Goal: Task Accomplishment & Management: Manage account settings

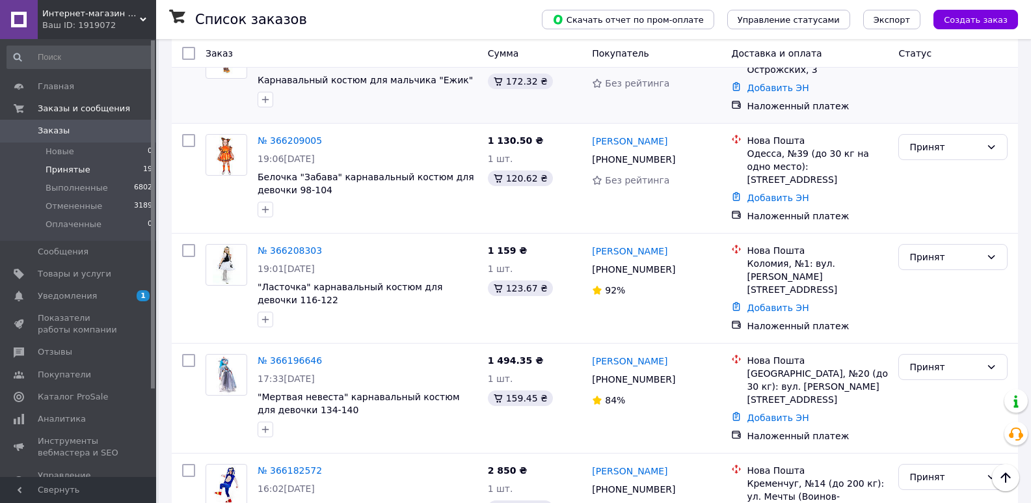
scroll to position [455, 0]
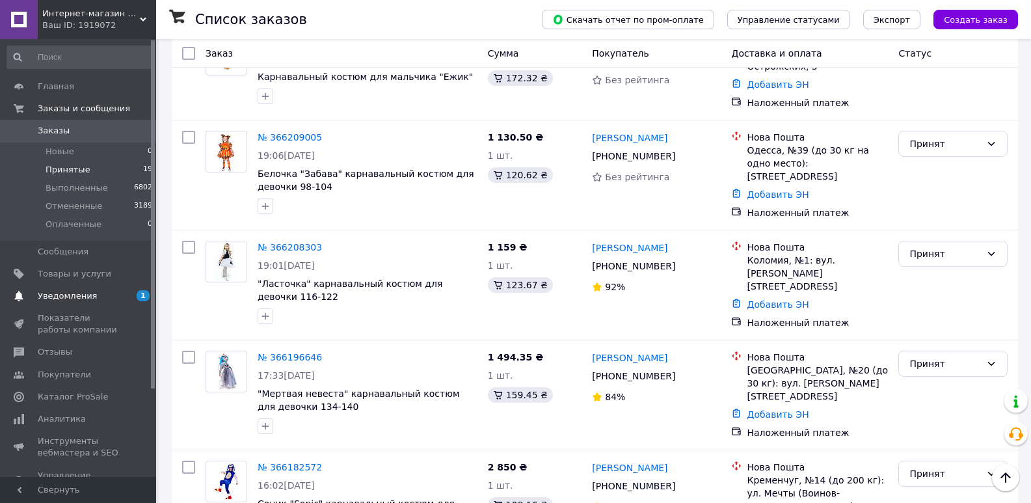
click at [96, 295] on span "Уведомления" at bounding box center [79, 296] width 83 height 12
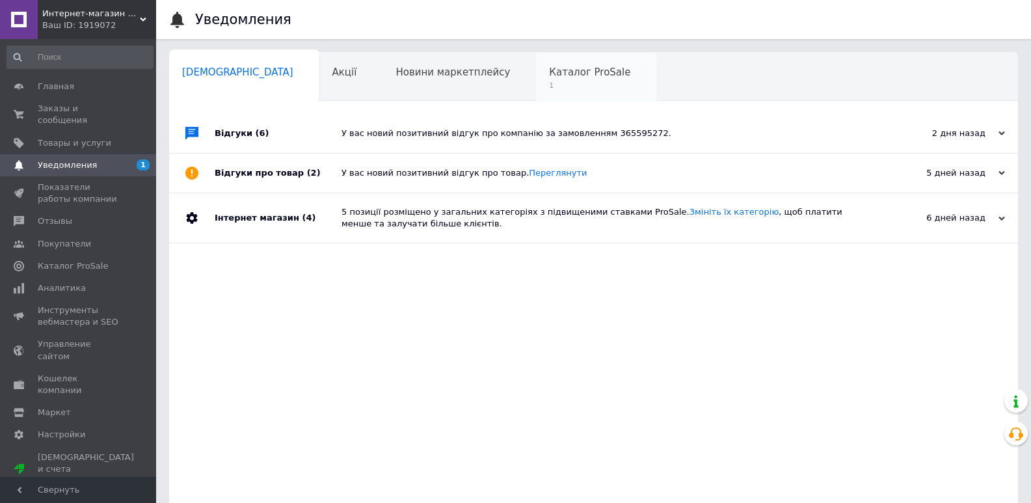
click at [549, 77] on span "Каталог ProSale" at bounding box center [589, 72] width 81 height 12
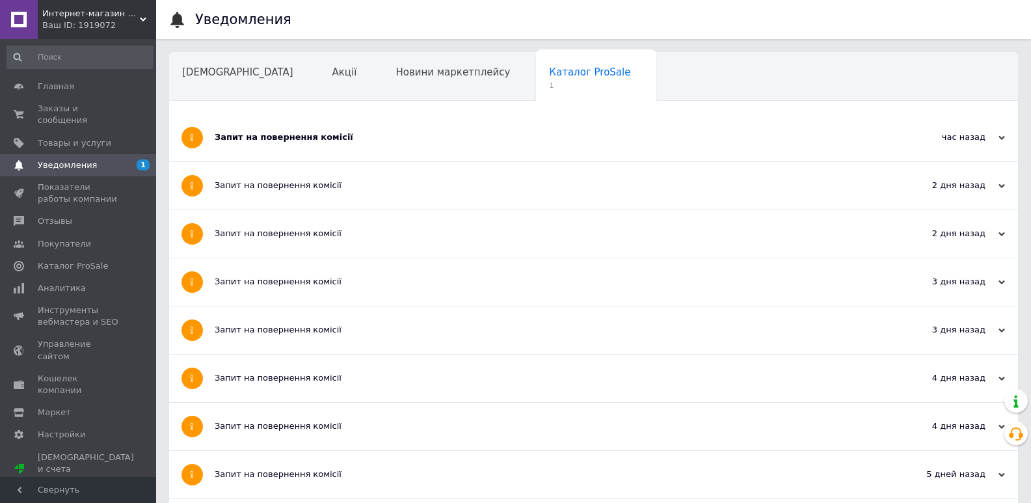
click at [321, 141] on div "Запит на повернення комісії" at bounding box center [545, 137] width 660 height 12
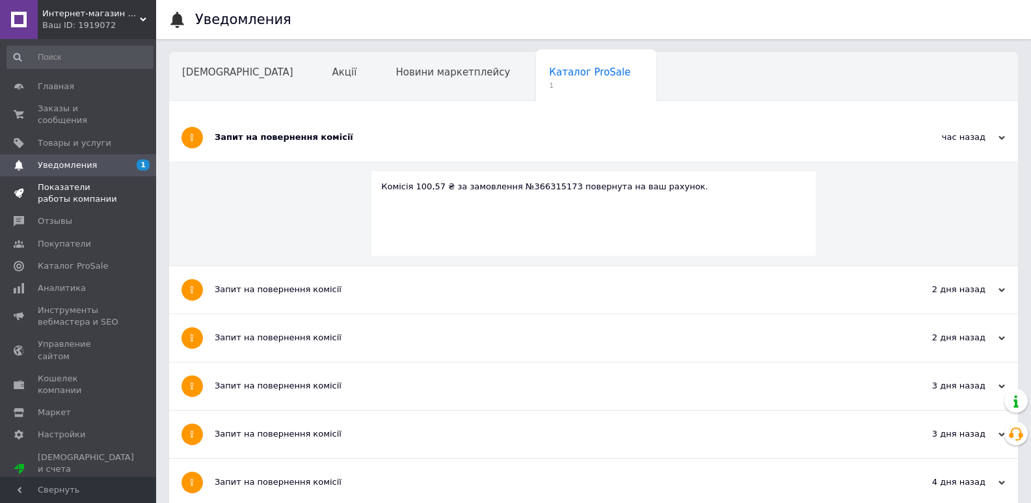
click at [34, 182] on span at bounding box center [19, 193] width 38 height 23
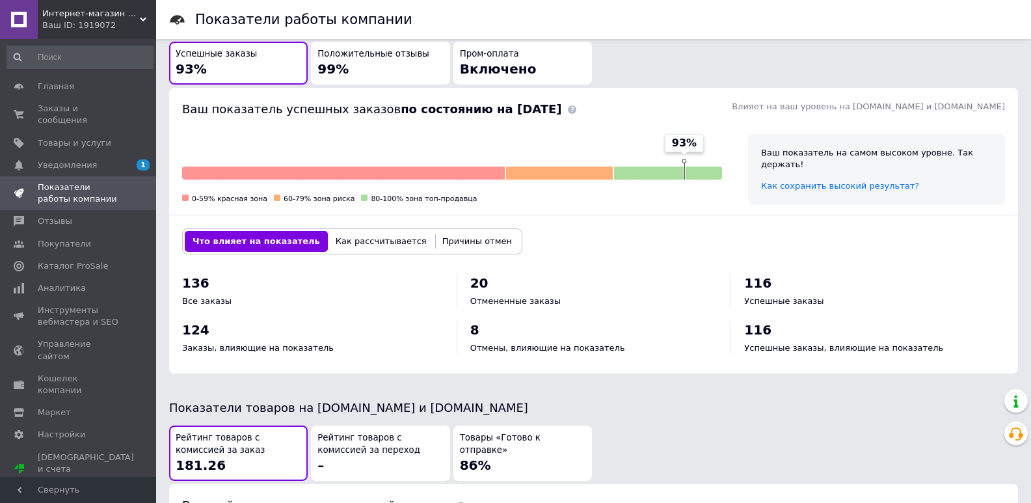
scroll to position [324, 0]
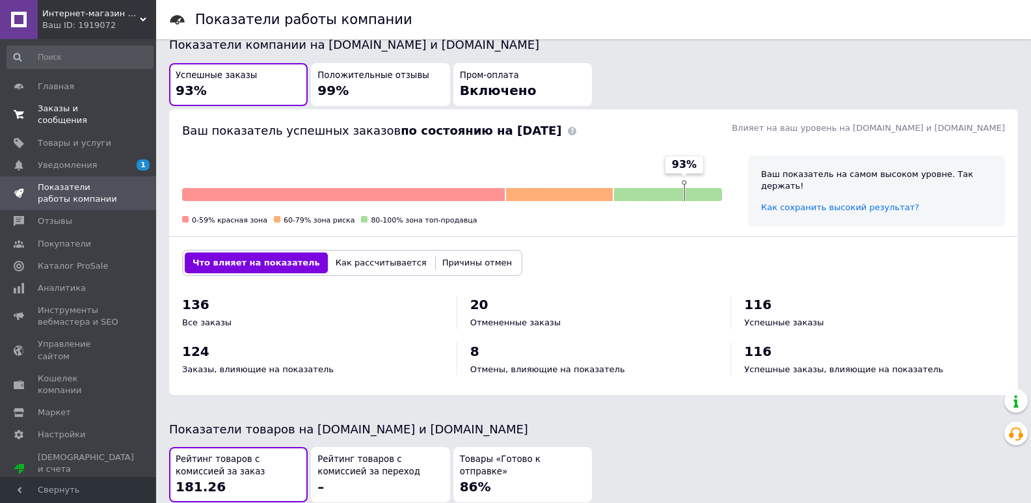
click at [60, 113] on span "Заказы и сообщения" at bounding box center [79, 114] width 83 height 23
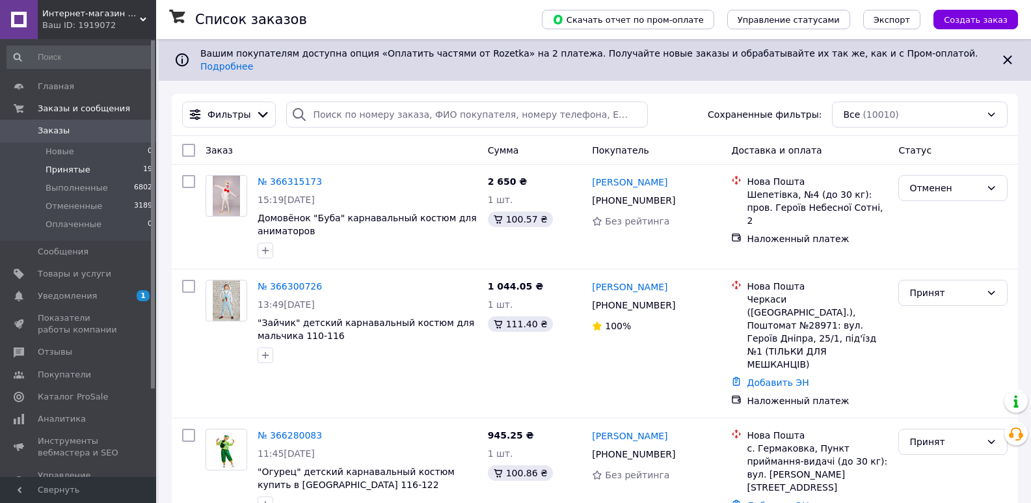
click at [69, 174] on span "Принятые" at bounding box center [68, 170] width 45 height 12
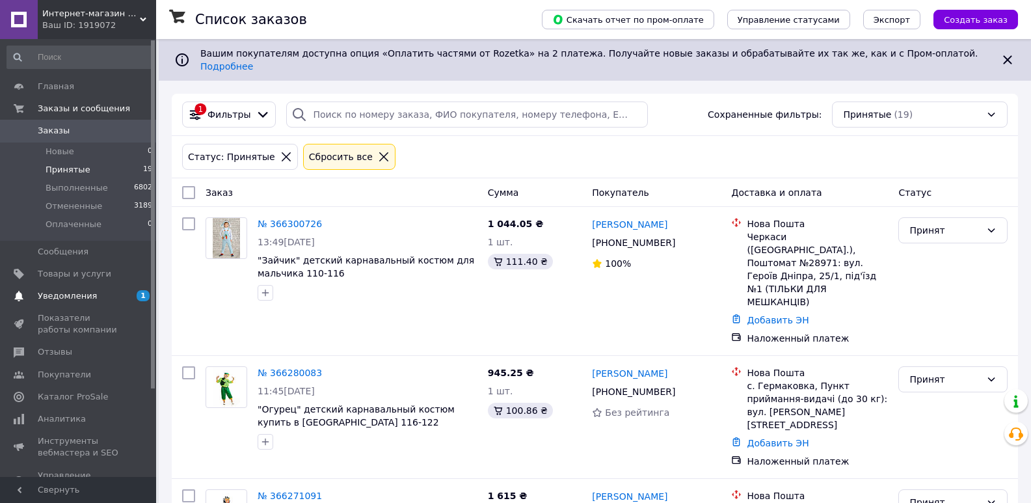
click at [87, 303] on link "Уведомления 1" at bounding box center [80, 296] width 160 height 22
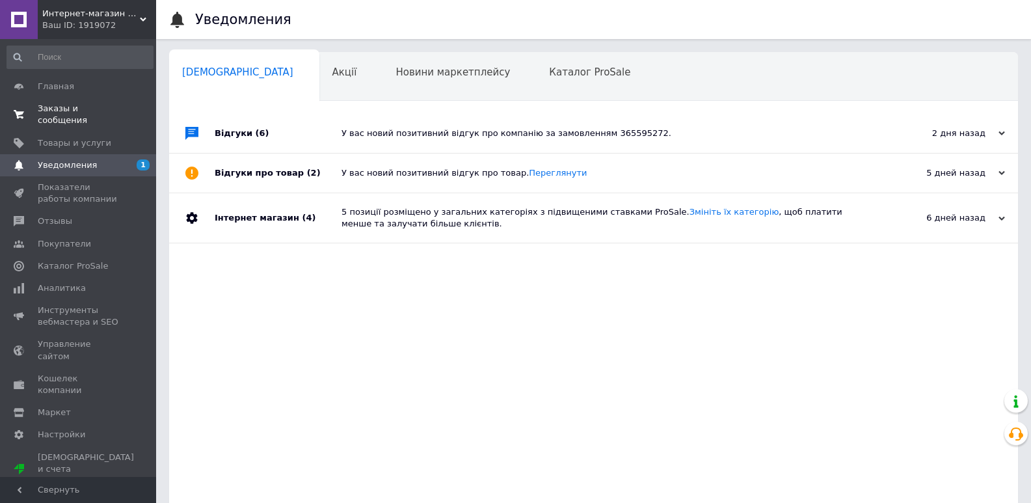
click at [102, 107] on span "Заказы и сообщения" at bounding box center [79, 114] width 83 height 23
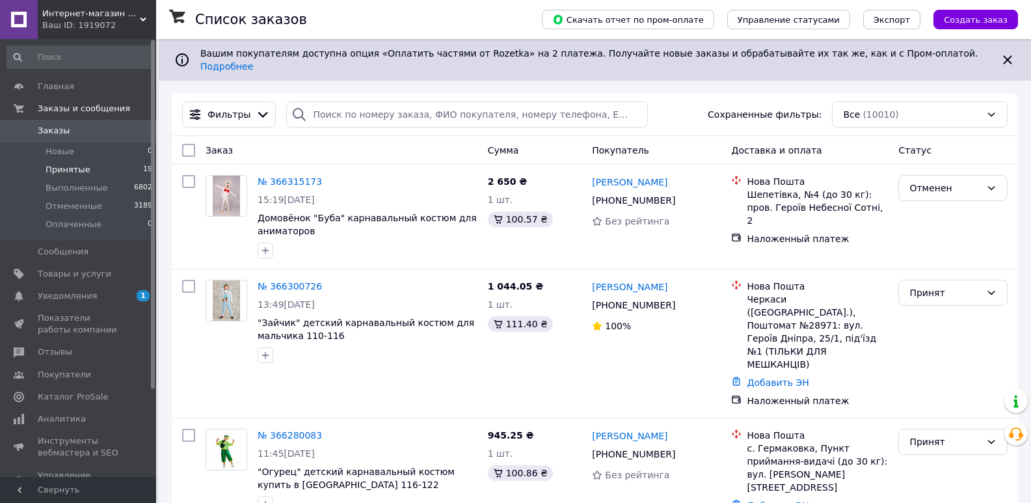
click at [61, 167] on span "Принятые" at bounding box center [68, 170] width 45 height 12
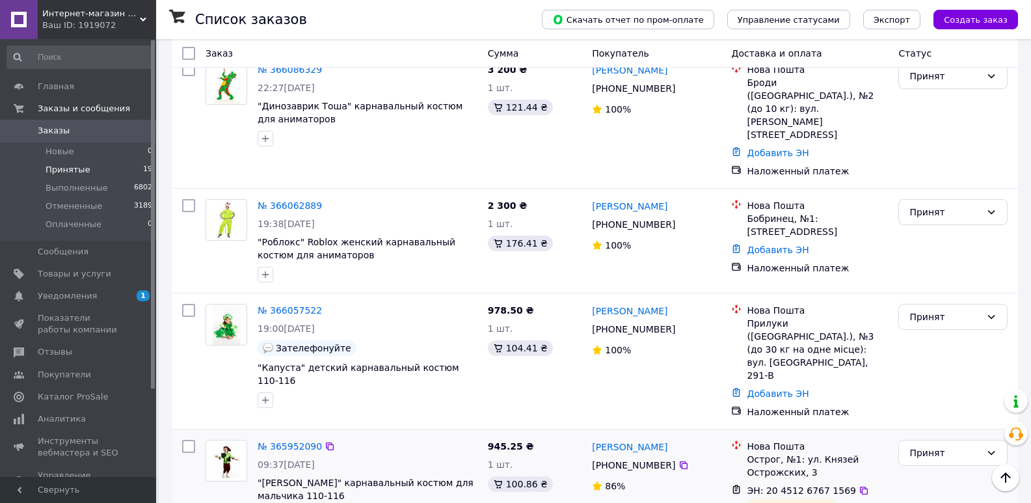
scroll to position [1353, 0]
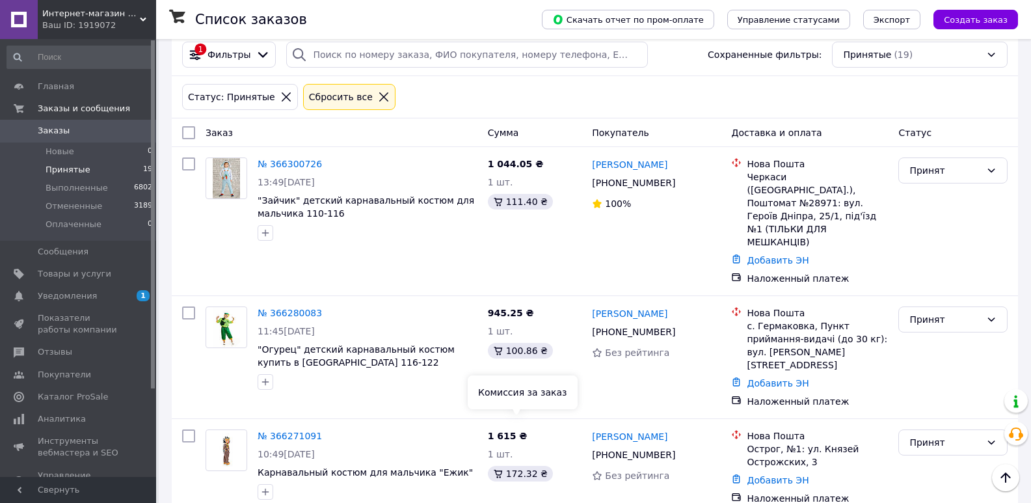
scroll to position [52, 0]
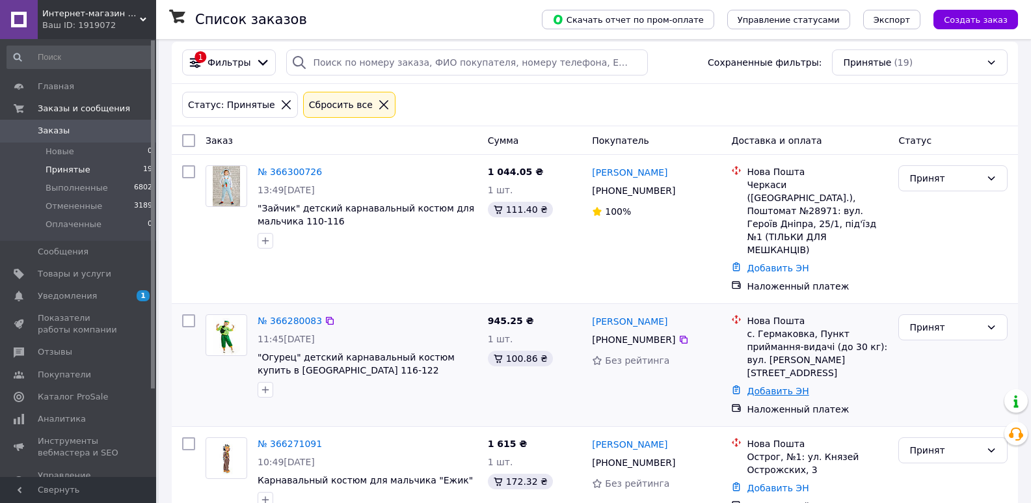
click at [772, 386] on link "Добавить ЭН" at bounding box center [778, 391] width 62 height 10
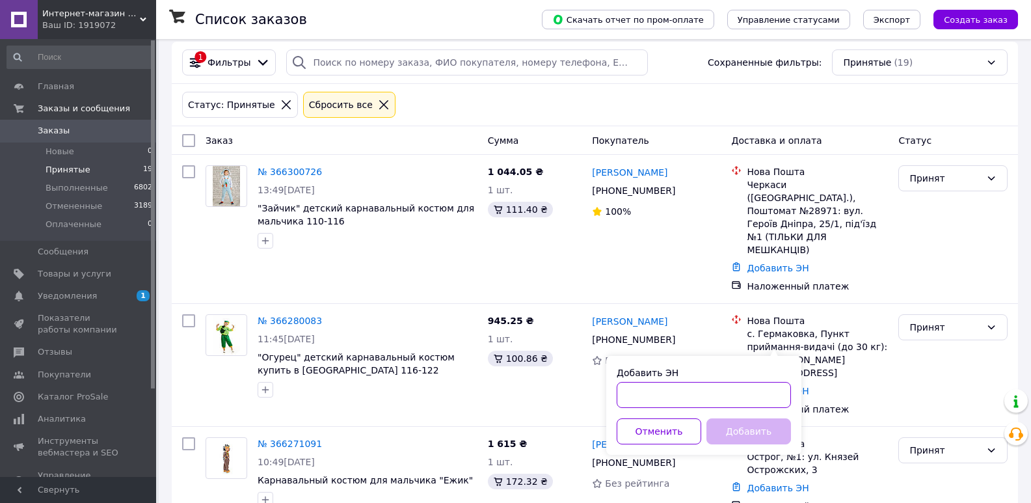
drag, startPoint x: 685, startPoint y: 401, endPoint x: 680, endPoint y: 397, distance: 6.9
click at [684, 401] on input "Добавить ЭН" at bounding box center [704, 395] width 174 height 26
type input "20451269027665"
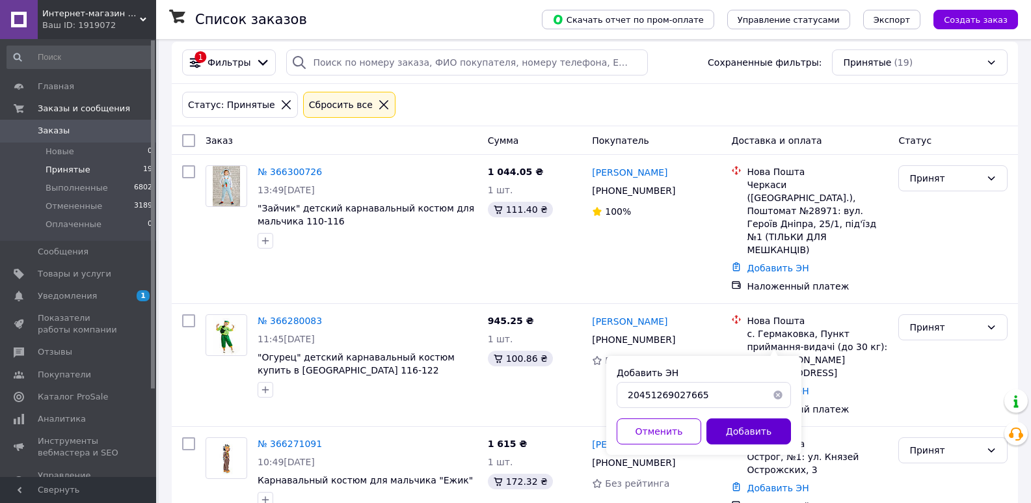
click at [739, 437] on button "Добавить" at bounding box center [749, 431] width 85 height 26
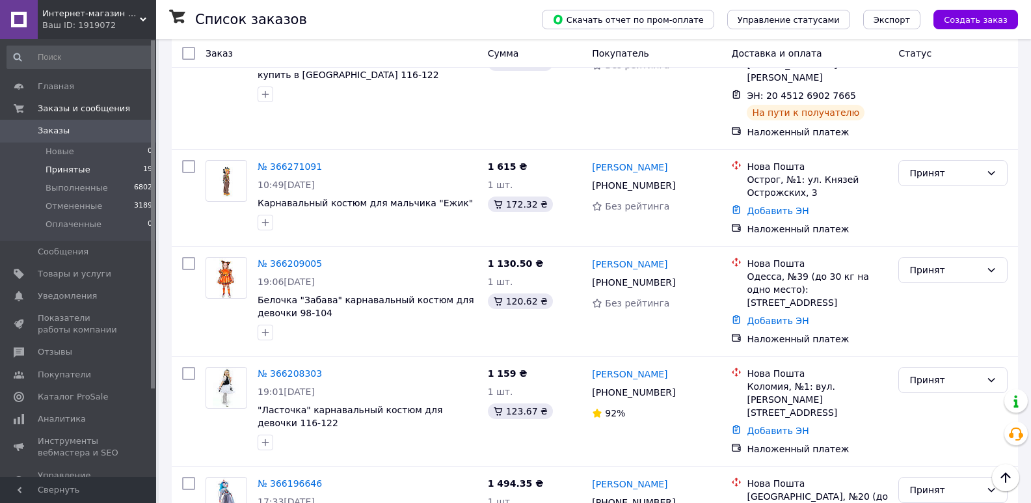
scroll to position [325, 0]
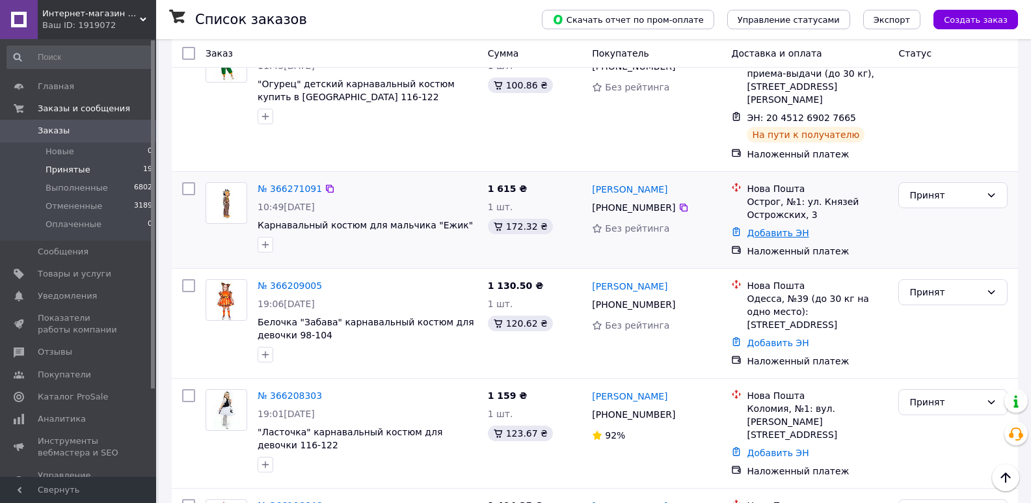
click at [767, 228] on link "Добавить ЭН" at bounding box center [778, 233] width 62 height 10
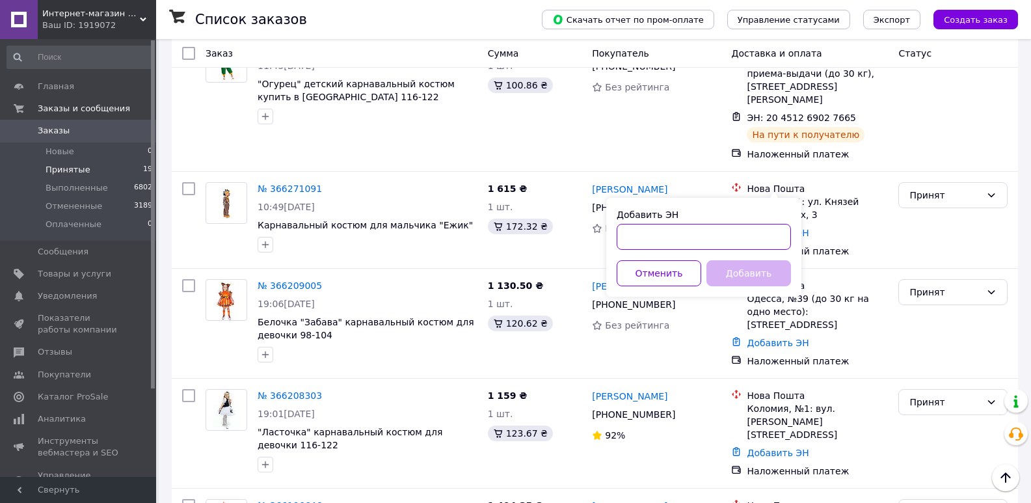
click at [645, 236] on input "Добавить ЭН" at bounding box center [704, 237] width 174 height 26
type input "20451268979321"
click at [738, 277] on button "Добавить" at bounding box center [749, 273] width 85 height 26
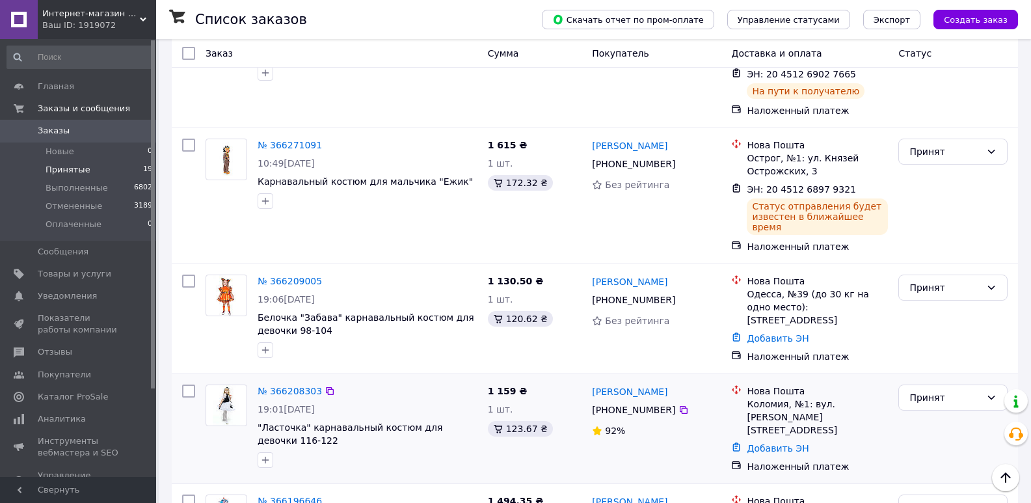
scroll to position [390, 0]
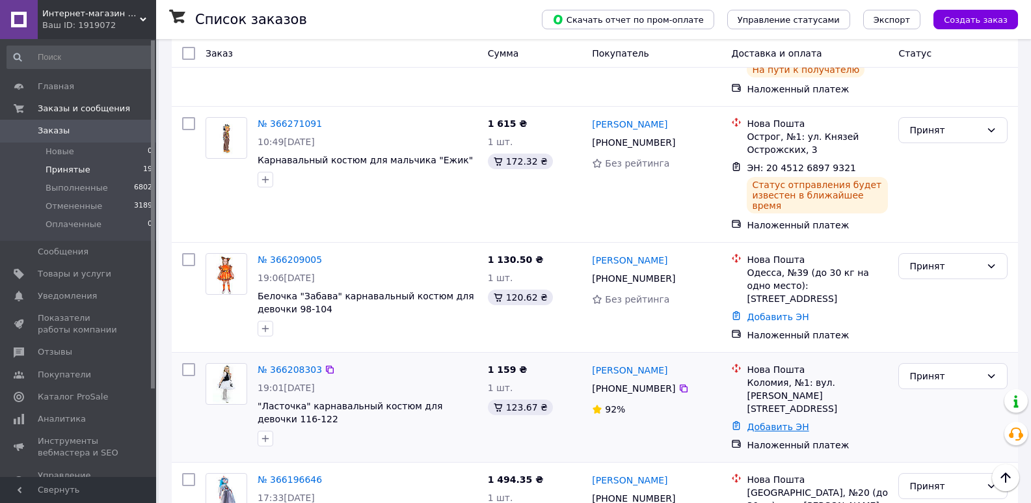
click at [789, 422] on link "Добавить ЭН" at bounding box center [778, 427] width 62 height 10
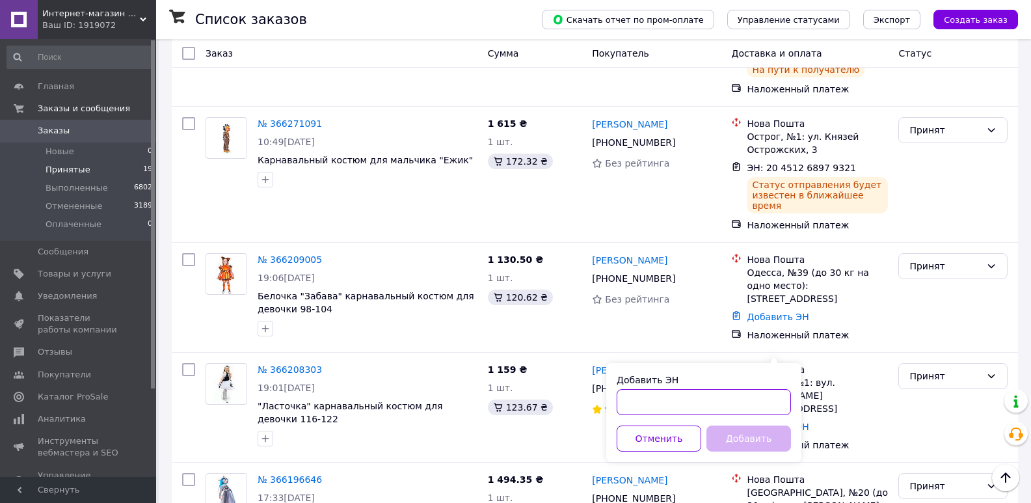
click at [720, 400] on input "Добавить ЭН" at bounding box center [704, 402] width 174 height 26
type input "20451268858690"
click at [762, 443] on button "Добавить" at bounding box center [749, 439] width 85 height 26
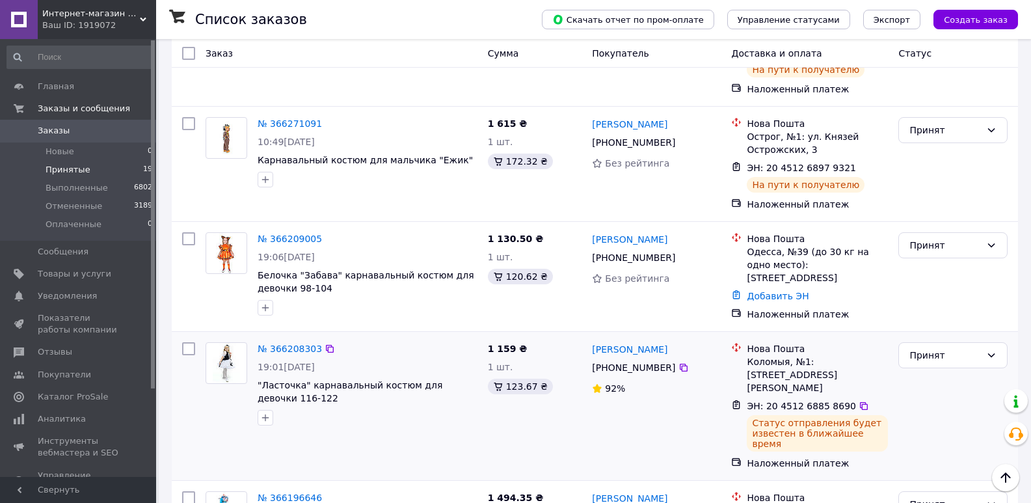
scroll to position [520, 0]
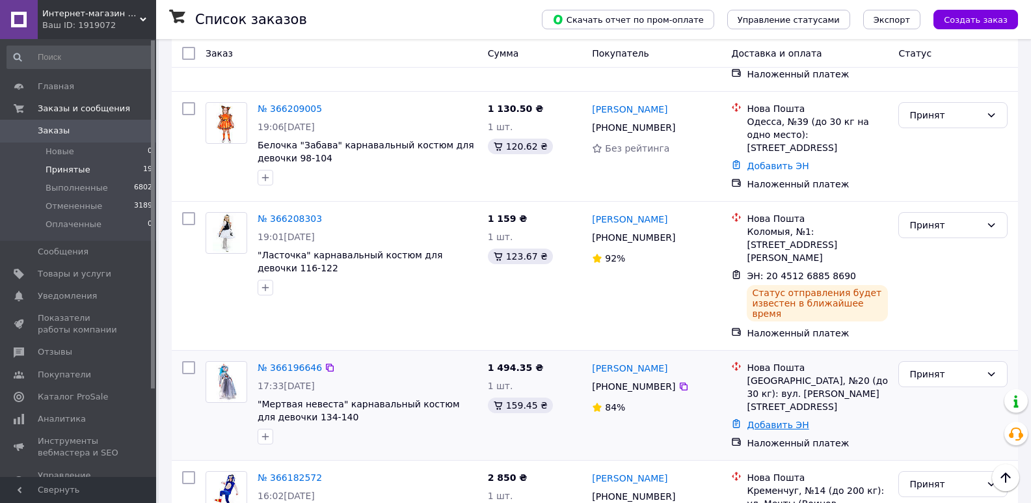
click at [774, 420] on link "Добавить ЭН" at bounding box center [778, 425] width 62 height 10
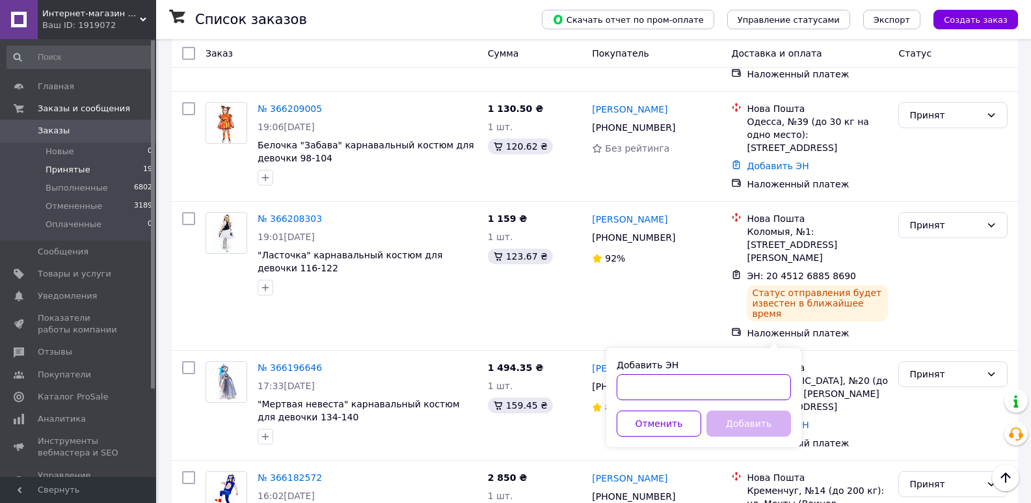
click at [634, 390] on input "Добавить ЭН" at bounding box center [704, 387] width 174 height 26
type input "20451268836886"
click at [729, 427] on button "Добавить" at bounding box center [749, 424] width 85 height 26
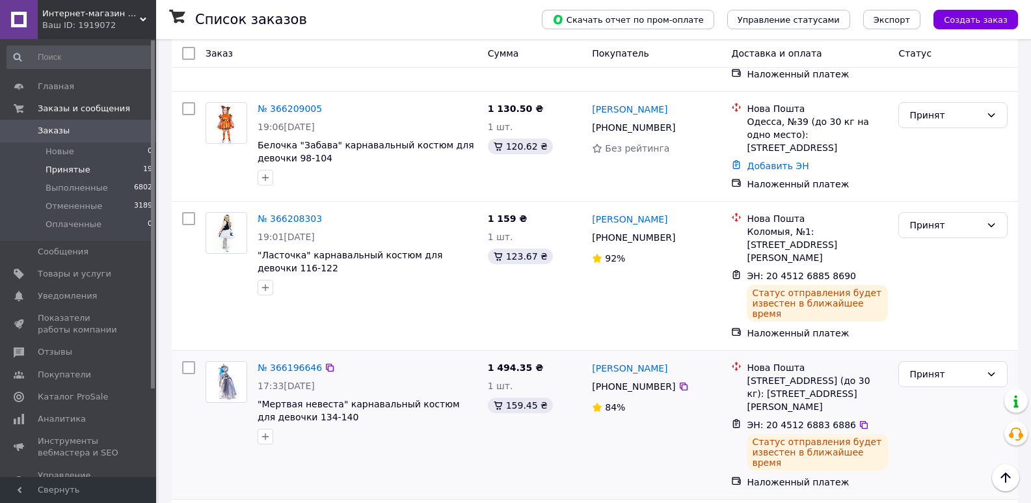
scroll to position [651, 0]
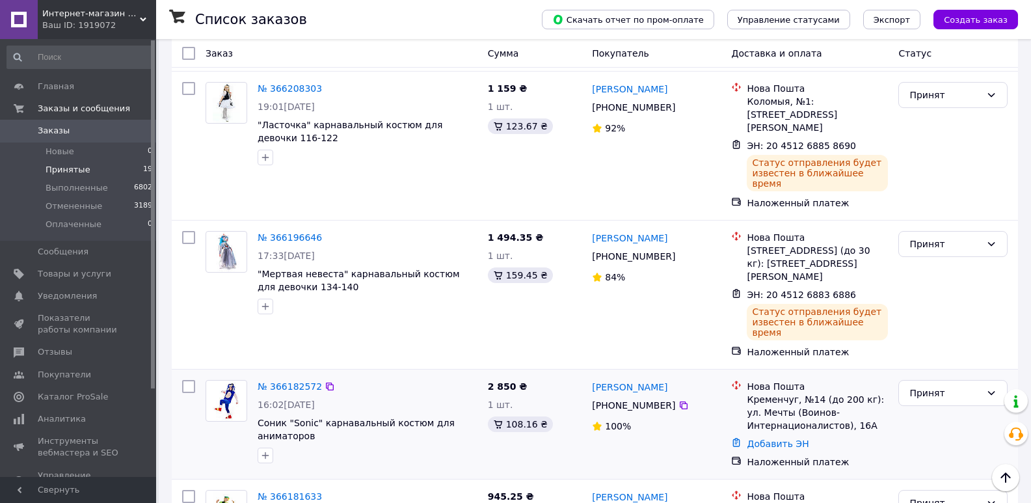
drag, startPoint x: 794, startPoint y: 340, endPoint x: 778, endPoint y: 350, distance: 18.8
click at [792, 439] on link "Добавить ЭН" at bounding box center [778, 444] width 62 height 10
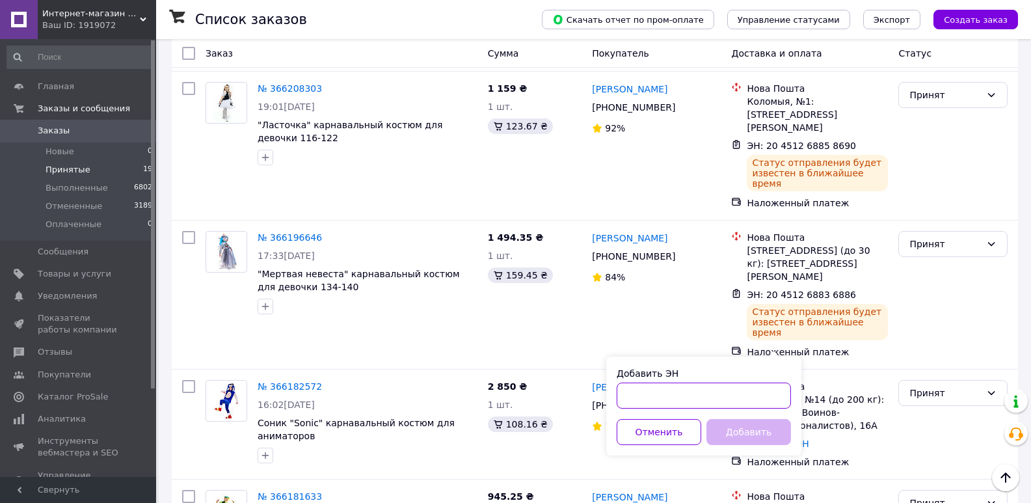
click at [674, 397] on input "Добавить ЭН" at bounding box center [704, 396] width 174 height 26
type input "20451268768259"
click at [762, 439] on button "Добавить" at bounding box center [749, 432] width 85 height 26
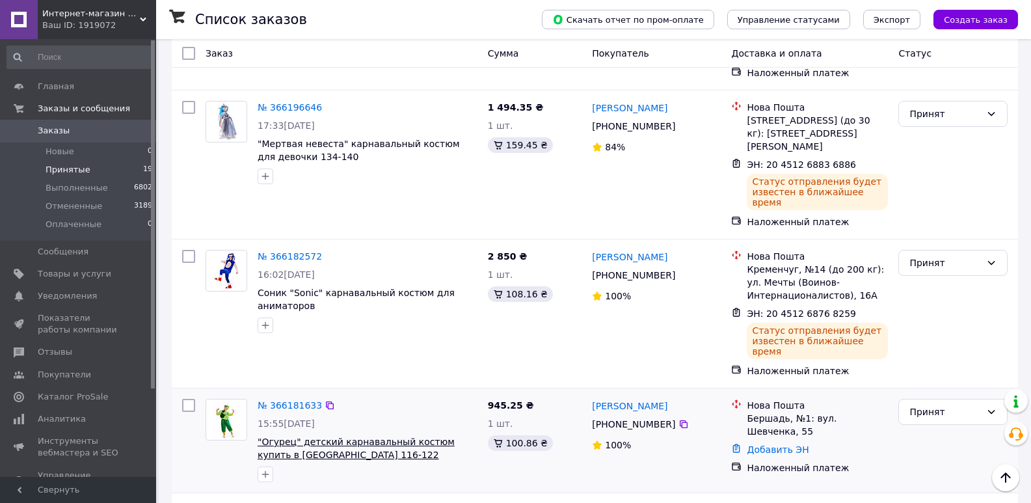
scroll to position [846, 0]
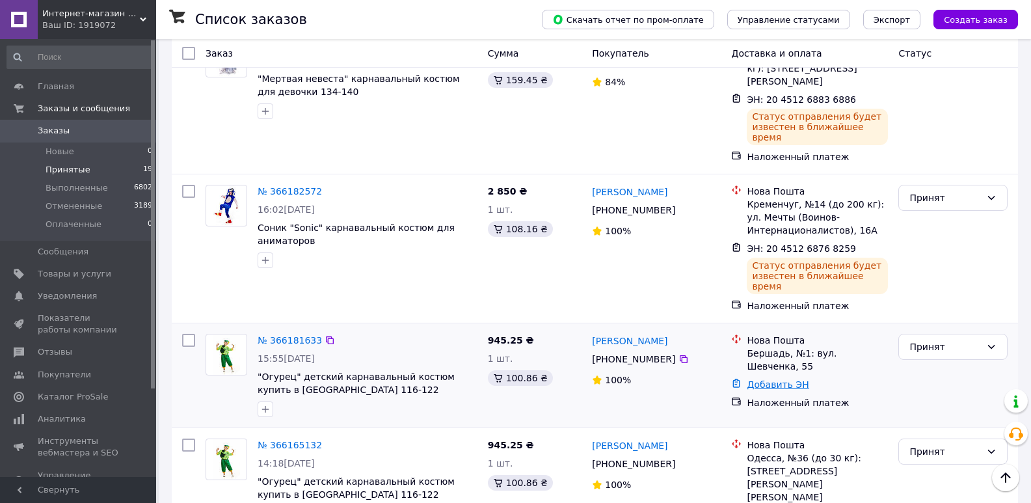
click at [779, 379] on link "Добавить ЭН" at bounding box center [778, 384] width 62 height 10
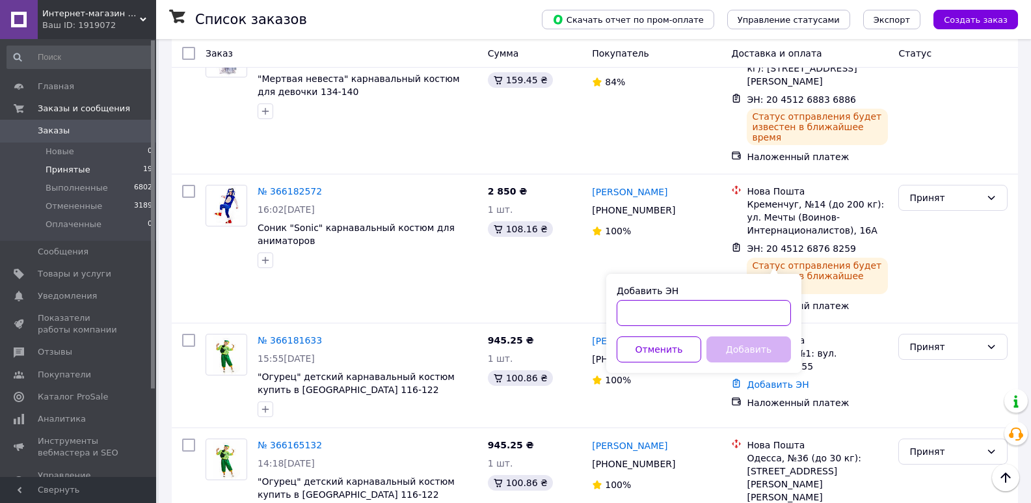
click at [677, 313] on input "Добавить ЭН" at bounding box center [704, 313] width 174 height 26
type input "20451268761067"
click at [763, 354] on button "Добавить" at bounding box center [749, 349] width 85 height 26
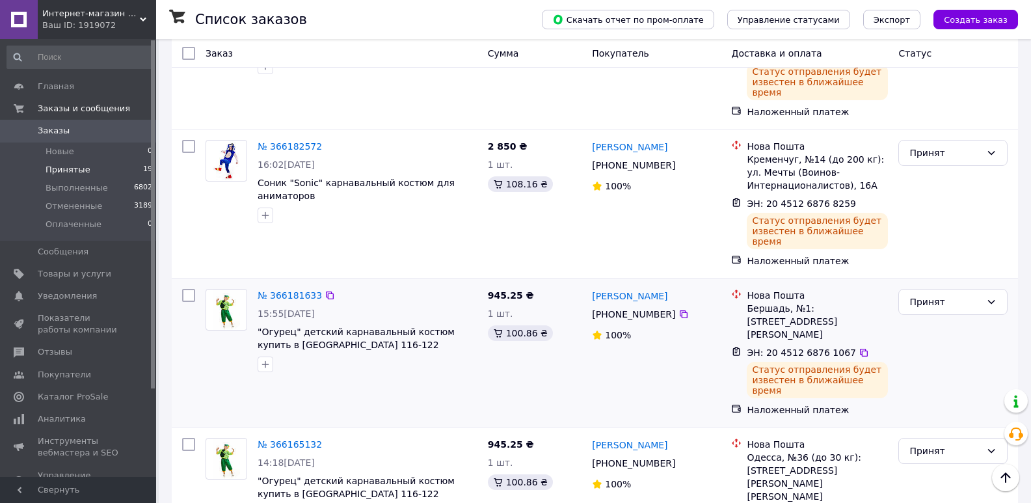
scroll to position [911, 0]
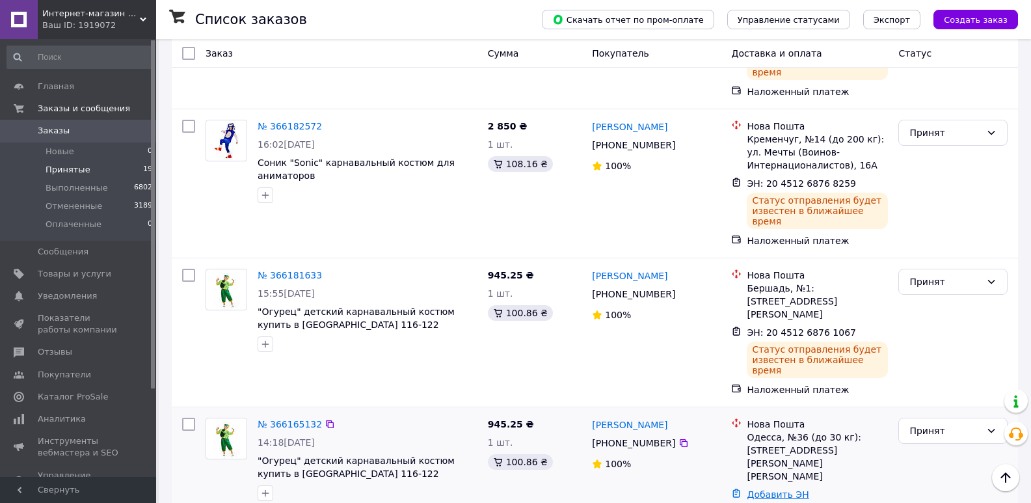
click at [766, 489] on link "Добавить ЭН" at bounding box center [778, 494] width 62 height 10
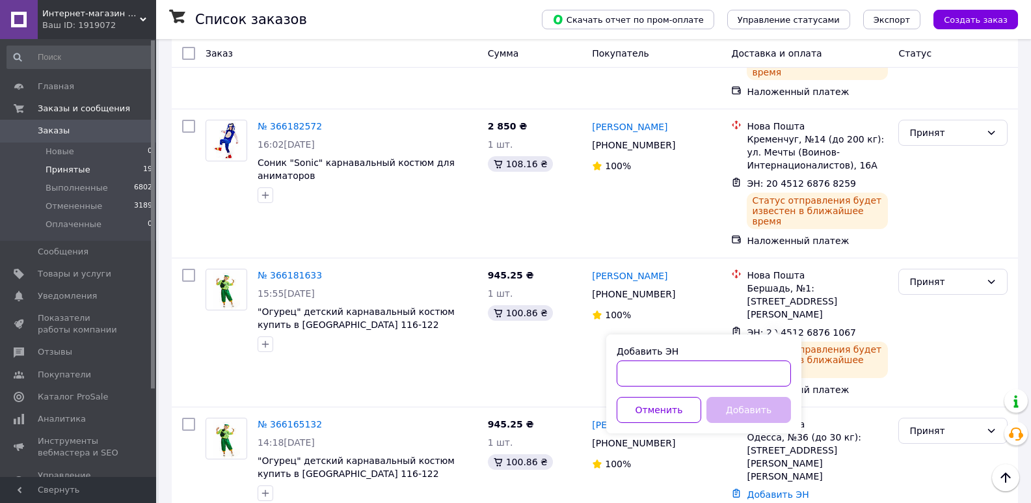
click at [733, 381] on input "Добавить ЭН" at bounding box center [704, 373] width 174 height 26
type input "20451268749088"
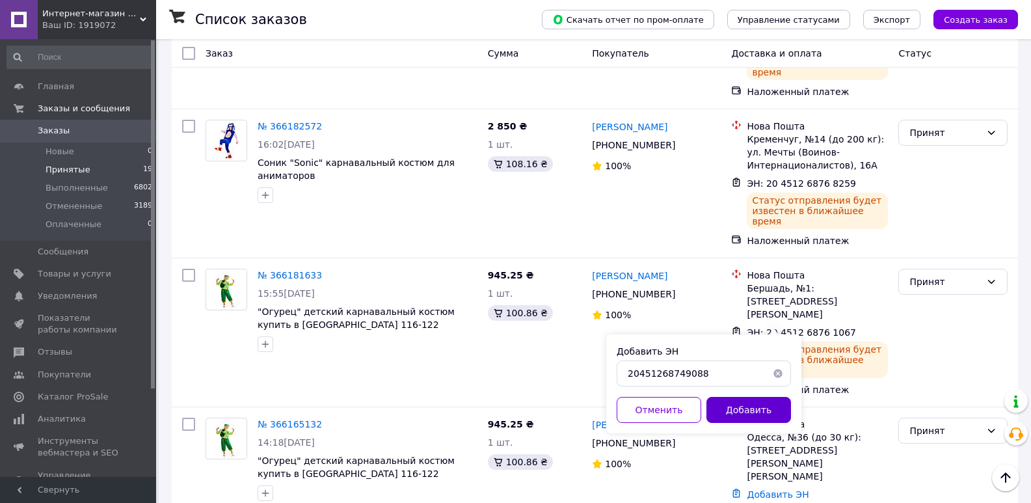
click at [746, 409] on button "Добавить" at bounding box center [749, 410] width 85 height 26
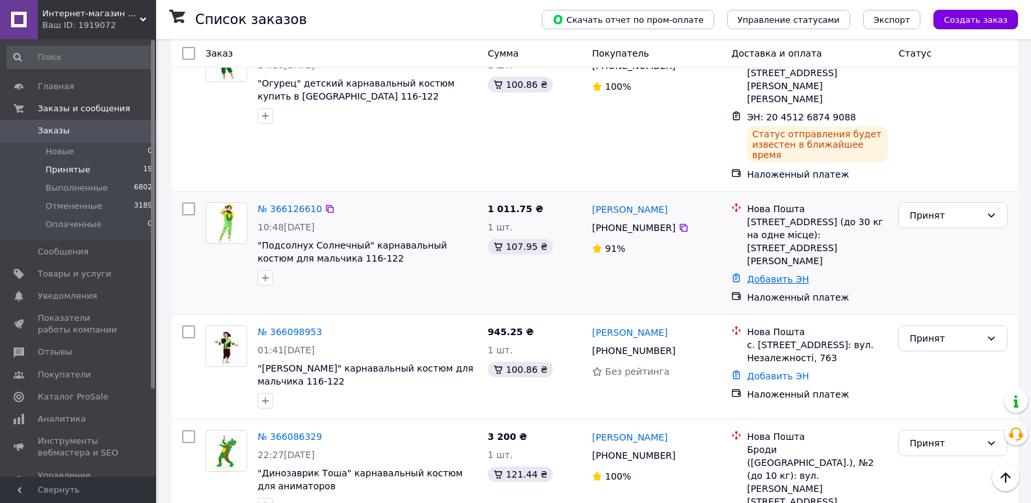
scroll to position [1291, 0]
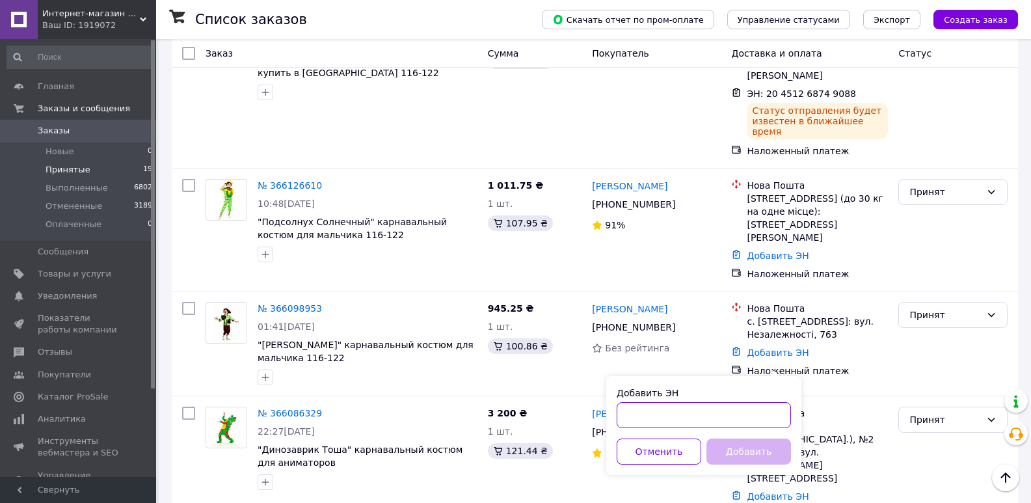
click at [715, 411] on input "Добавить ЭН" at bounding box center [704, 415] width 174 height 26
click at [638, 416] on input "24512" at bounding box center [704, 415] width 174 height 26
click at [630, 414] on input "24512" at bounding box center [704, 415] width 174 height 26
click at [634, 414] on input "24512" at bounding box center [704, 415] width 174 height 26
click at [673, 412] on input "204512" at bounding box center [704, 415] width 174 height 26
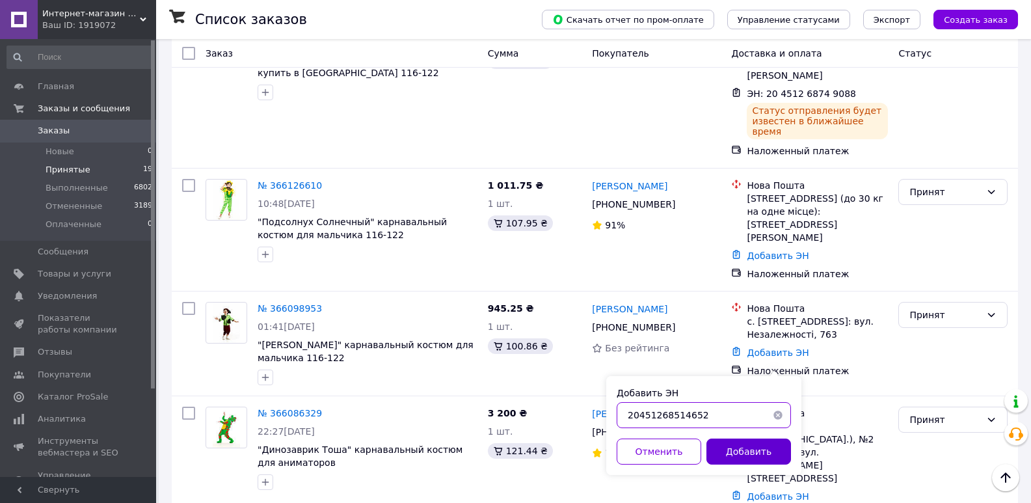
type input "20451268514652"
click at [731, 451] on button "Добавить" at bounding box center [749, 452] width 85 height 26
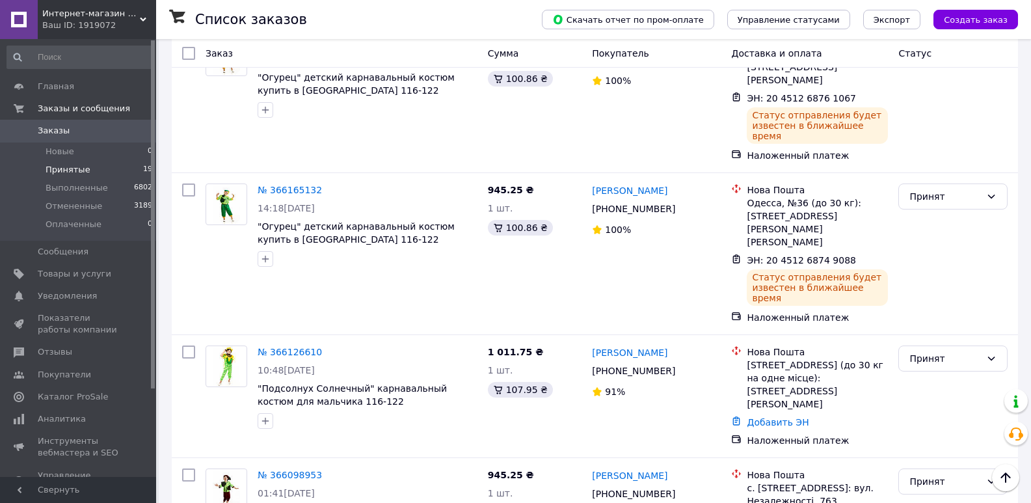
scroll to position [1096, 0]
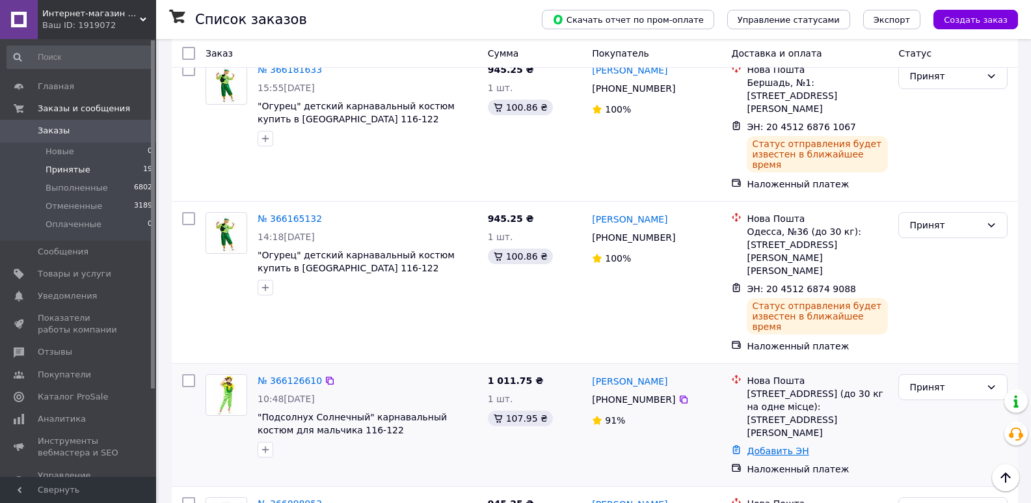
click at [782, 446] on link "Добавить ЭН" at bounding box center [778, 451] width 62 height 10
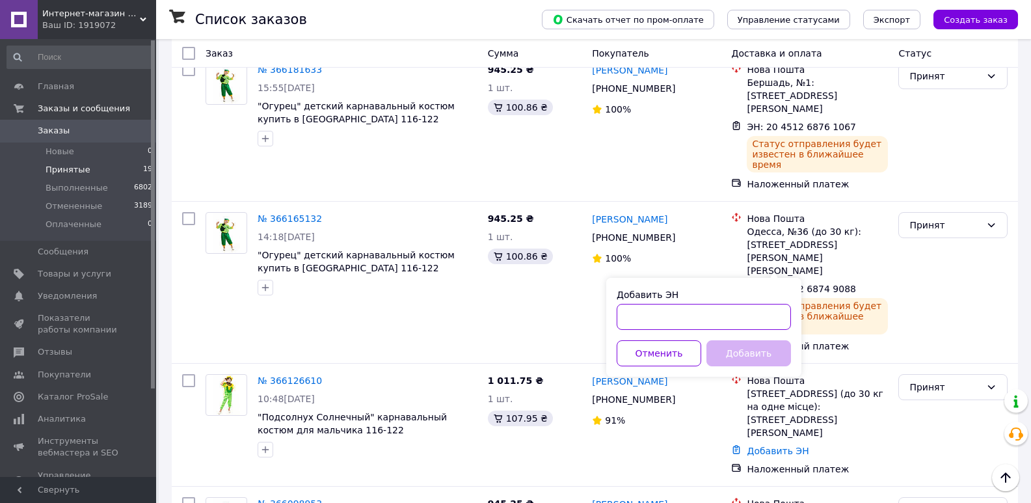
click at [716, 310] on input "Добавить ЭН" at bounding box center [704, 317] width 174 height 26
type input "20451268492457"
click at [729, 353] on button "Добавить" at bounding box center [749, 353] width 85 height 26
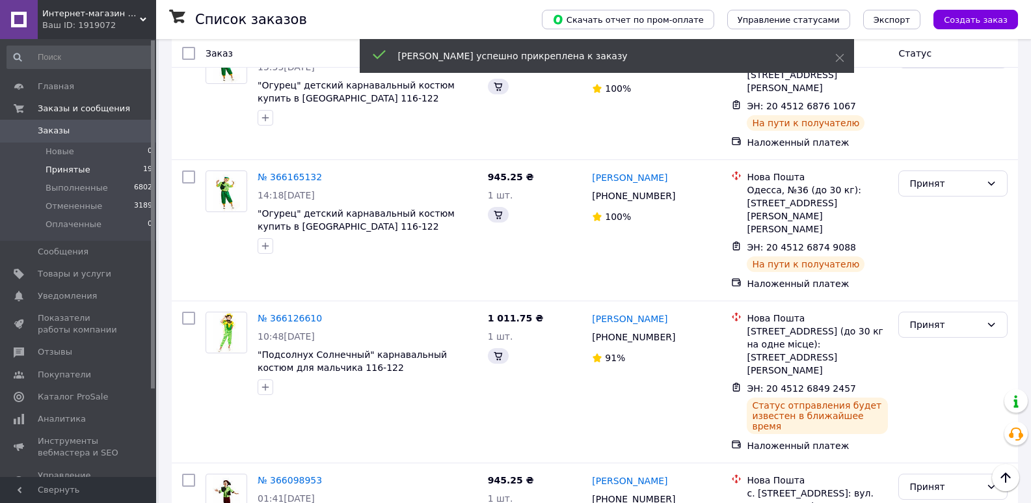
scroll to position [1085, 0]
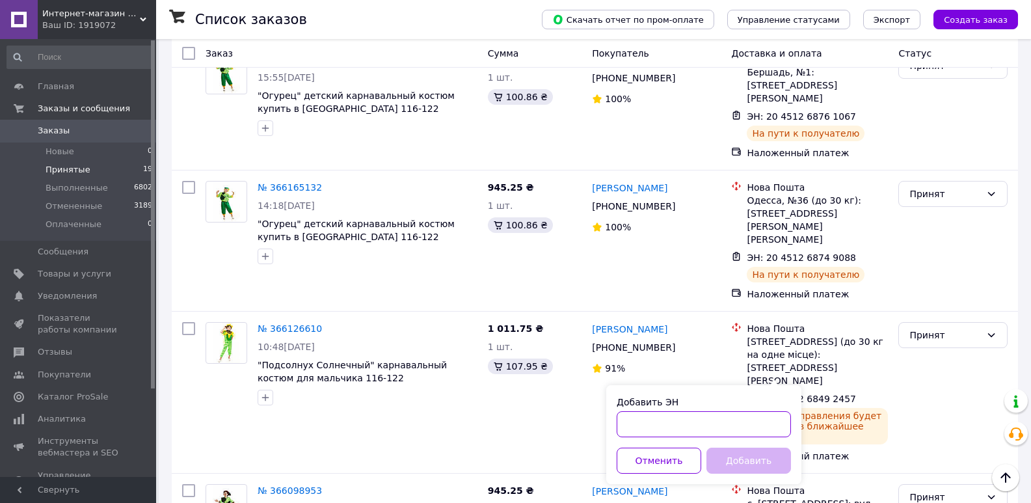
click at [688, 417] on input "Добавить ЭН" at bounding box center [704, 424] width 174 height 26
type input "20451268486092"
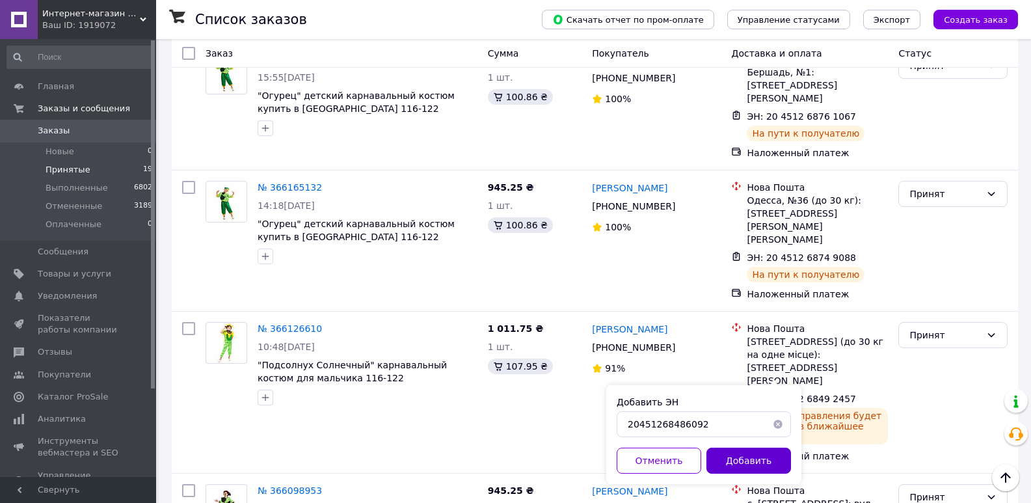
click at [757, 463] on button "Добавить" at bounding box center [749, 461] width 85 height 26
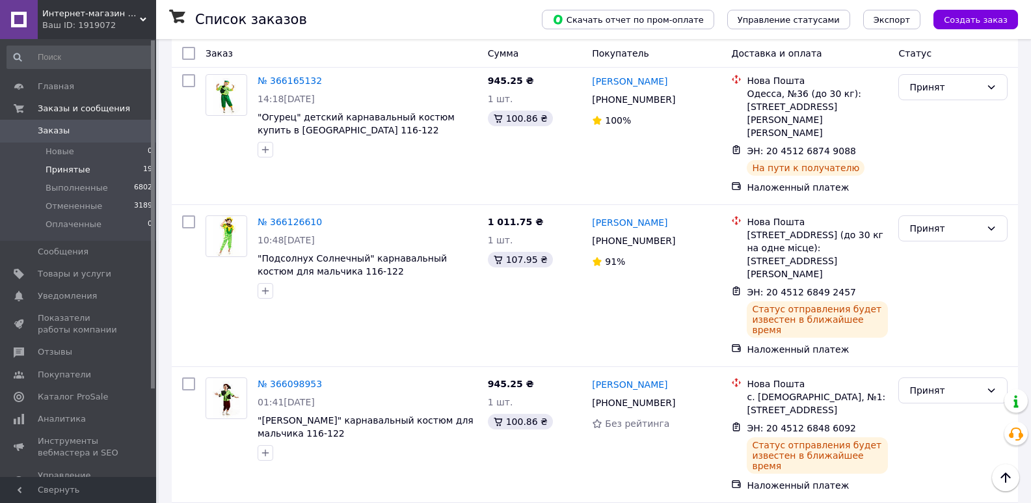
scroll to position [1215, 0]
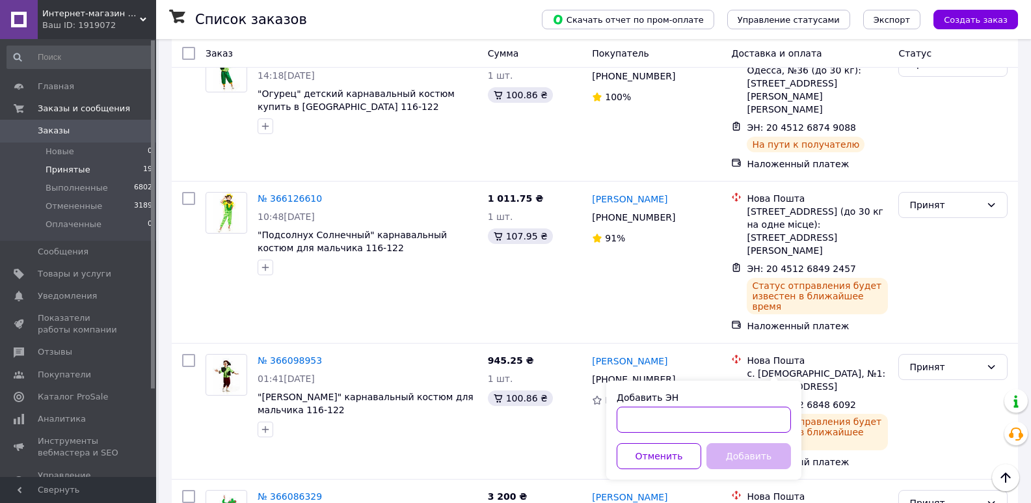
click at [716, 427] on input "Добавить ЭН" at bounding box center [704, 420] width 174 height 26
type input "20451268480351"
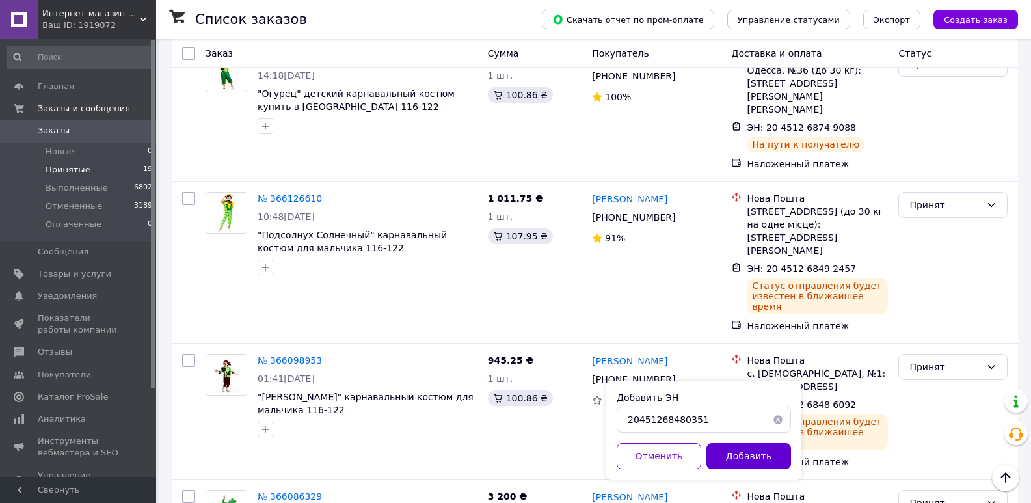
click at [740, 465] on button "Добавить" at bounding box center [749, 456] width 85 height 26
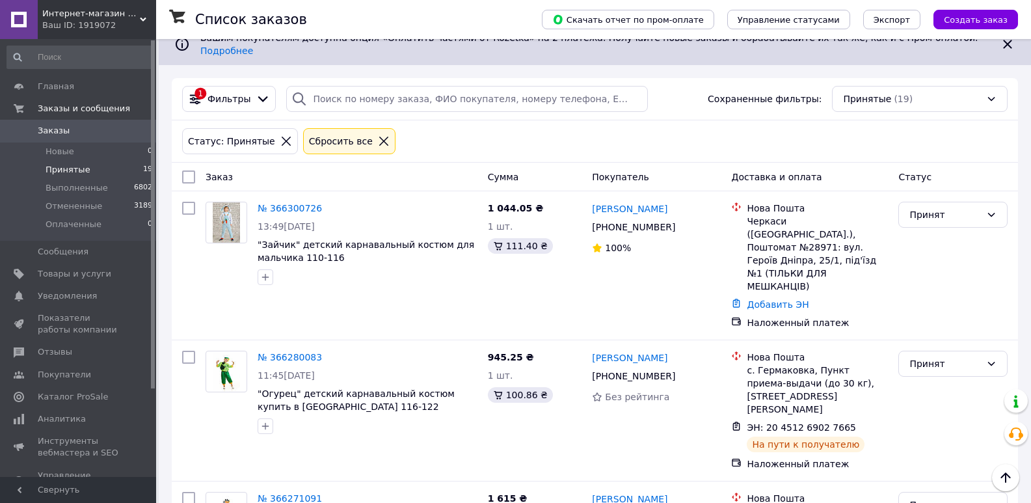
scroll to position [0, 0]
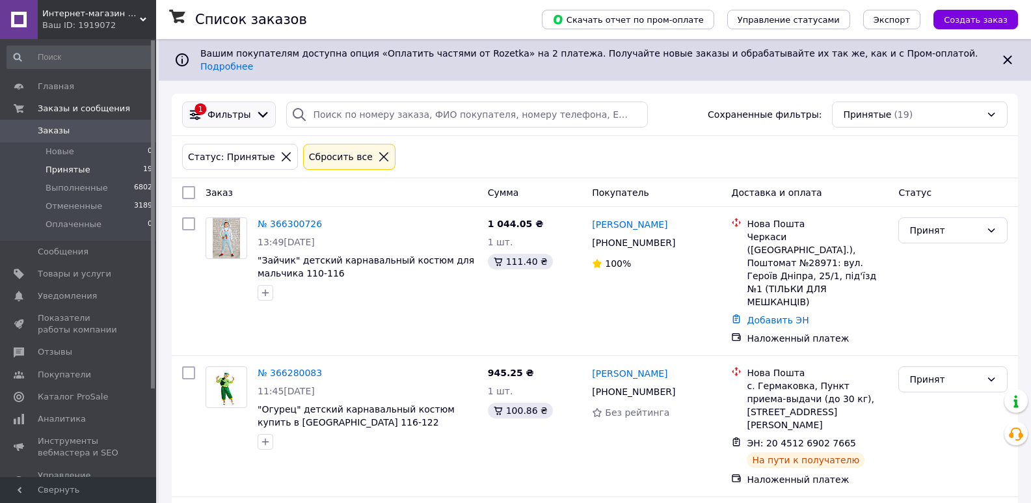
click at [258, 112] on icon at bounding box center [263, 115] width 10 height 6
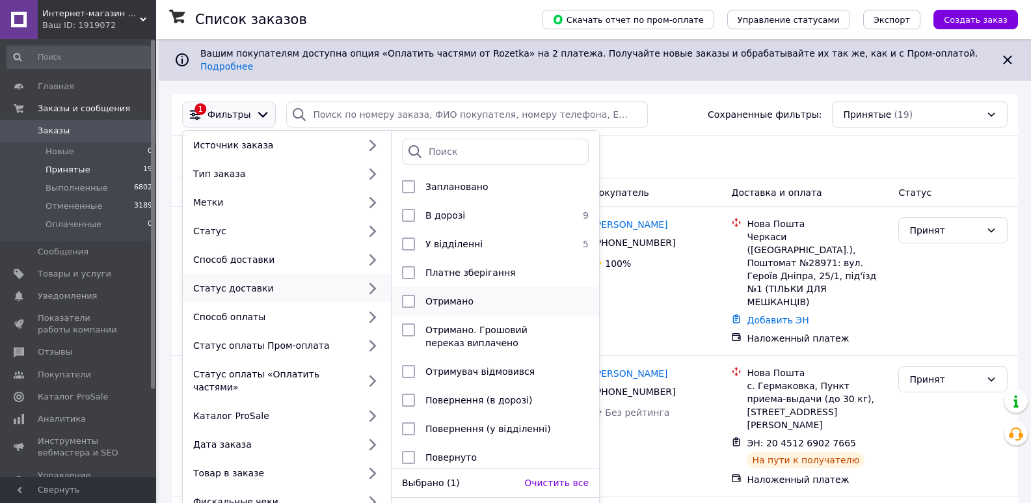
click at [405, 295] on input "checkbox" at bounding box center [408, 301] width 13 height 13
checkbox input "true"
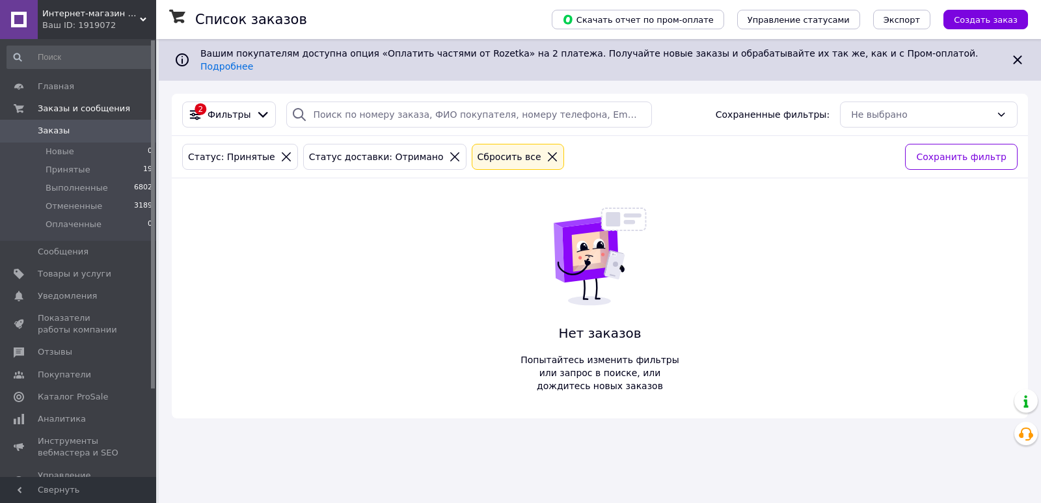
click at [449, 151] on icon at bounding box center [455, 157] width 12 height 12
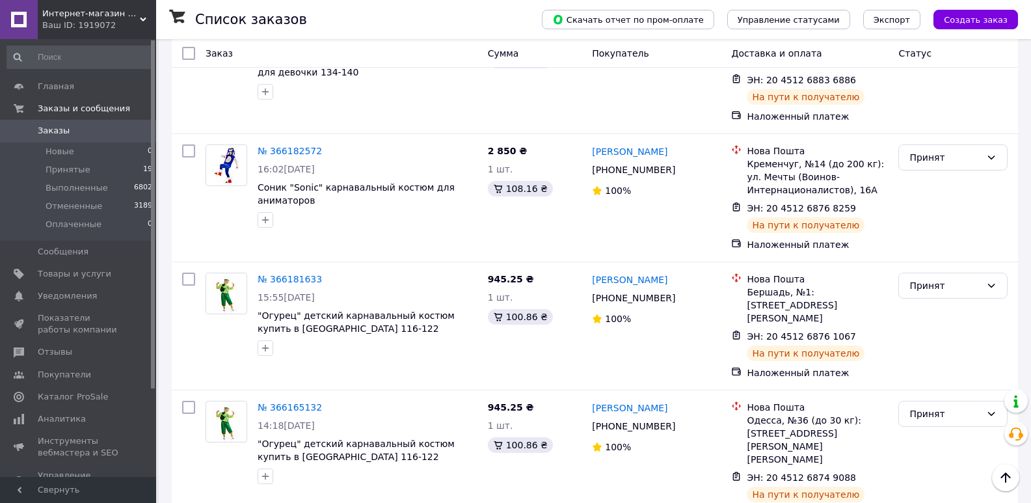
scroll to position [846, 0]
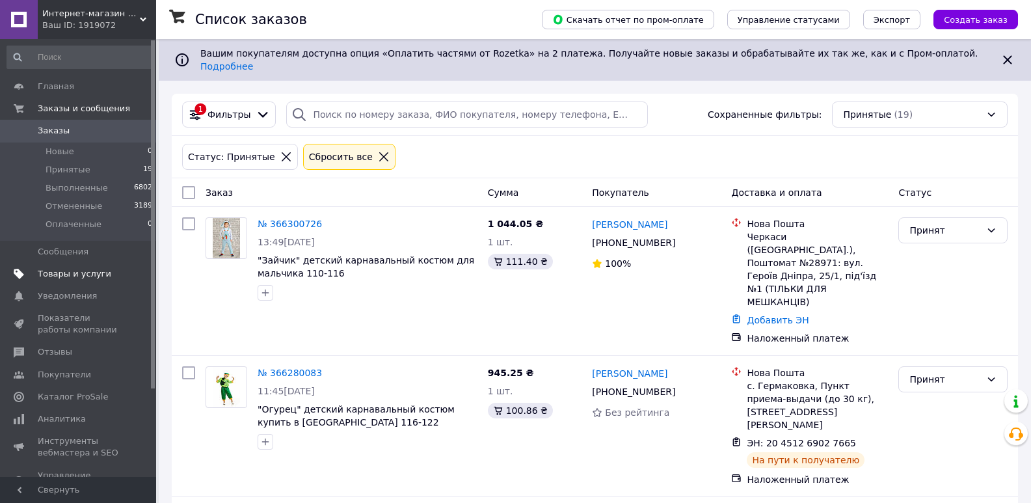
click at [57, 273] on span "Товары и услуги" at bounding box center [75, 274] width 74 height 12
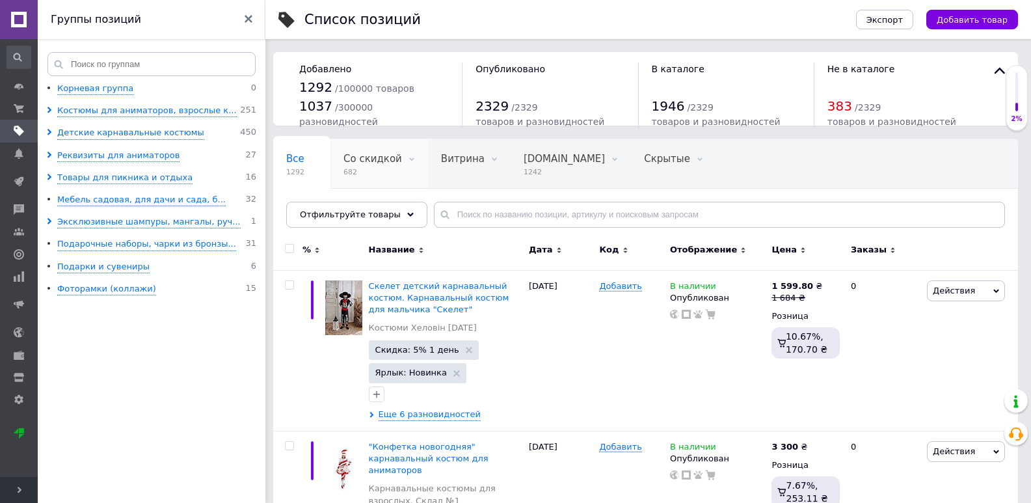
click at [363, 170] on span "682" at bounding box center [373, 172] width 59 height 10
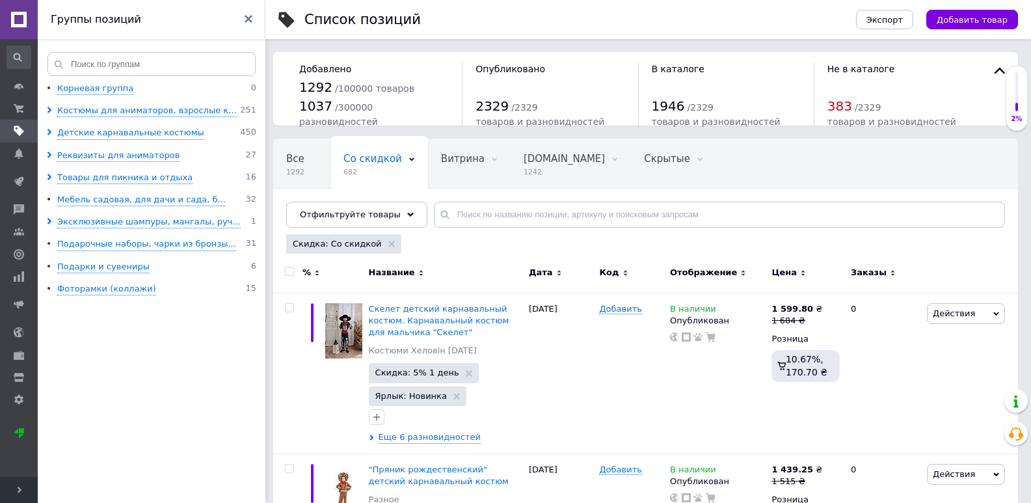
scroll to position [65, 0]
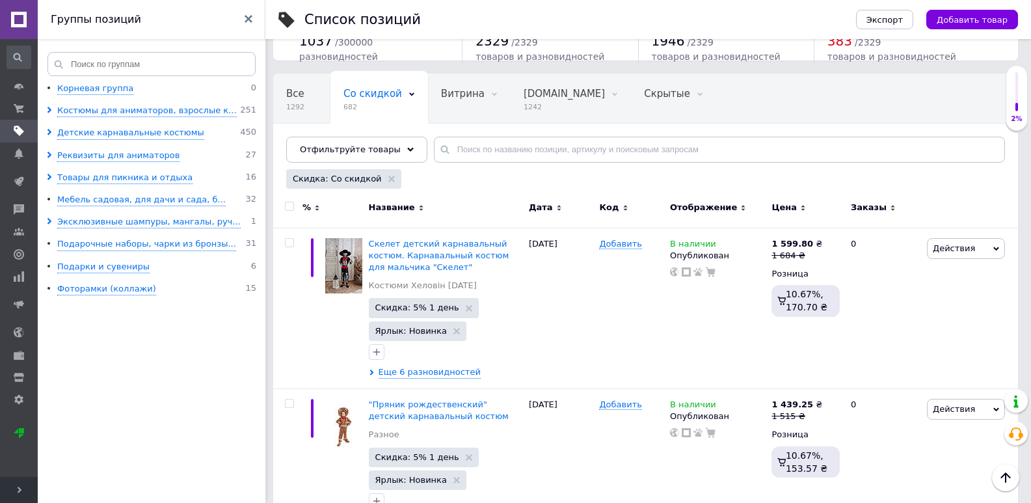
click at [289, 209] on input "checkbox" at bounding box center [289, 206] width 8 height 8
checkbox input "true"
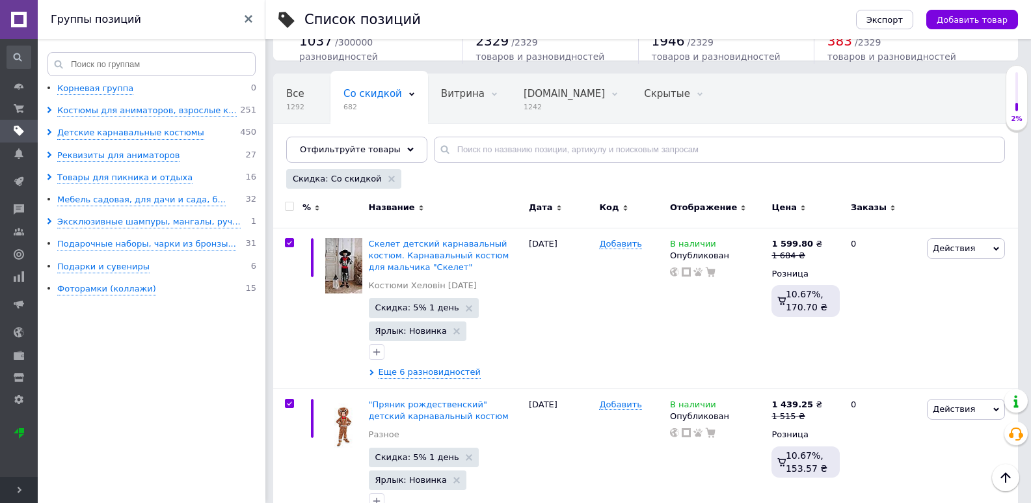
checkbox input "true"
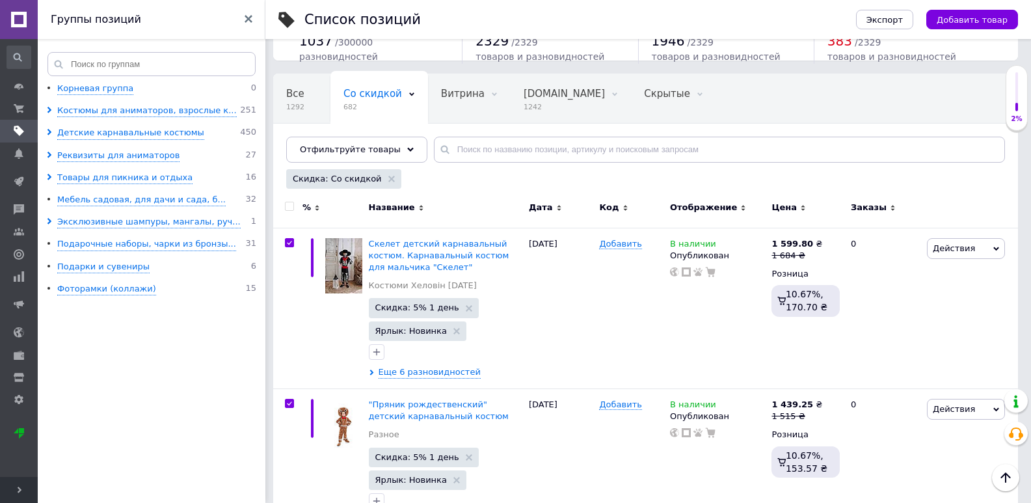
checkbox input "true"
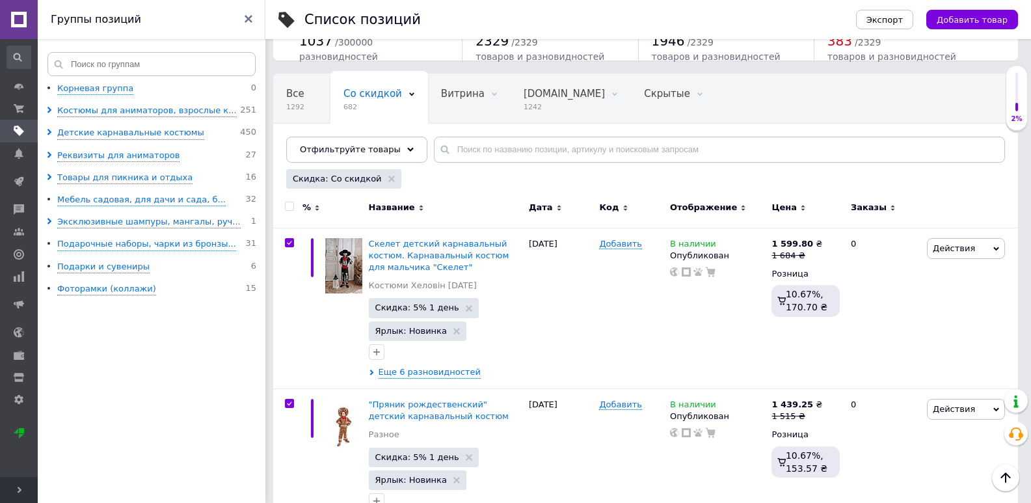
checkbox input "true"
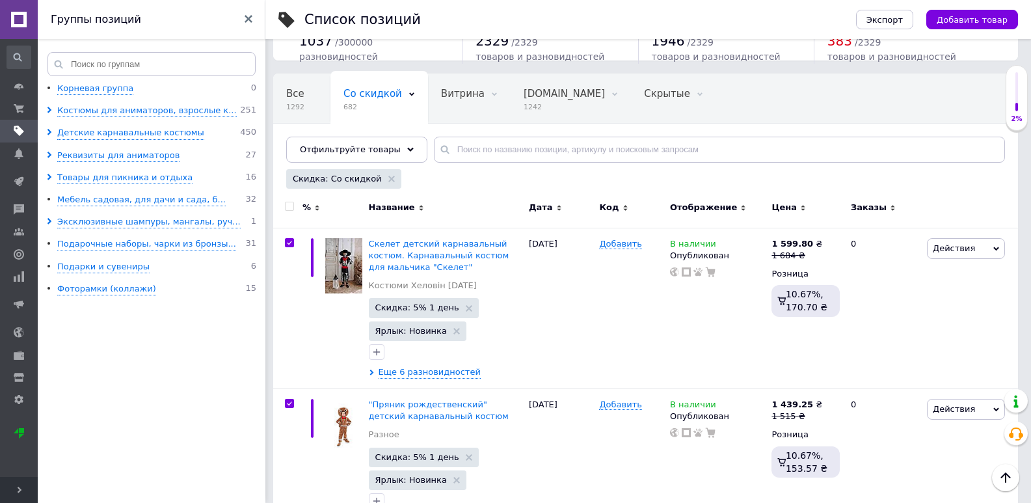
checkbox input "true"
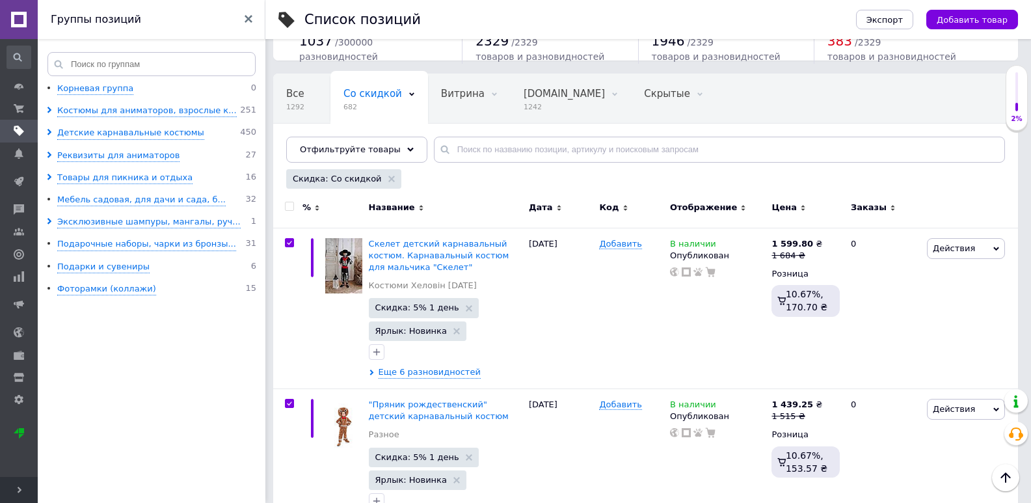
checkbox input "true"
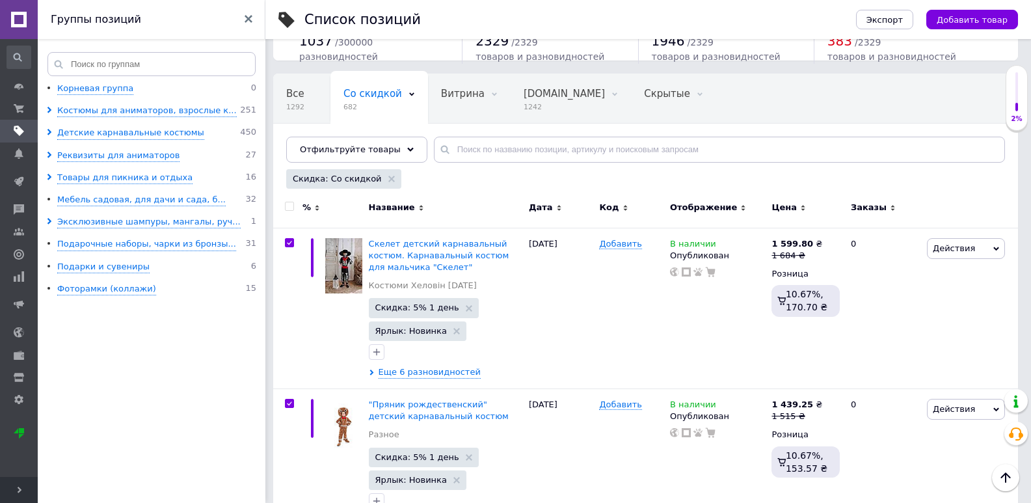
checkbox input "true"
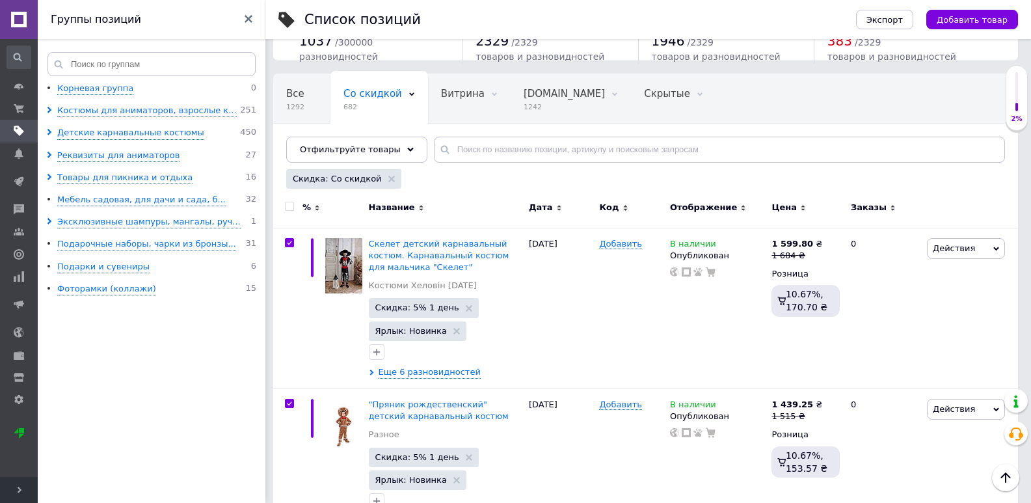
checkbox input "true"
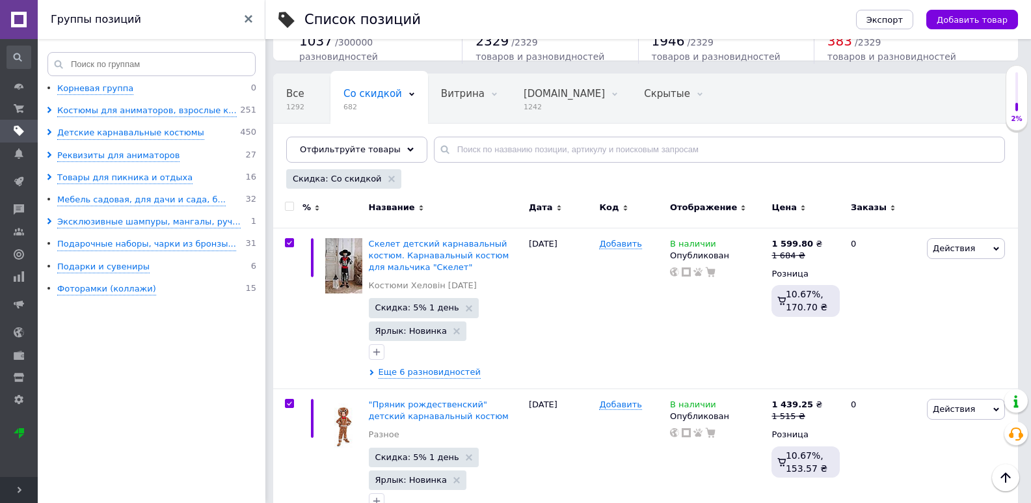
checkbox input "true"
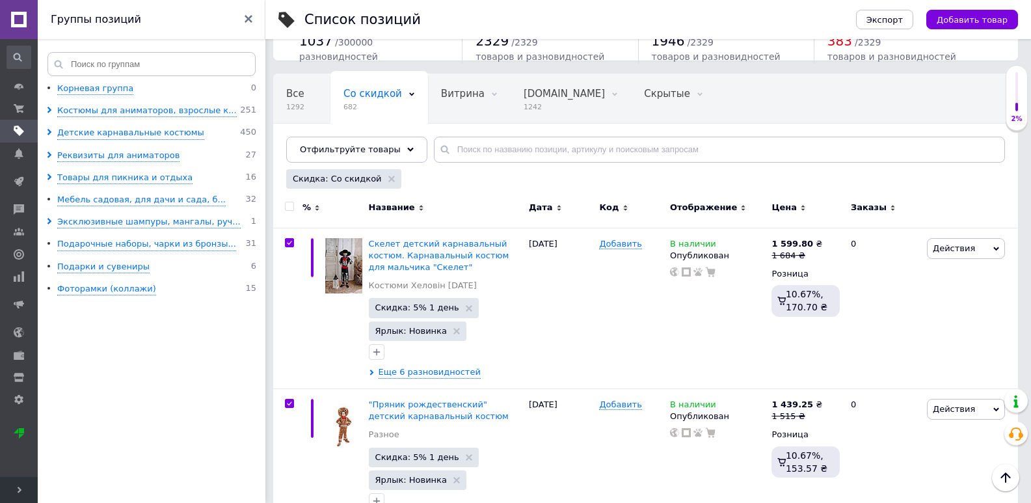
checkbox input "true"
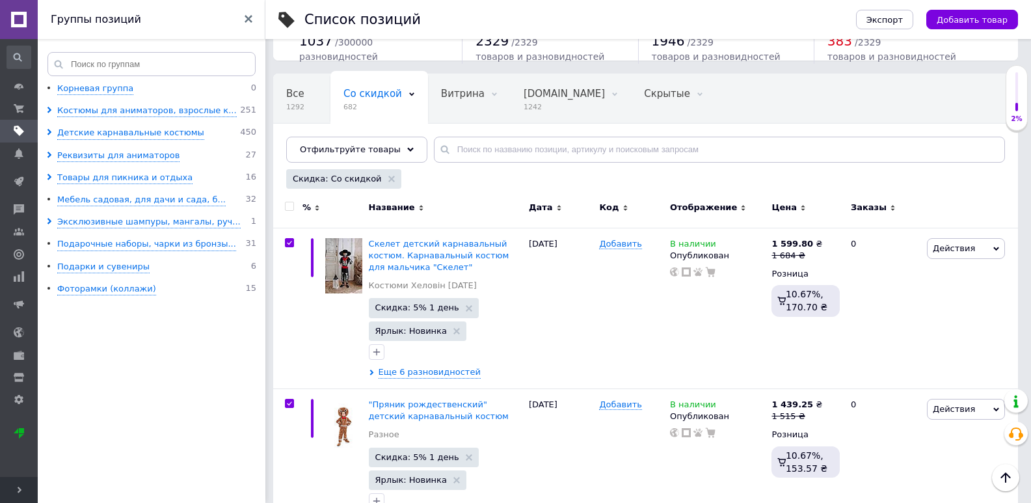
checkbox input "true"
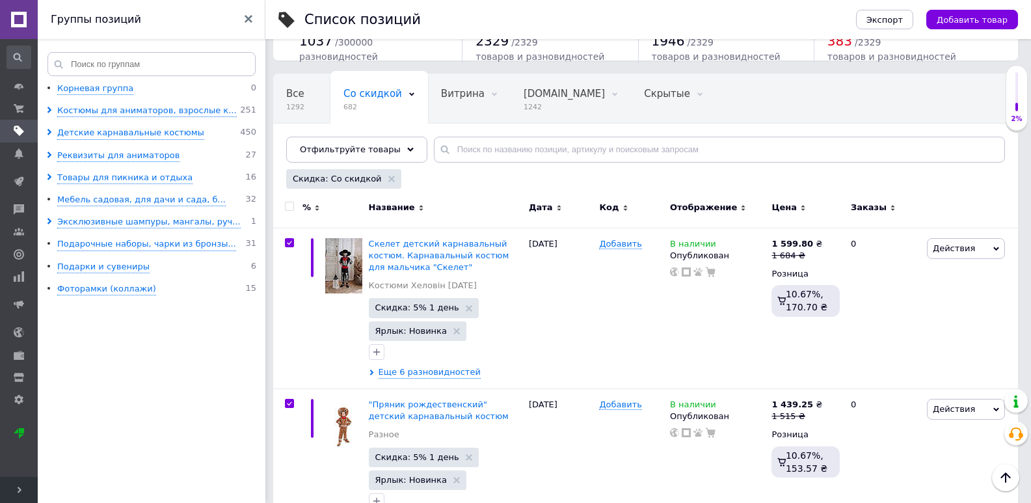
checkbox input "true"
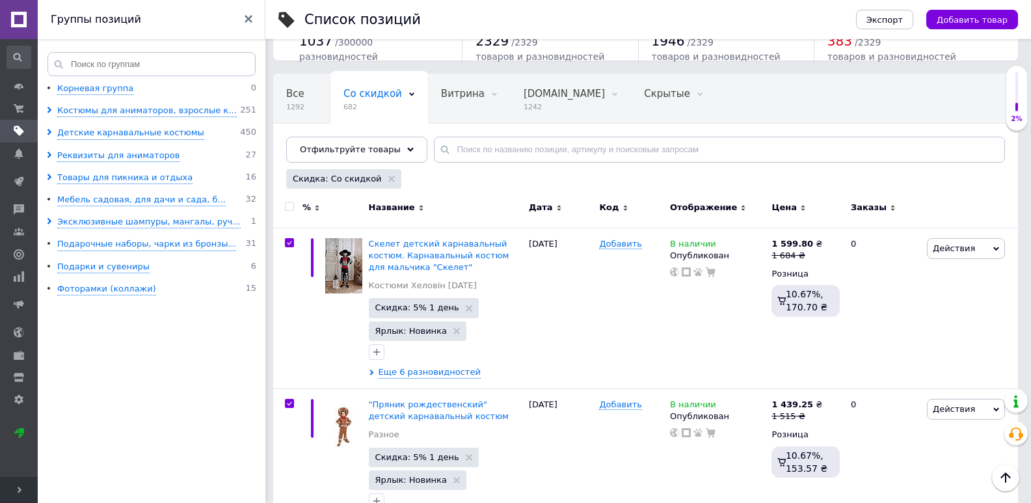
checkbox input "true"
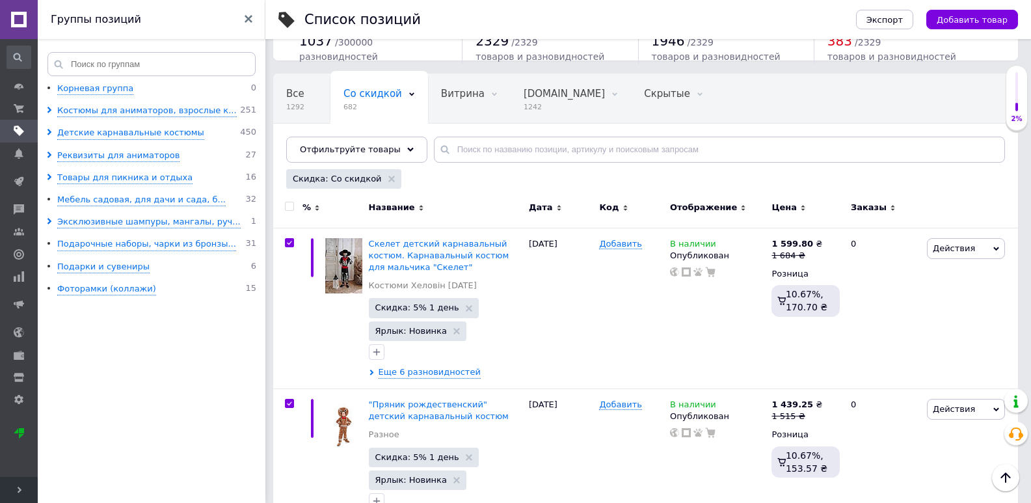
checkbox input "true"
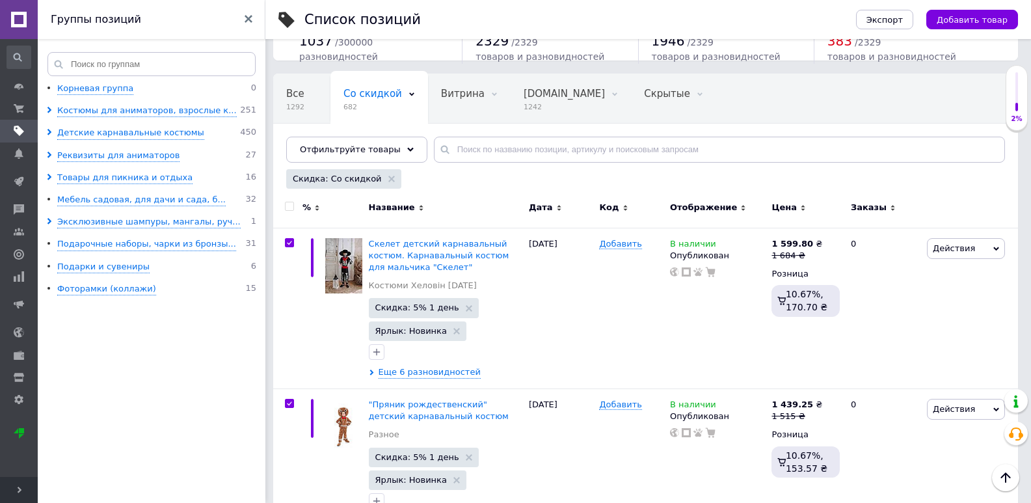
checkbox input "true"
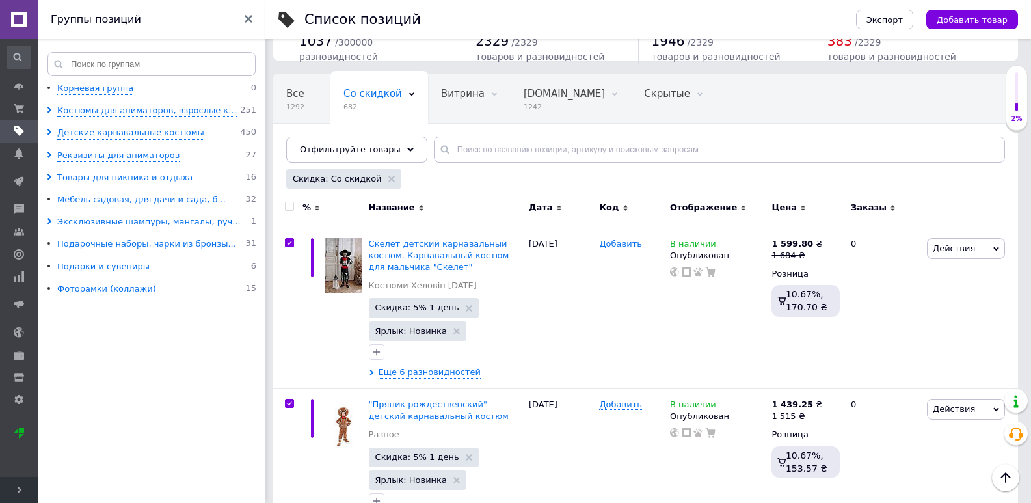
checkbox input "true"
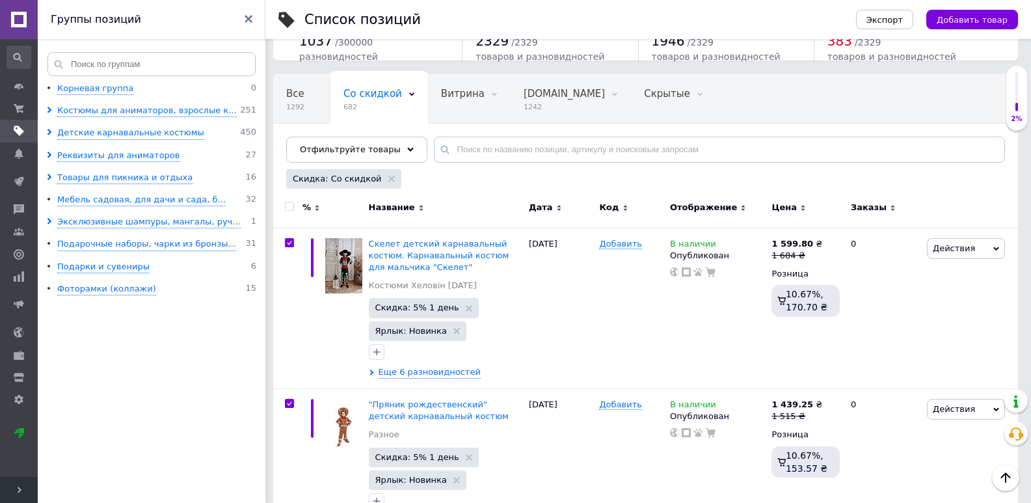
checkbox input "true"
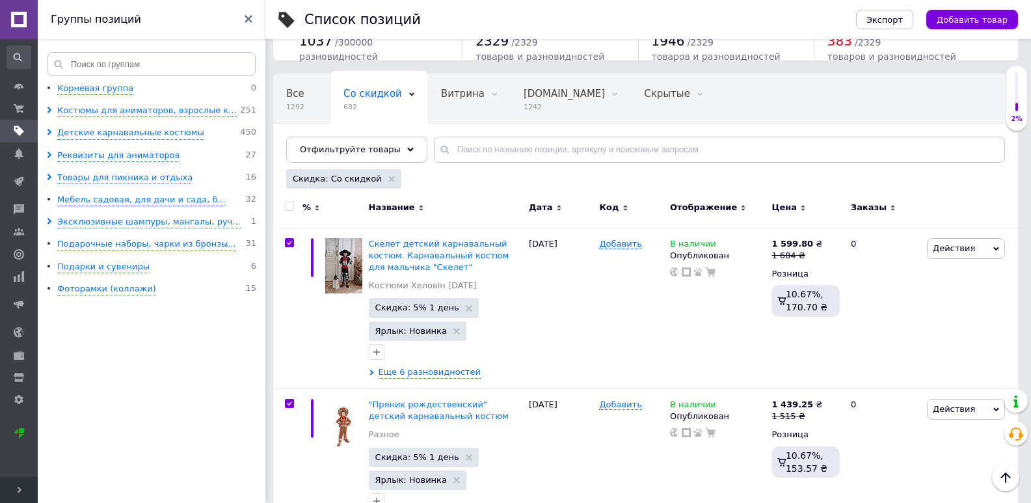
checkbox input "true"
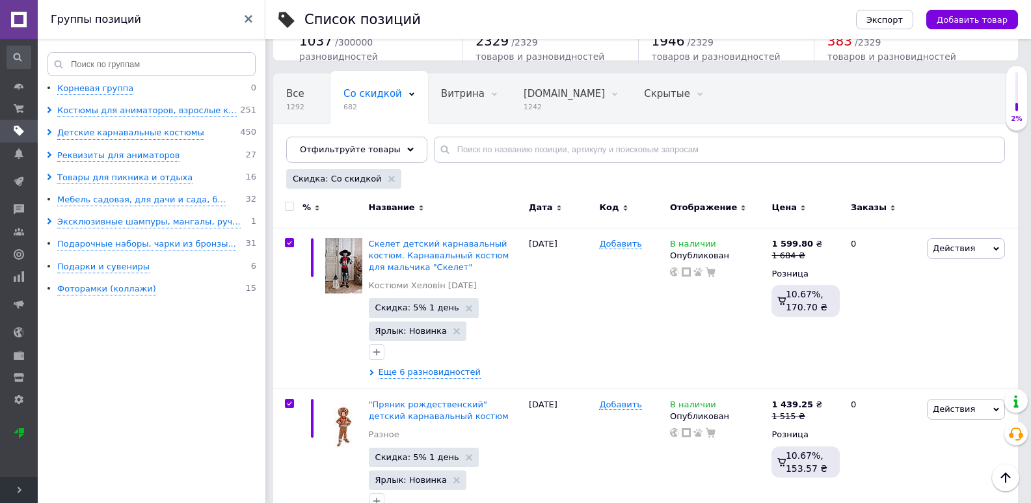
checkbox input "true"
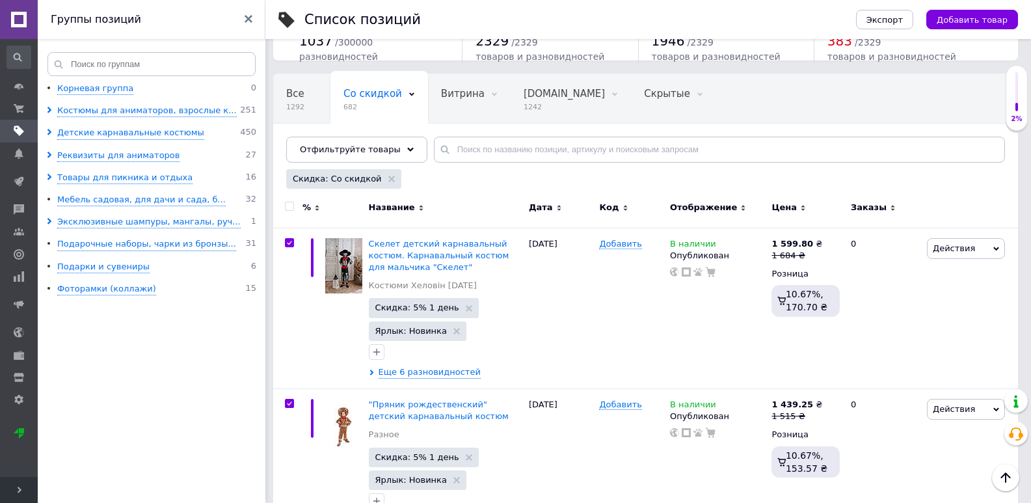
checkbox input "true"
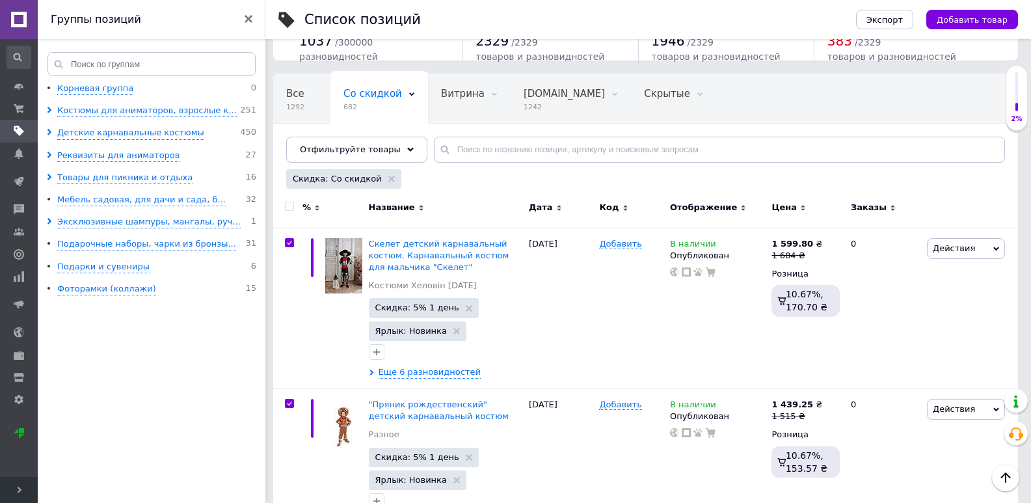
checkbox input "true"
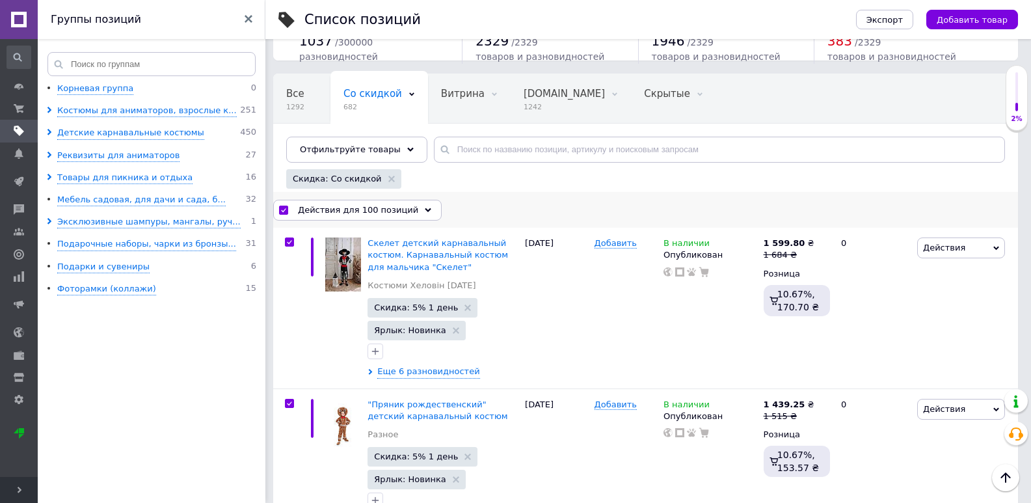
click at [425, 211] on use at bounding box center [428, 210] width 7 height 4
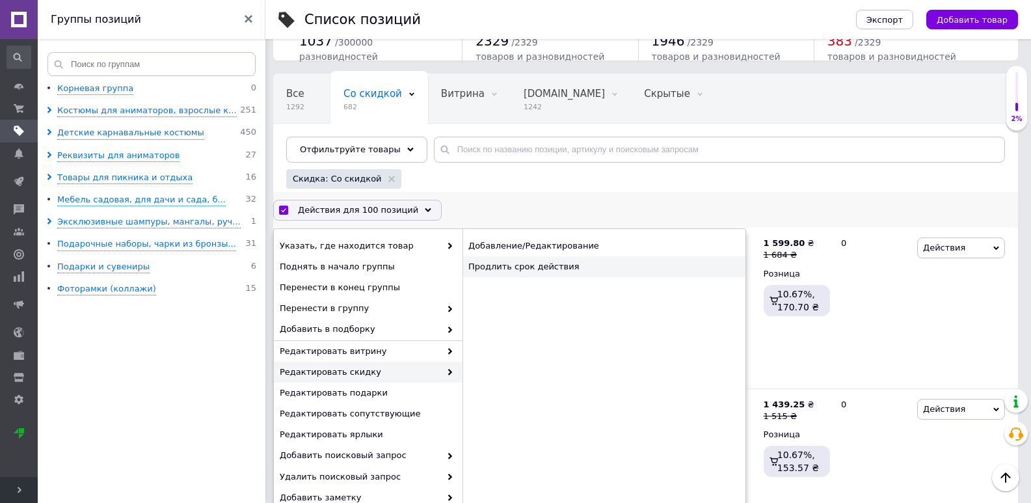
click at [515, 267] on div "Продлить срок действия" at bounding box center [604, 266] width 283 height 21
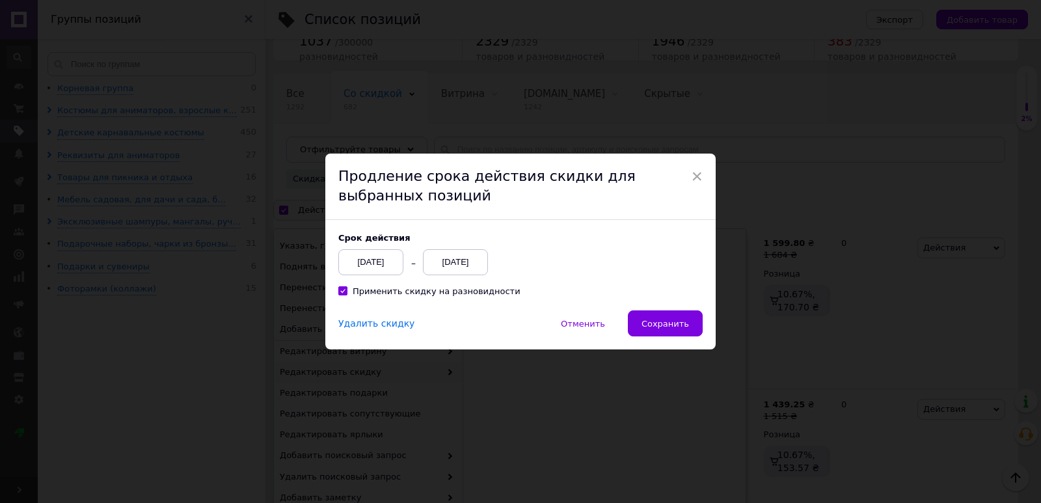
click at [458, 265] on div "12.10.2025" at bounding box center [455, 262] width 65 height 26
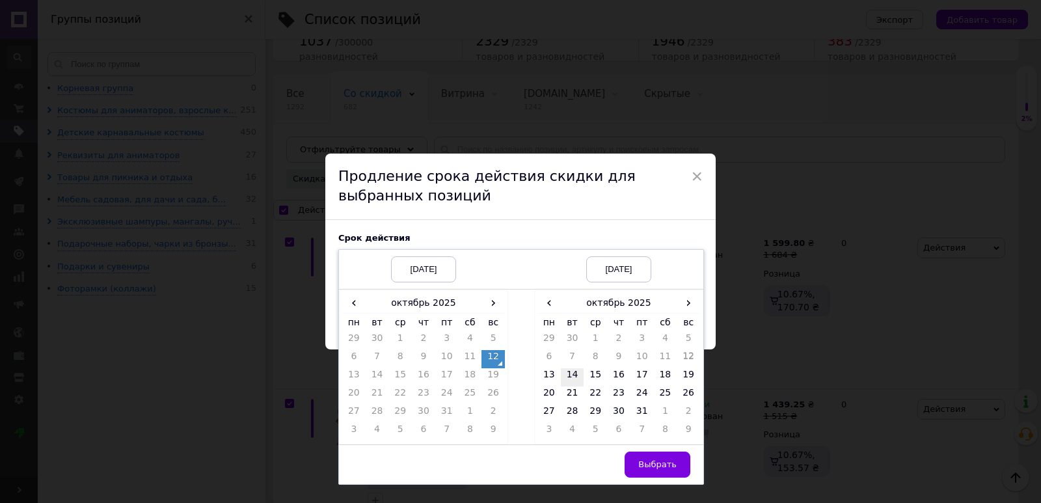
click at [575, 377] on td "14" at bounding box center [572, 377] width 23 height 18
click at [647, 461] on span "Выбрать" at bounding box center [657, 464] width 38 height 10
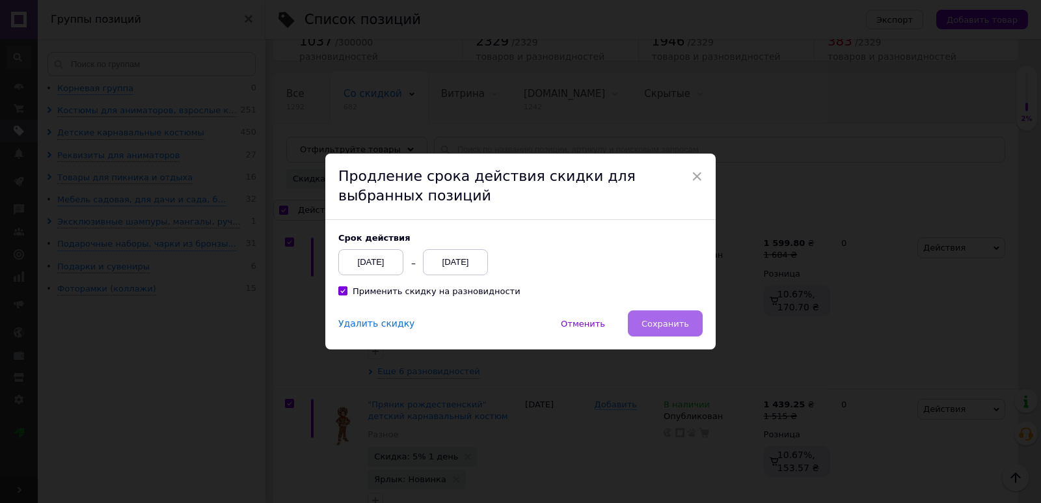
click at [678, 321] on span "Сохранить" at bounding box center [665, 324] width 47 height 10
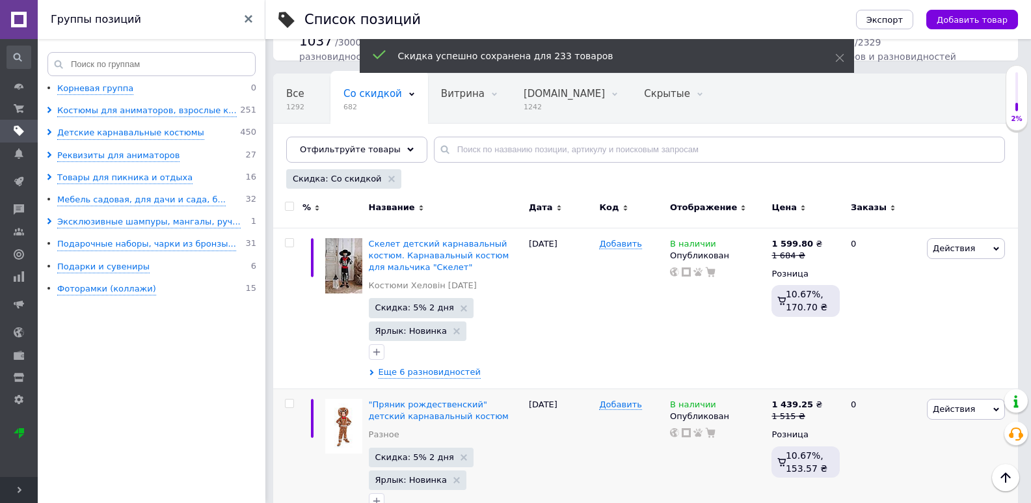
checkbox input "false"
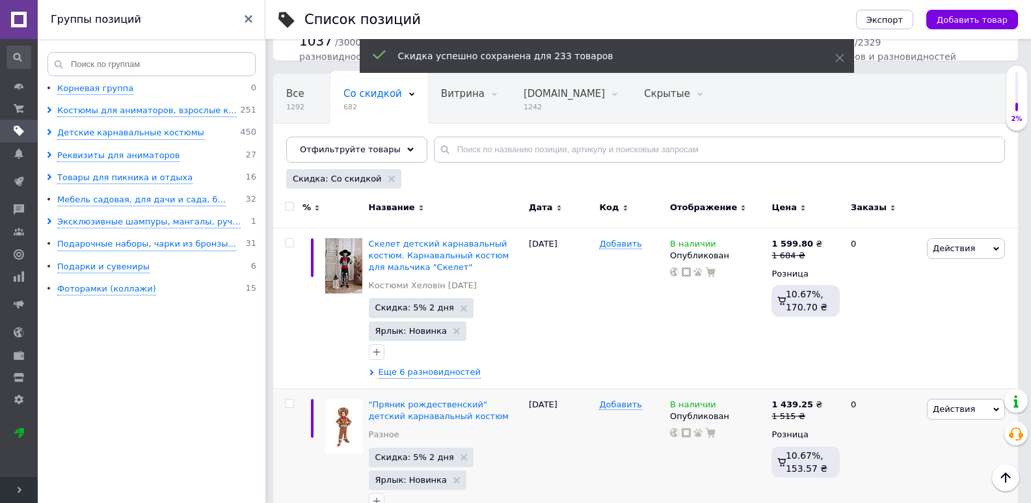
checkbox input "false"
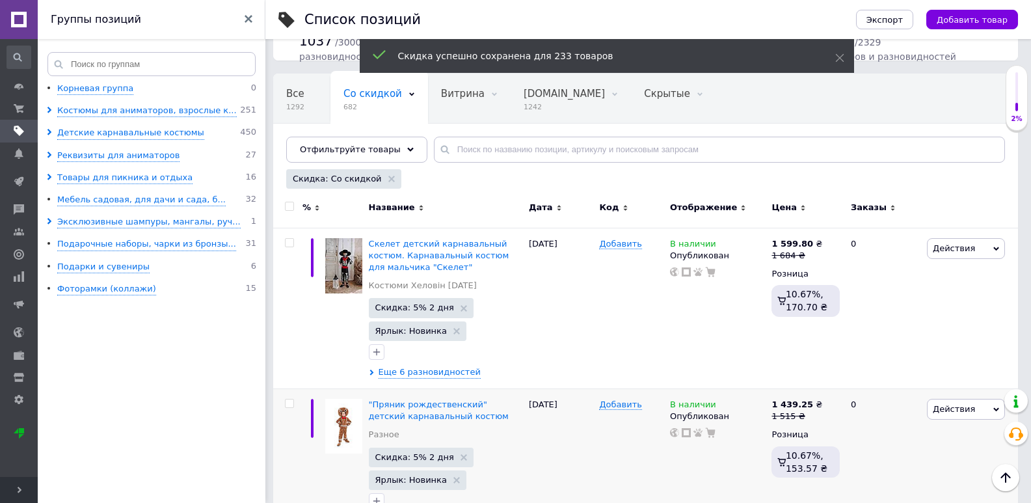
checkbox input "false"
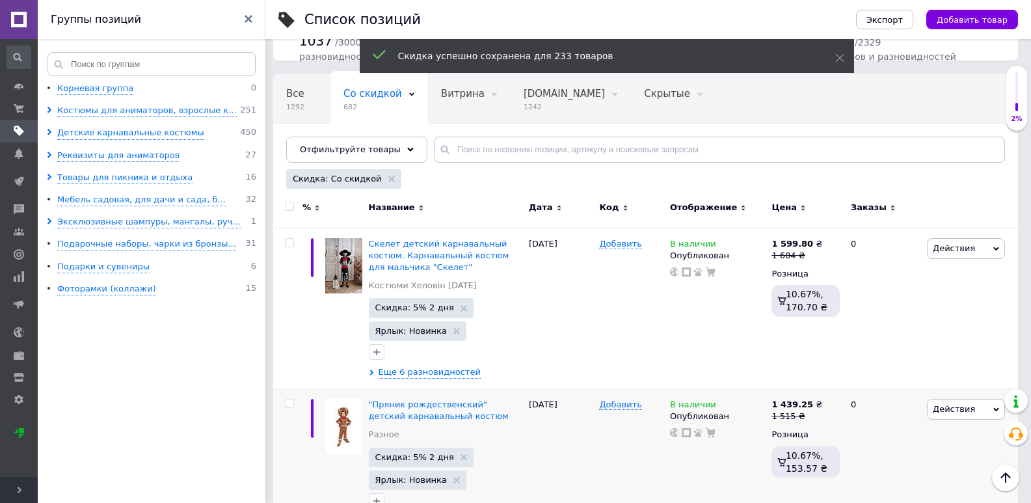
checkbox input "false"
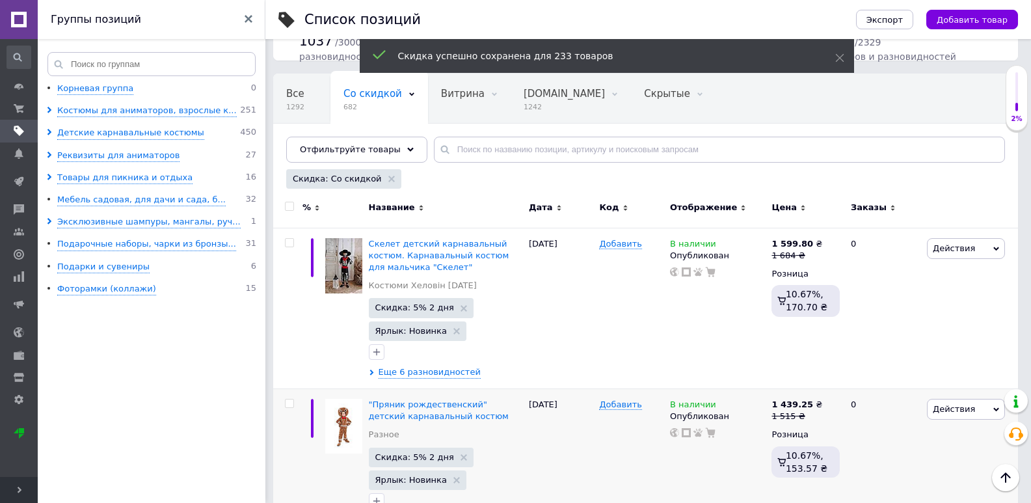
checkbox input "false"
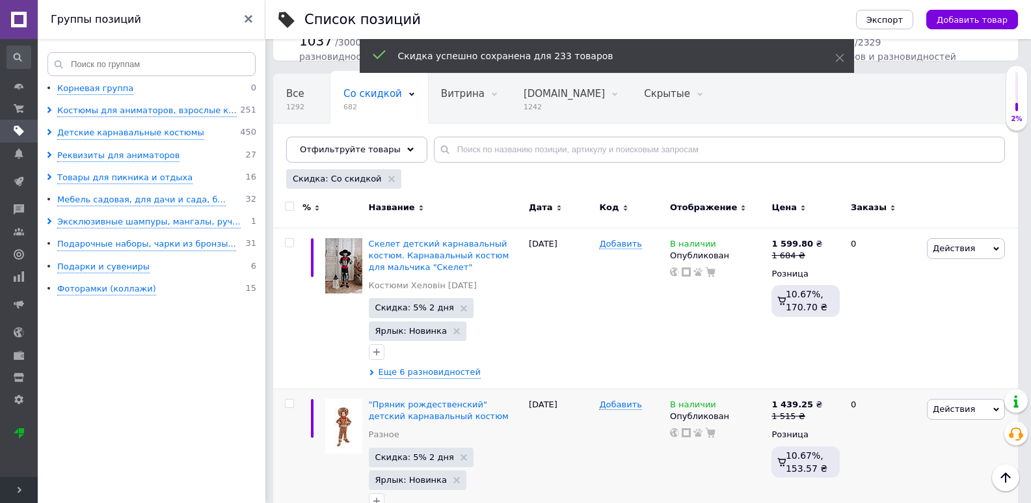
checkbox input "false"
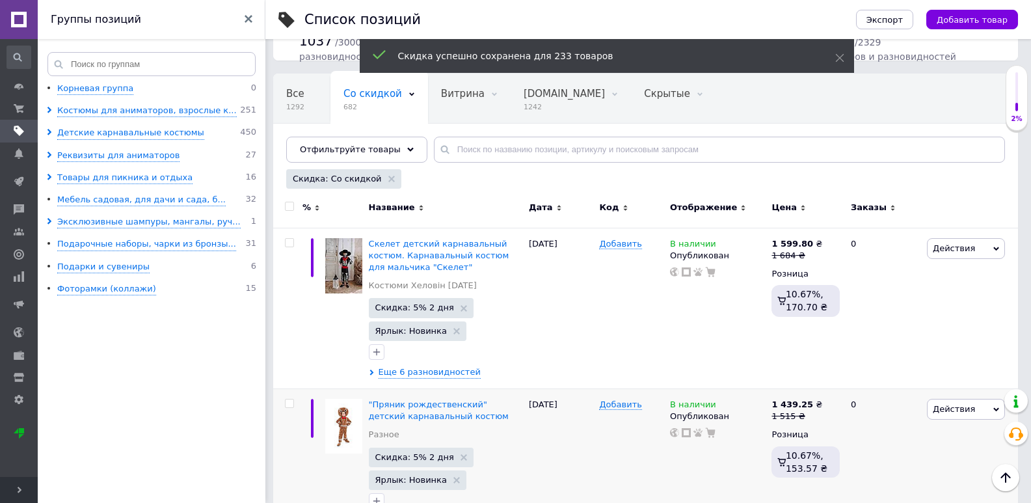
checkbox input "false"
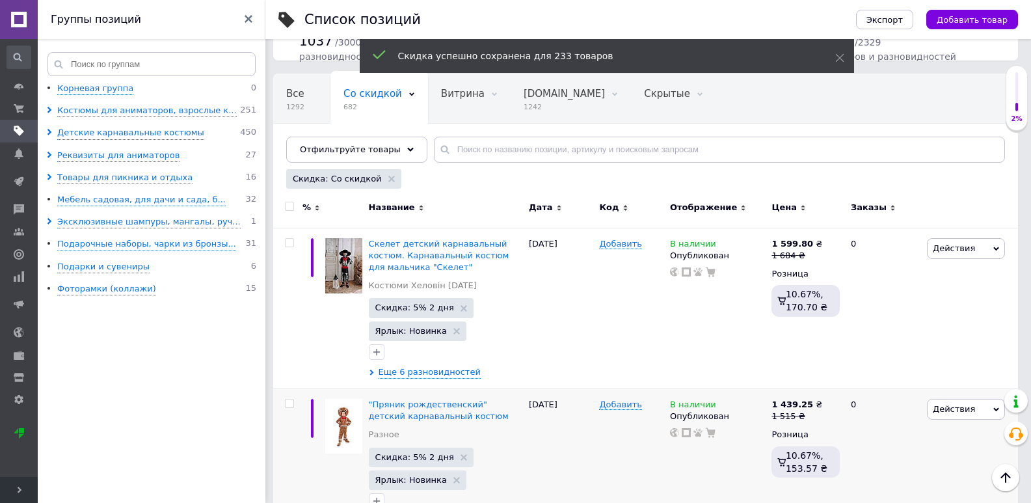
checkbox input "false"
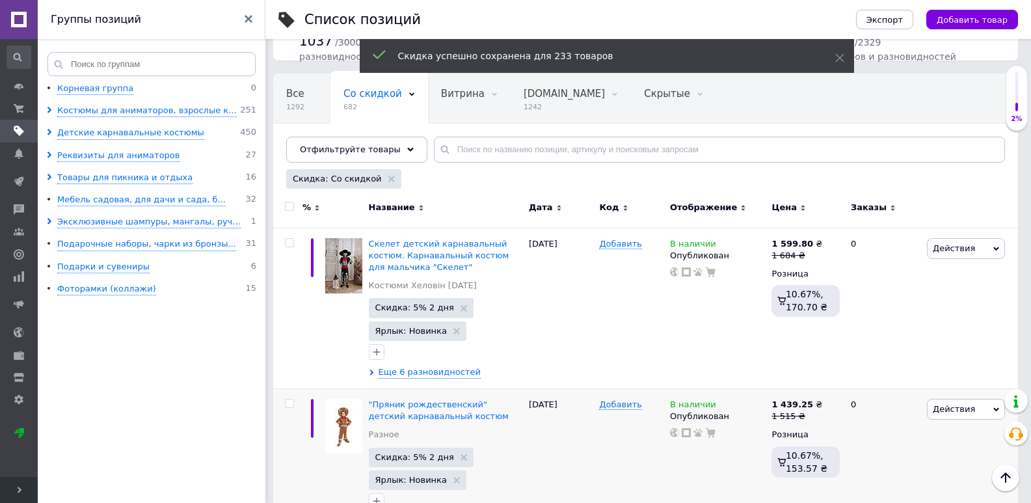
checkbox input "false"
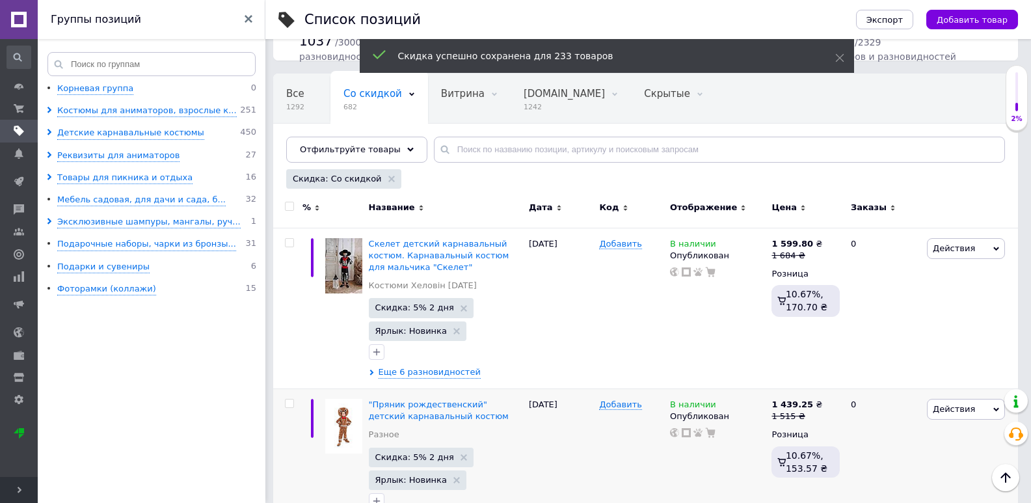
checkbox input "false"
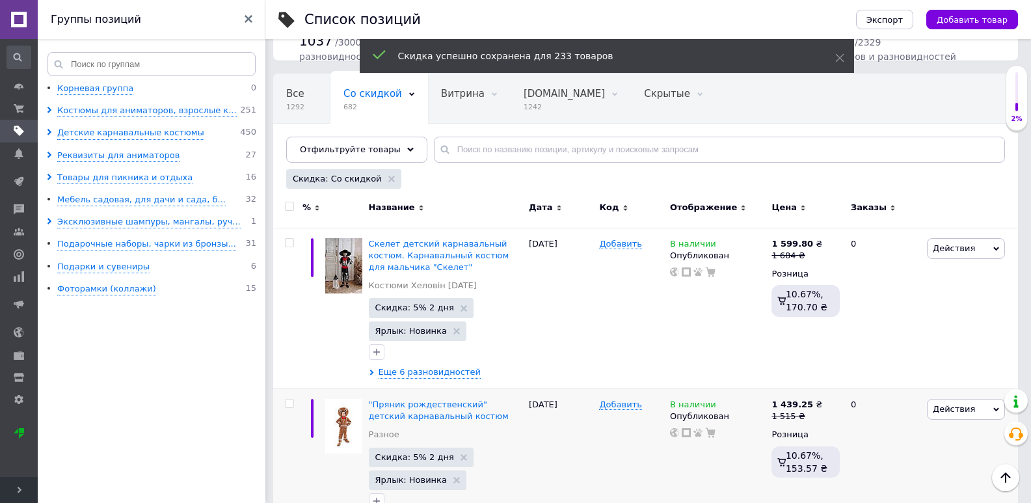
checkbox input "false"
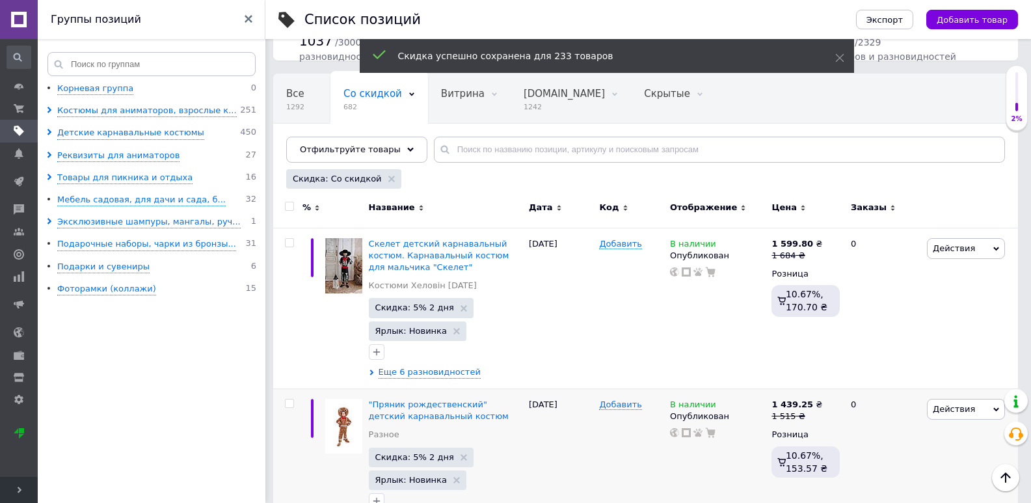
checkbox input "false"
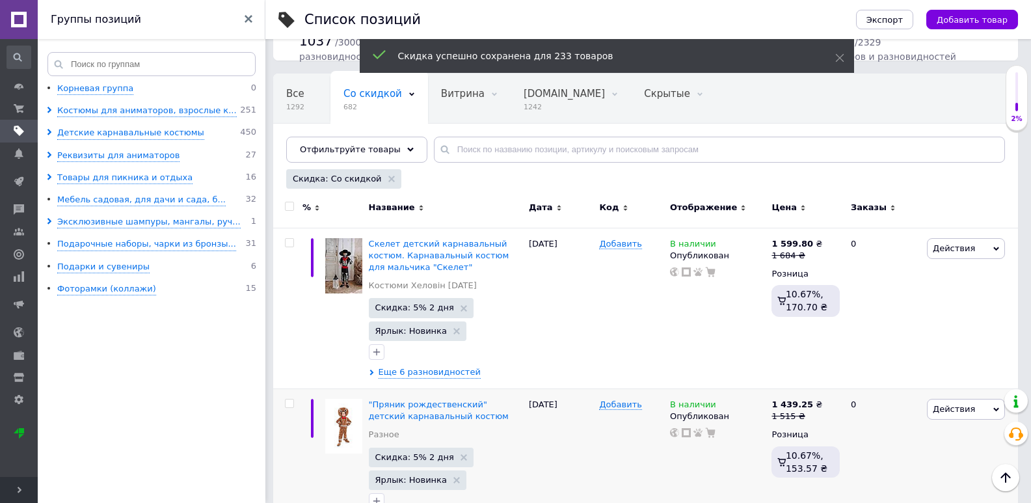
checkbox input "false"
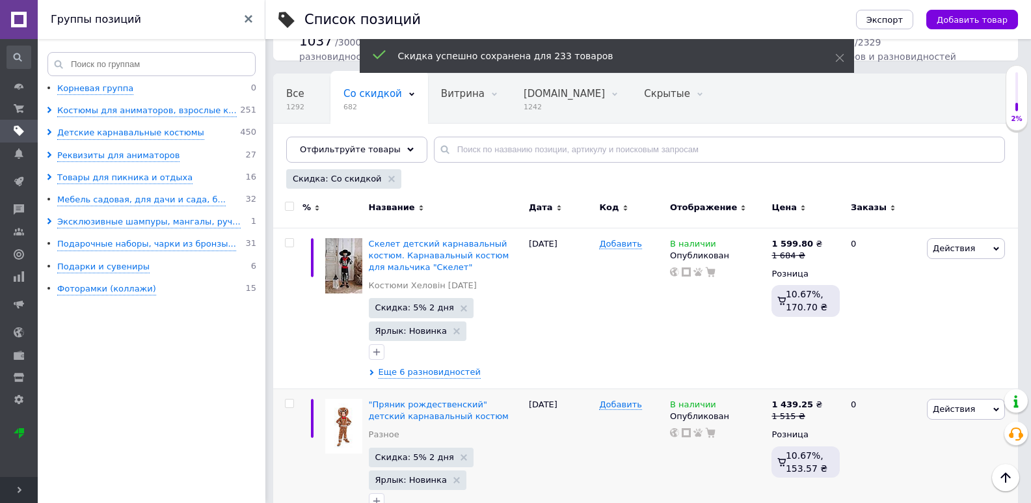
checkbox input "false"
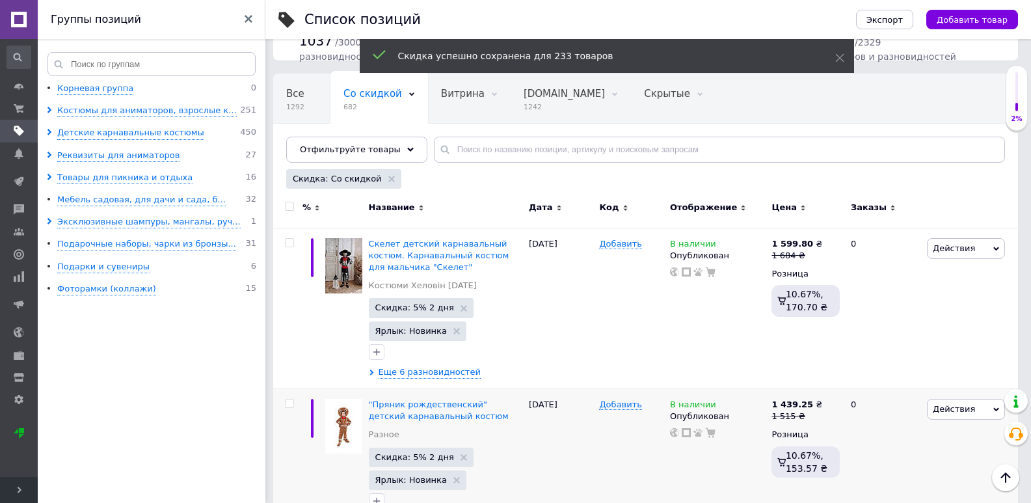
checkbox input "false"
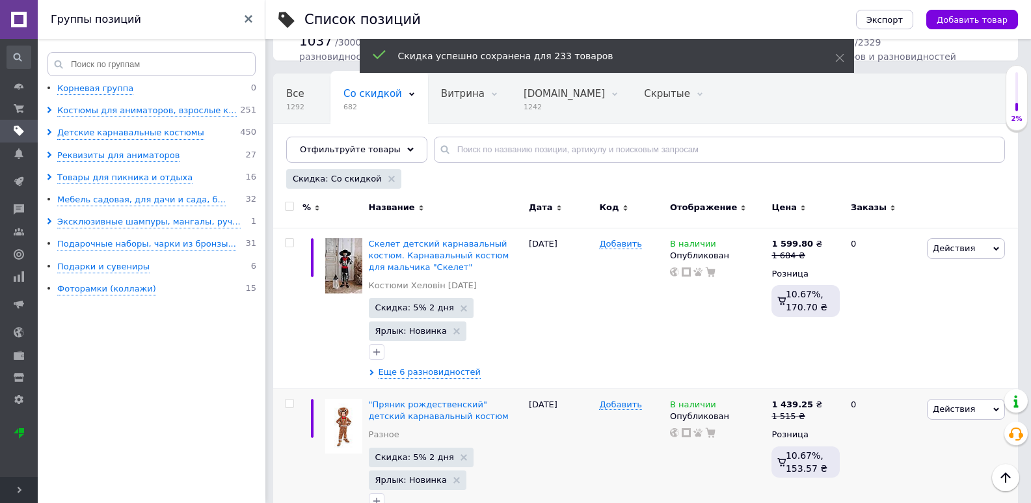
checkbox input "false"
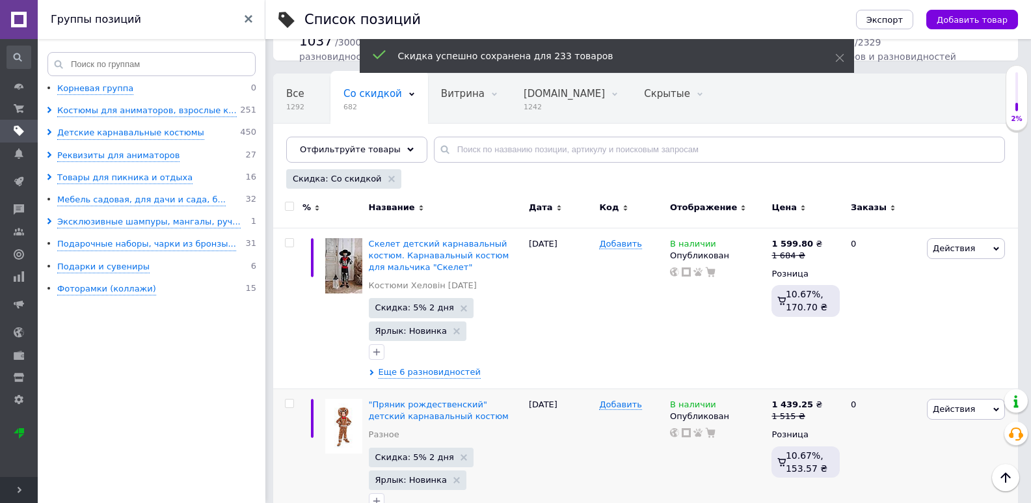
checkbox input "false"
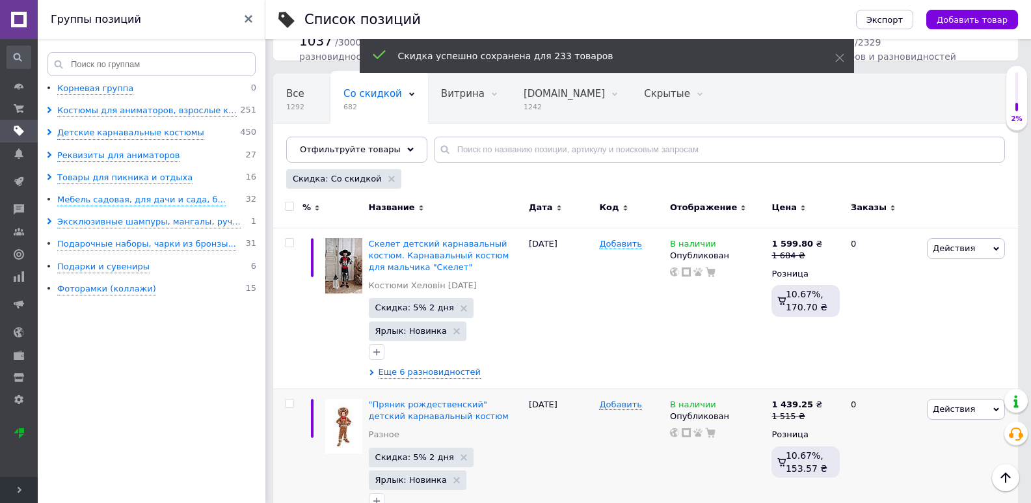
checkbox input "false"
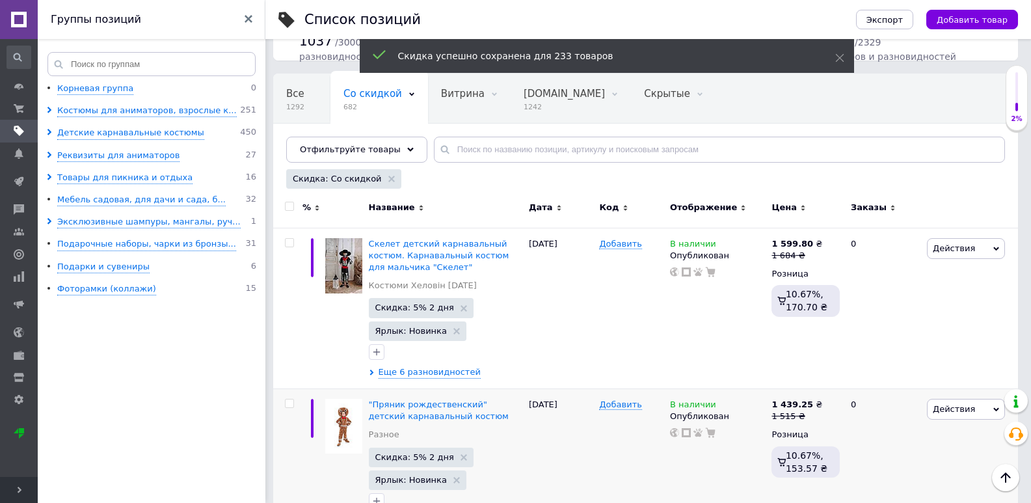
checkbox input "false"
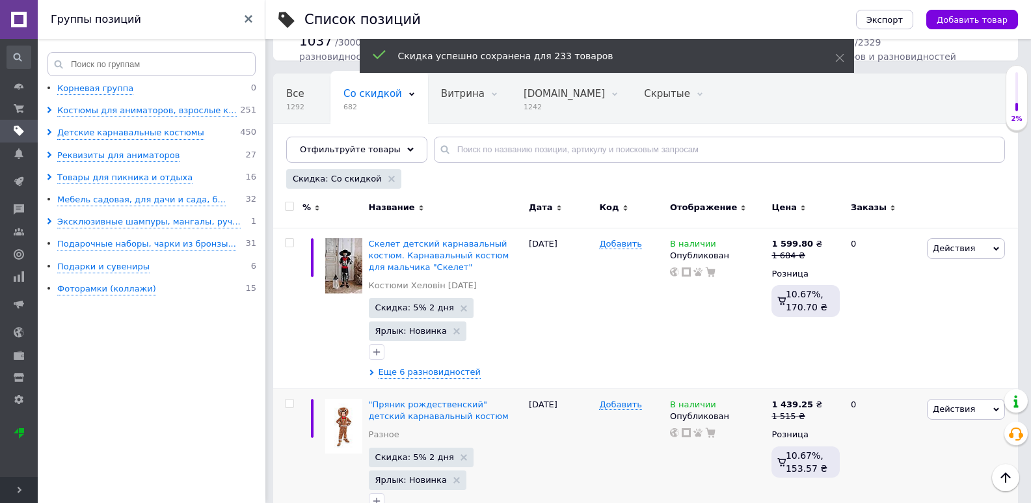
checkbox input "false"
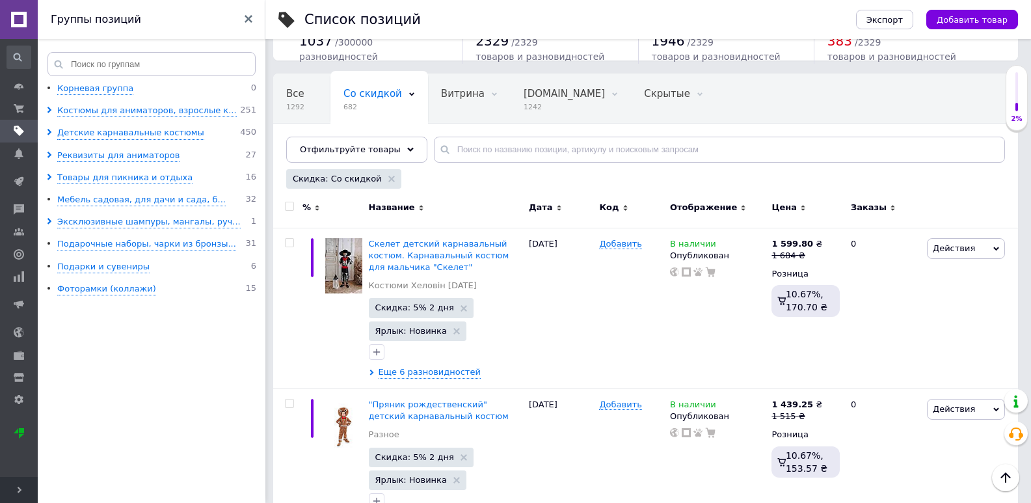
scroll to position [17255, 0]
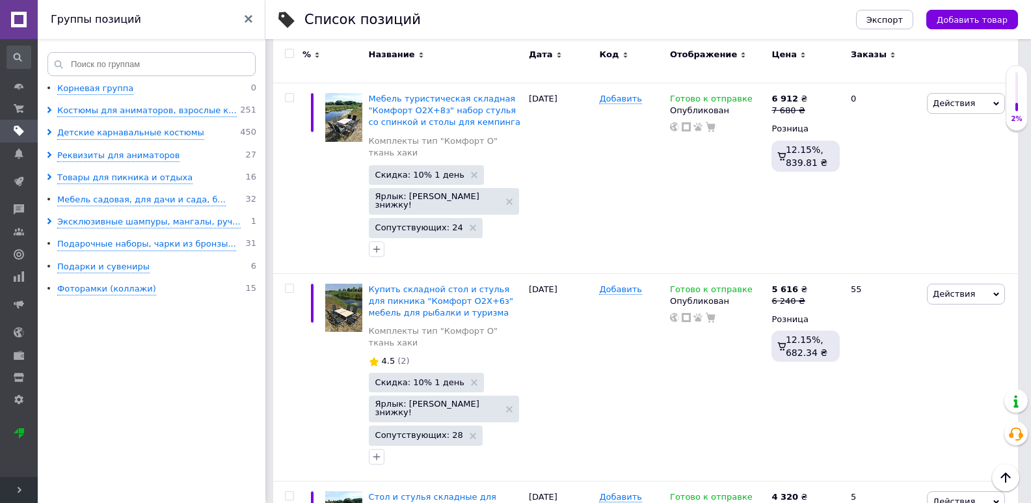
click at [292, 57] on input "checkbox" at bounding box center [289, 53] width 8 height 8
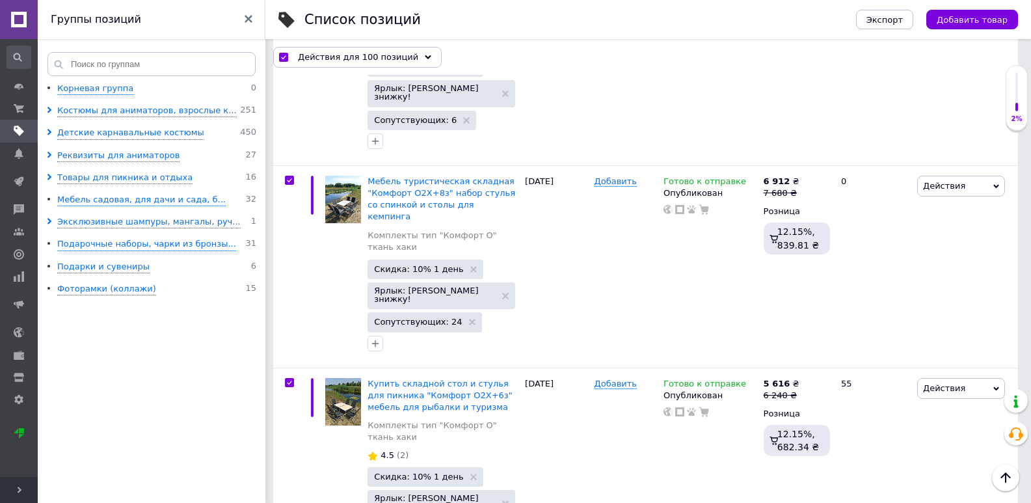
scroll to position [17456, 0]
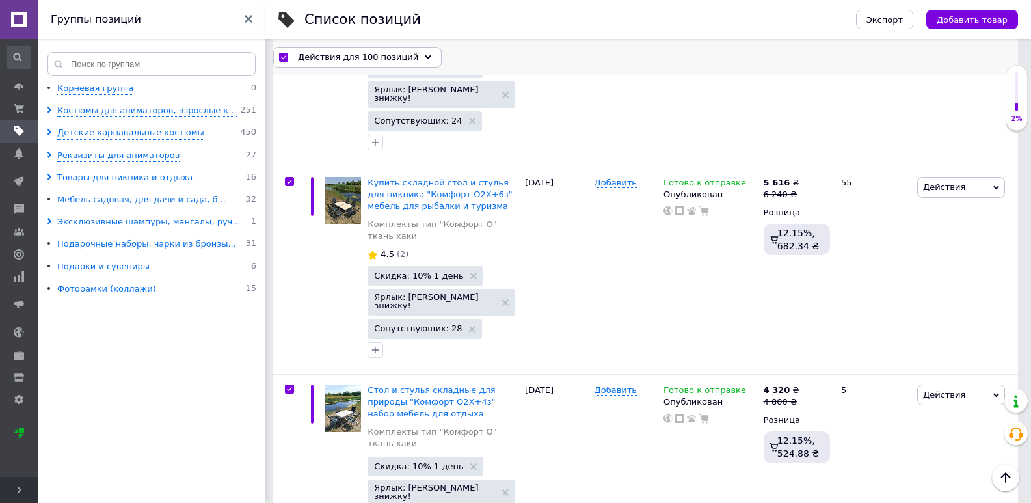
click at [425, 59] on icon at bounding box center [428, 57] width 7 height 7
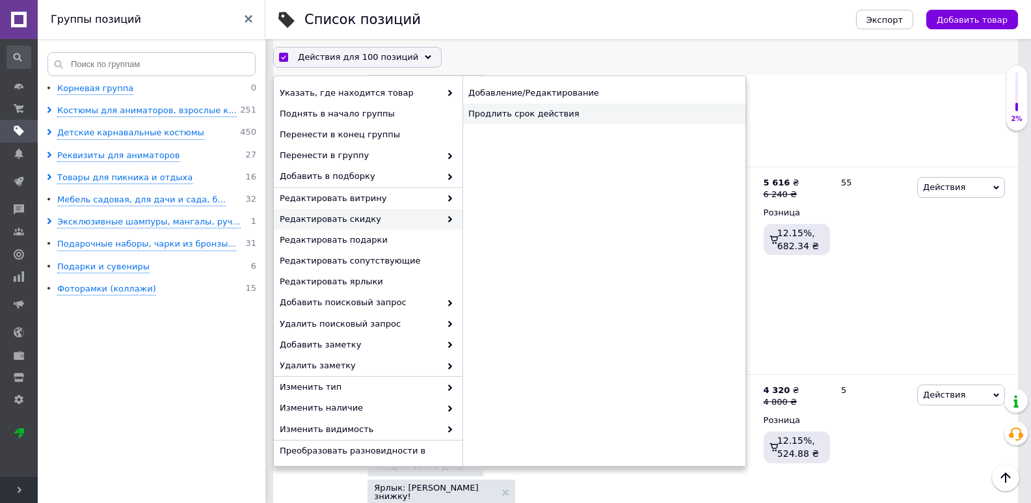
click at [601, 111] on div "Продлить срок действия" at bounding box center [604, 113] width 283 height 21
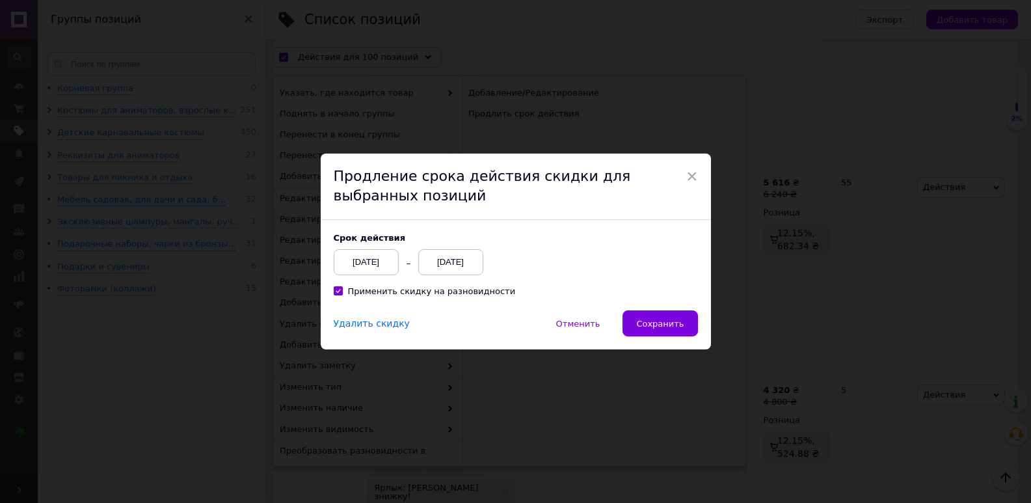
scroll to position [17403, 0]
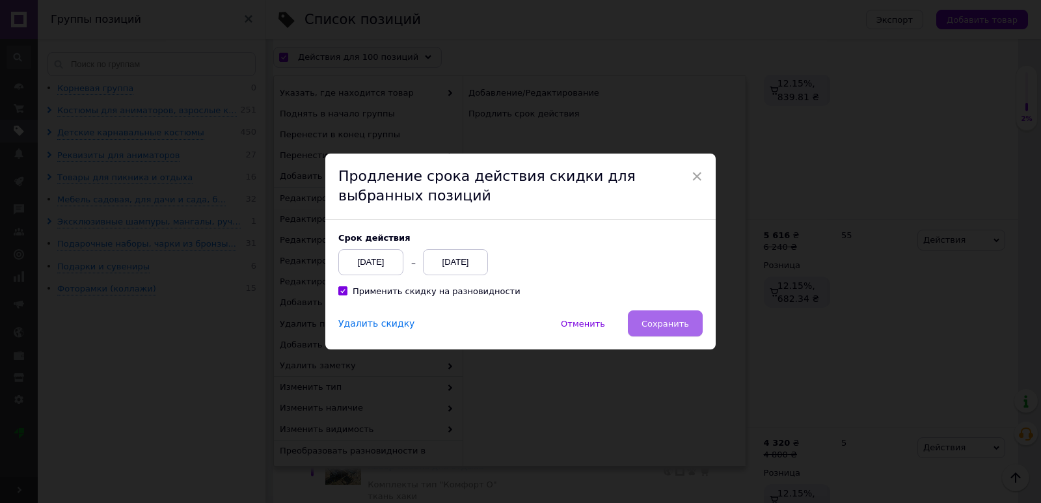
click at [682, 328] on span "Сохранить" at bounding box center [665, 324] width 47 height 10
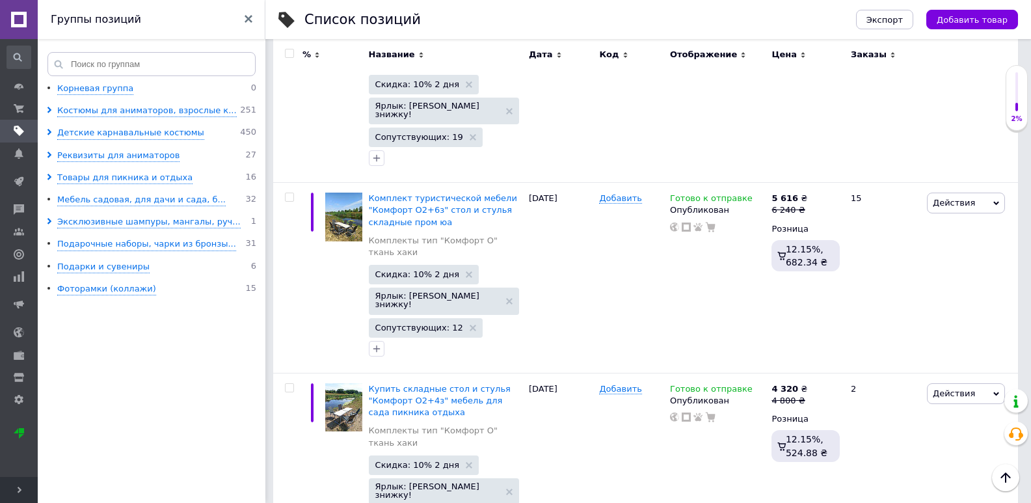
scroll to position [18148, 0]
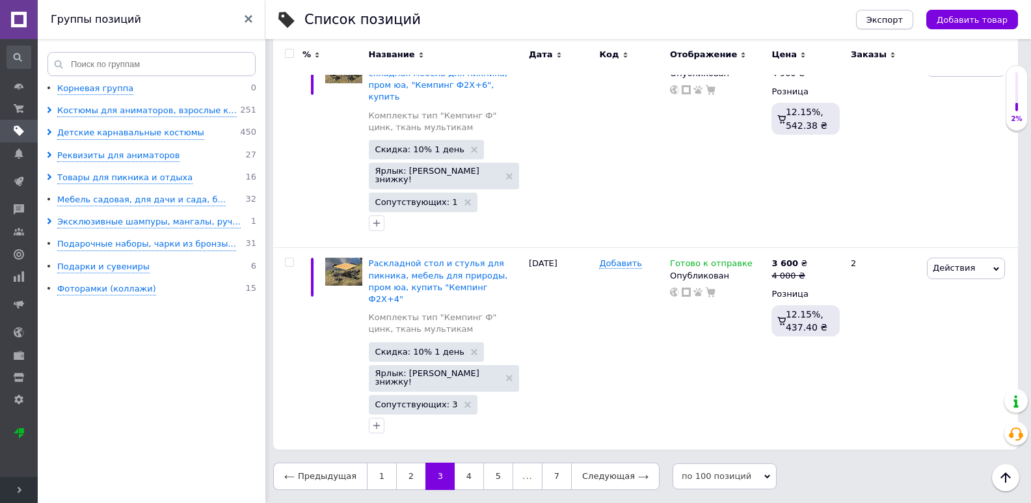
scroll to position [15713, 0]
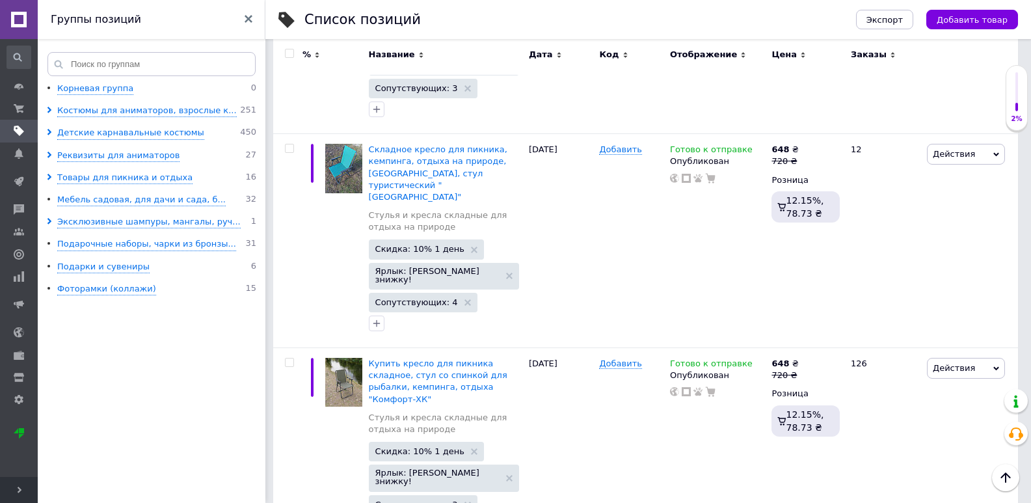
click at [290, 55] on input "checkbox" at bounding box center [289, 53] width 8 height 8
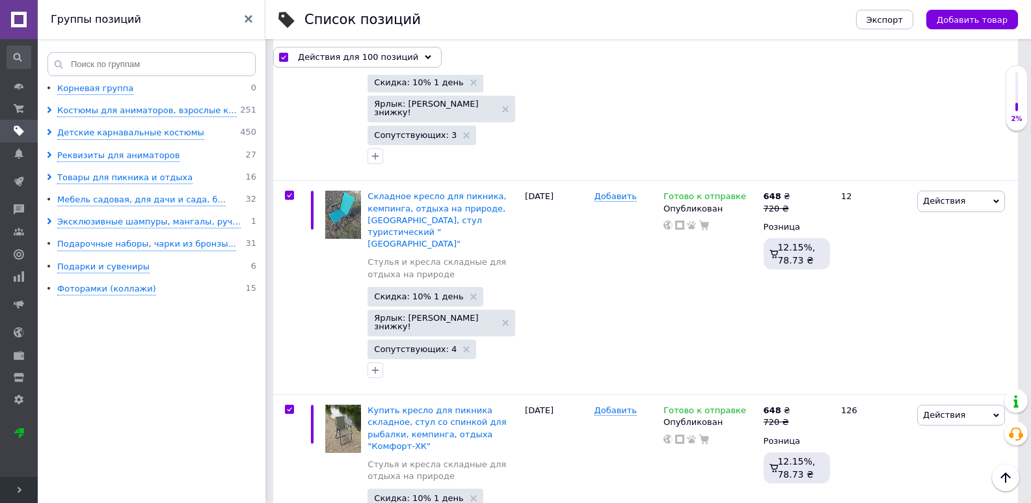
scroll to position [15736, 0]
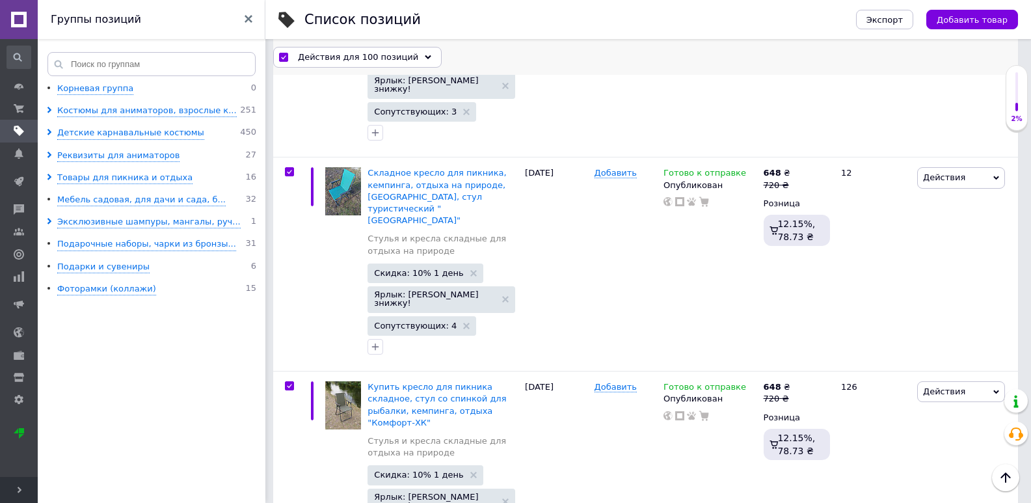
click at [414, 62] on div "Действия для 100 позиций" at bounding box center [357, 56] width 169 height 21
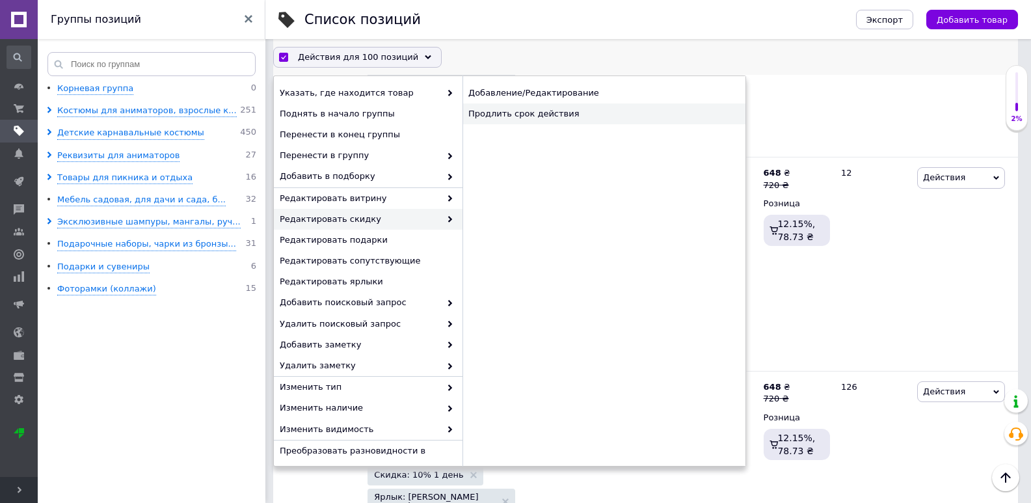
click at [556, 105] on div "Продлить срок действия" at bounding box center [604, 113] width 283 height 21
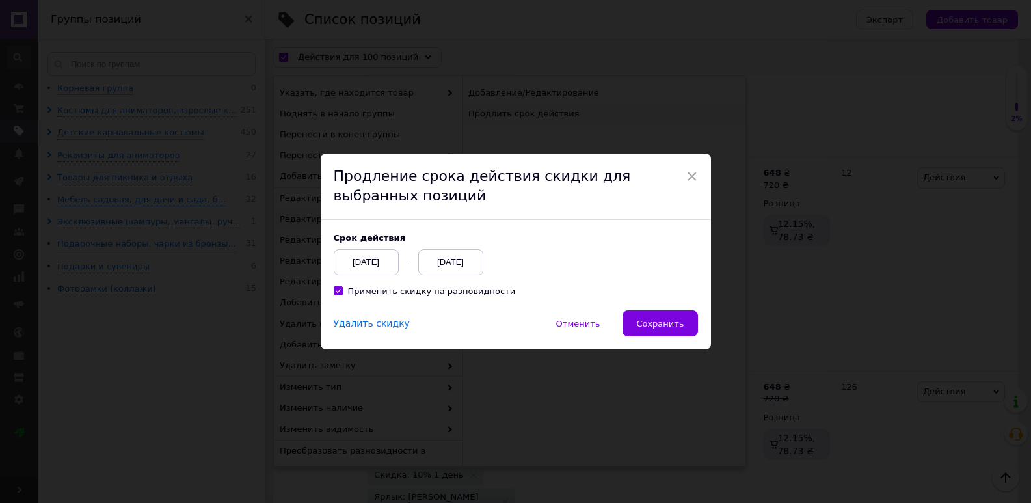
scroll to position [15683, 0]
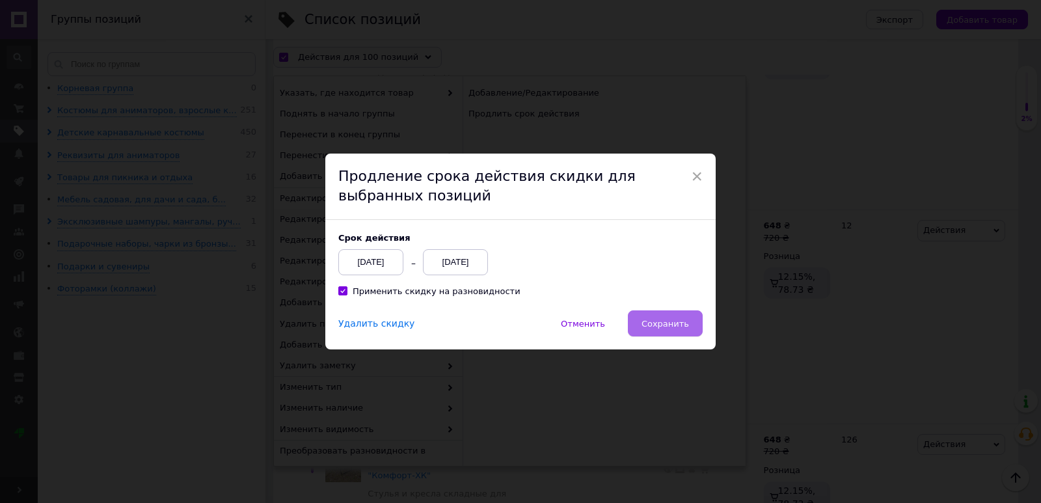
click at [662, 323] on span "Сохранить" at bounding box center [665, 324] width 47 height 10
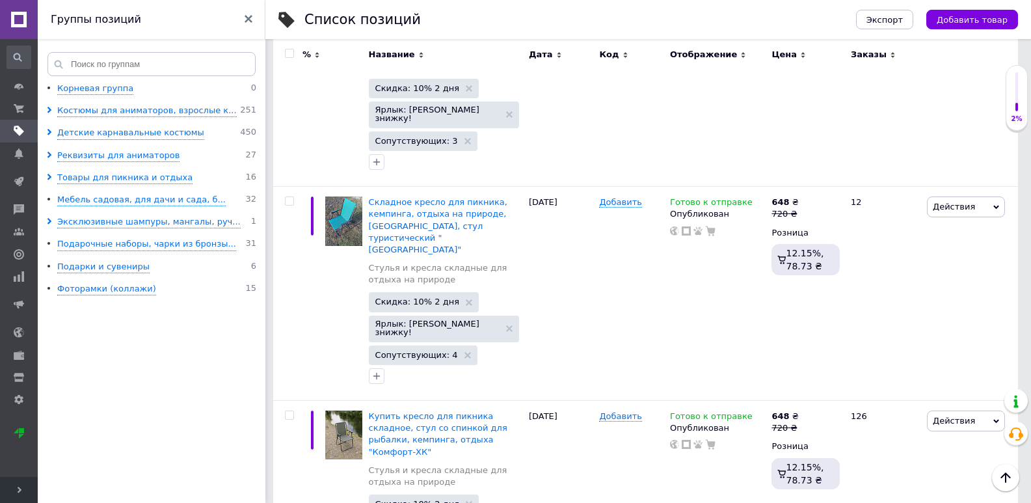
scroll to position [15713, 0]
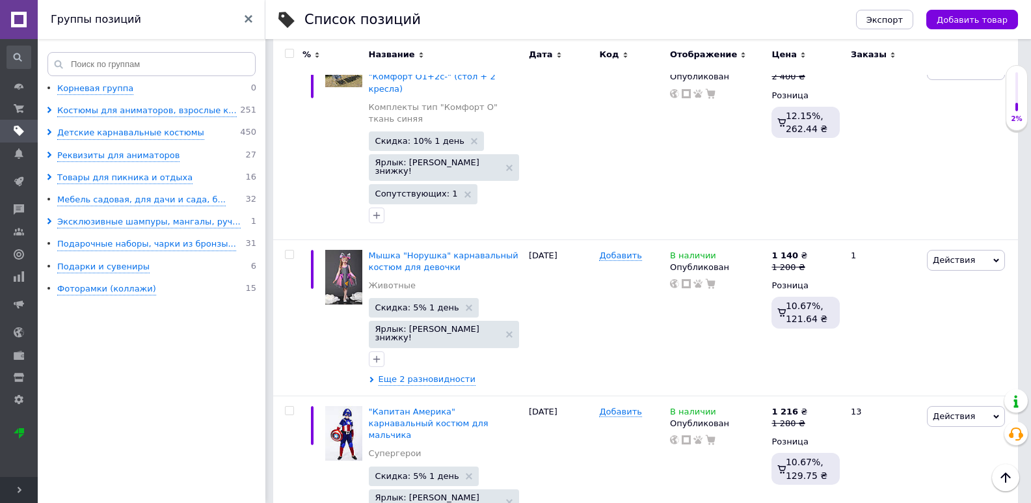
click at [290, 54] on input "checkbox" at bounding box center [289, 53] width 8 height 8
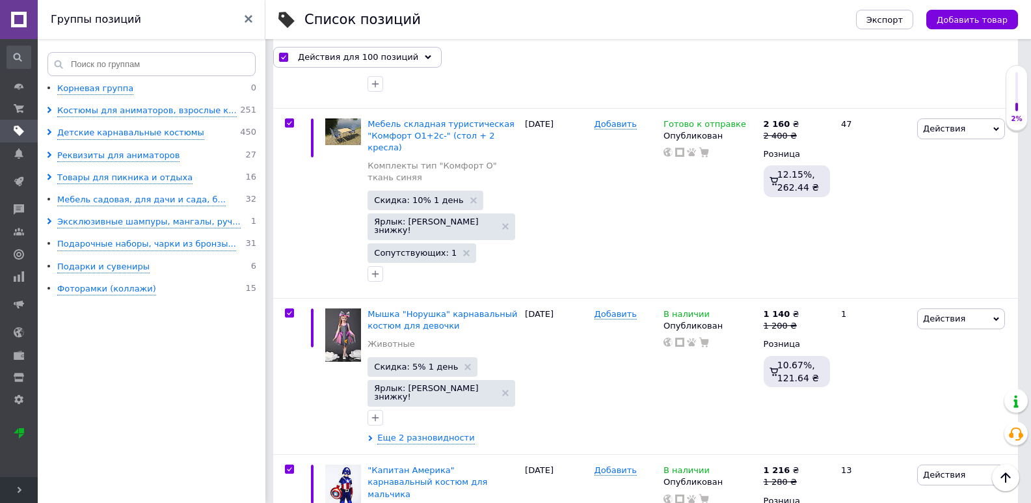
scroll to position [15759, 0]
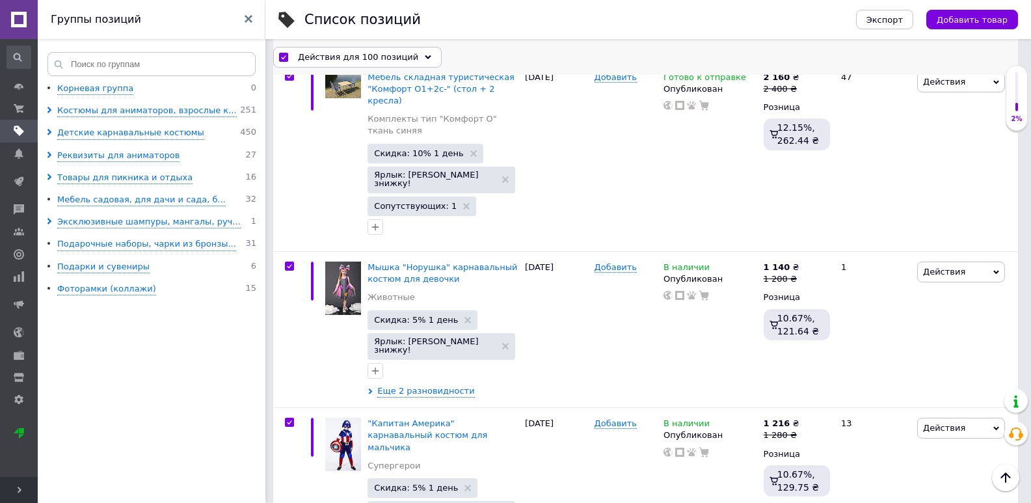
click at [406, 57] on div "Действия для 100 позиций" at bounding box center [357, 56] width 169 height 21
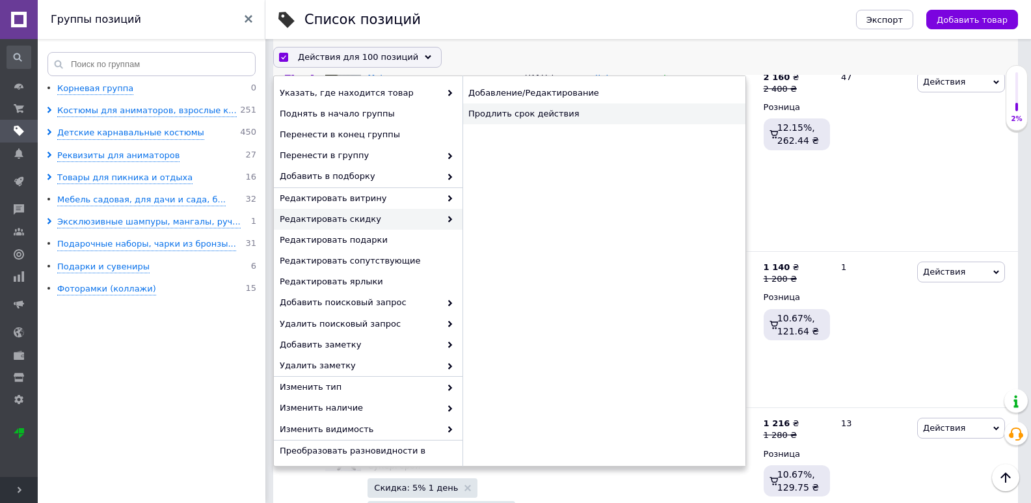
click at [558, 120] on div "Продлить срок действия" at bounding box center [604, 113] width 283 height 21
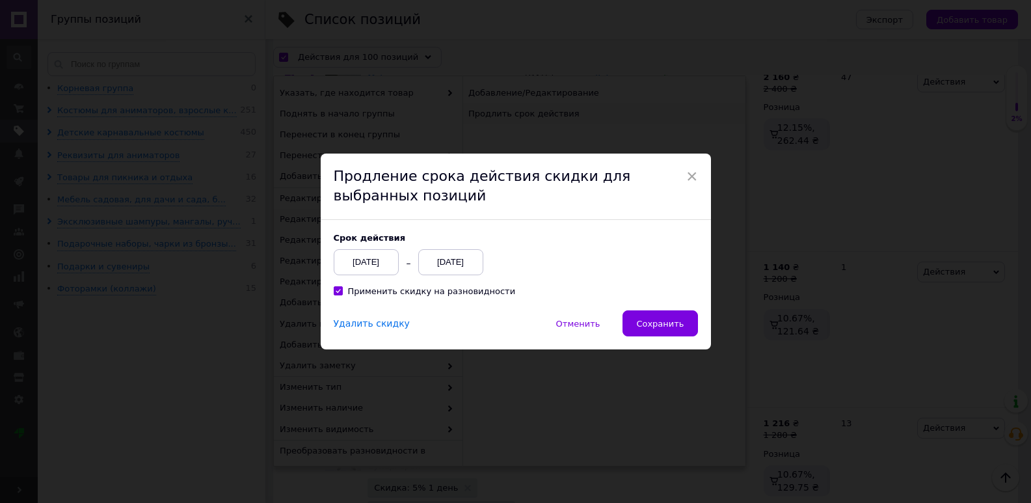
scroll to position [15707, 0]
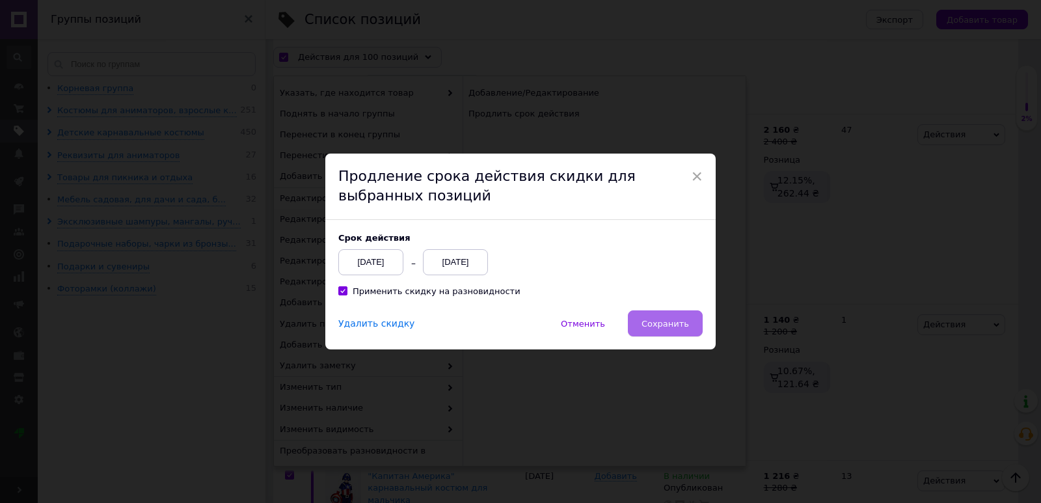
click at [656, 323] on span "Сохранить" at bounding box center [665, 324] width 47 height 10
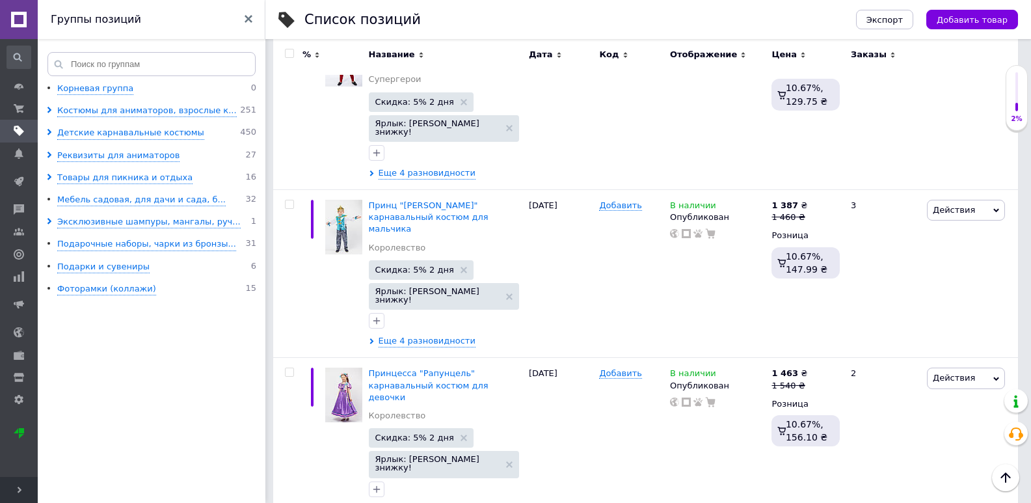
scroll to position [16094, 0]
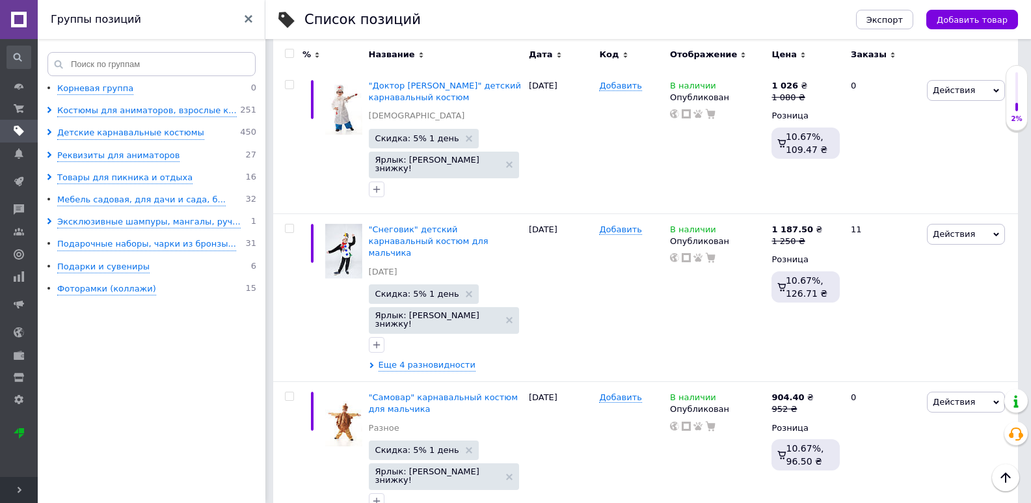
scroll to position [15071, 0]
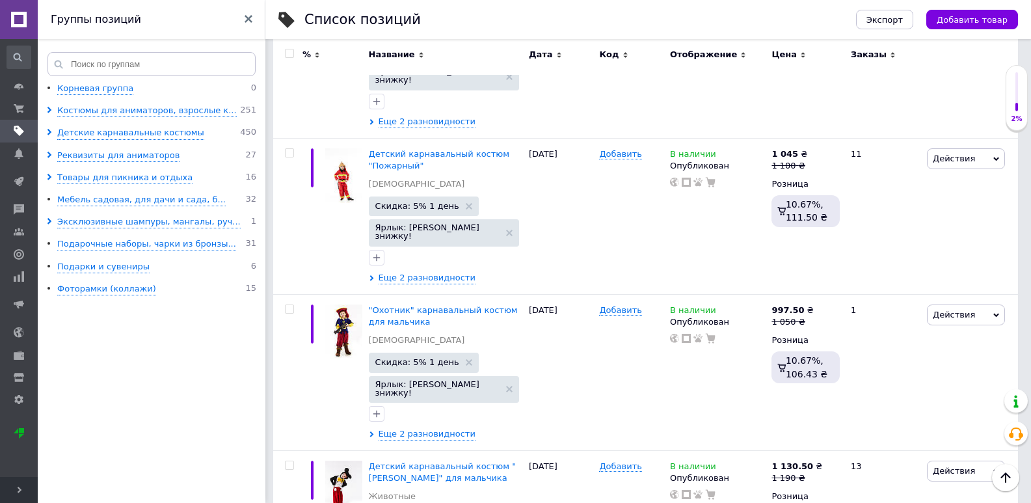
click at [290, 57] on input "checkbox" at bounding box center [289, 53] width 8 height 8
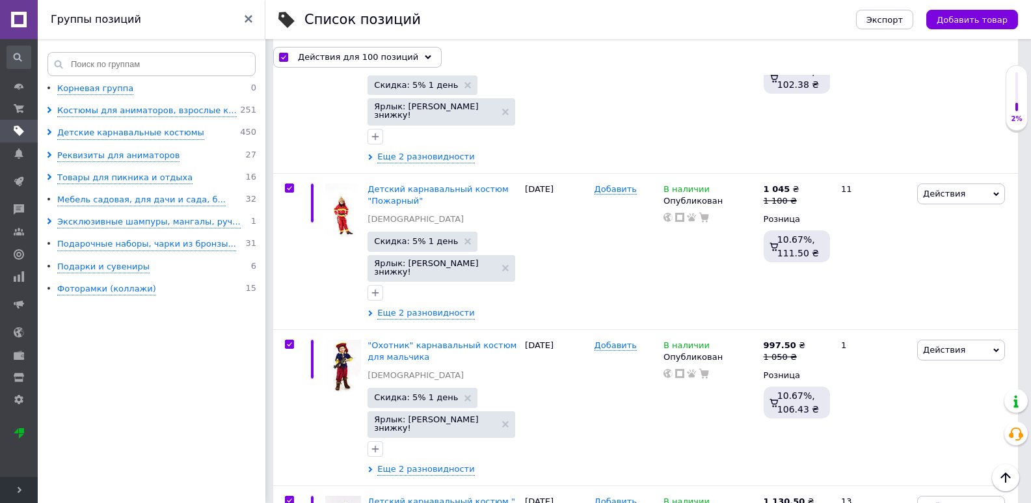
scroll to position [15082, 0]
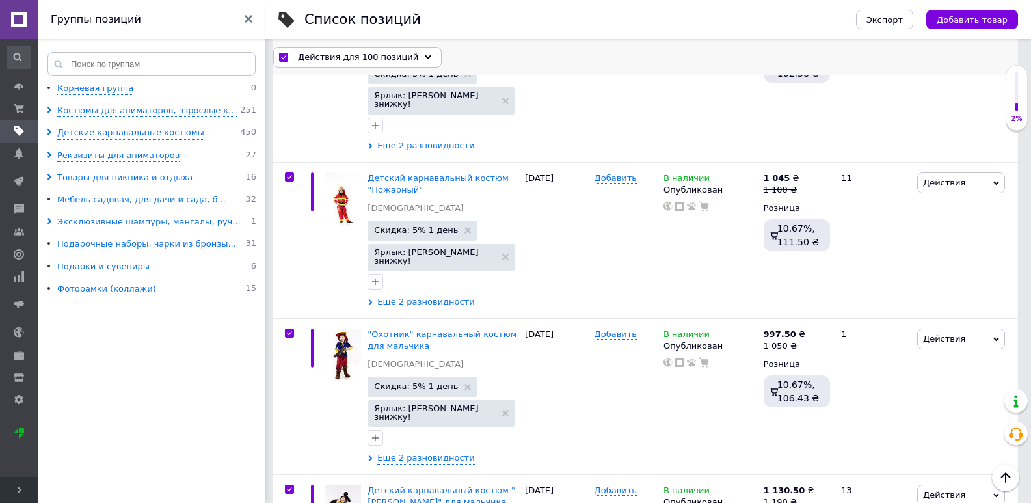
click at [404, 62] on div "Действия для 100 позиций" at bounding box center [357, 56] width 169 height 21
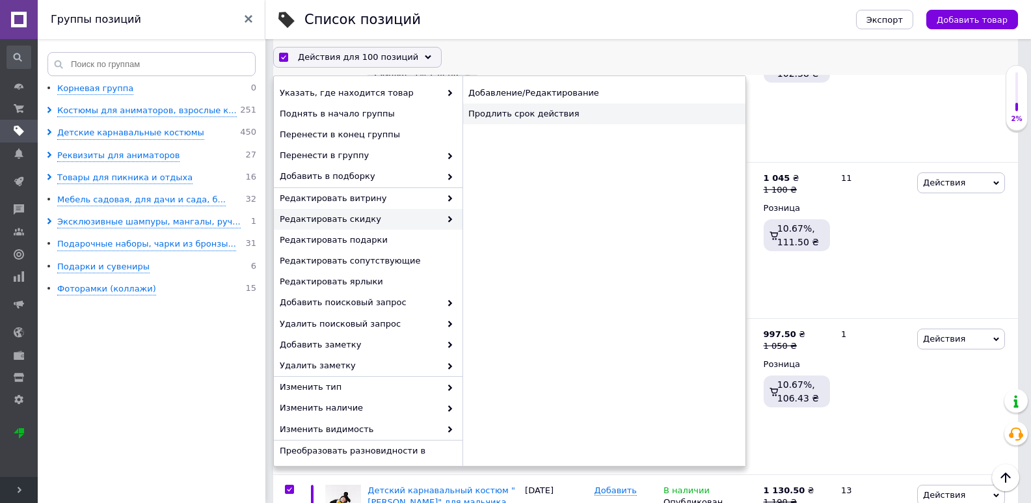
click at [560, 120] on div "Продлить срок действия" at bounding box center [604, 113] width 283 height 21
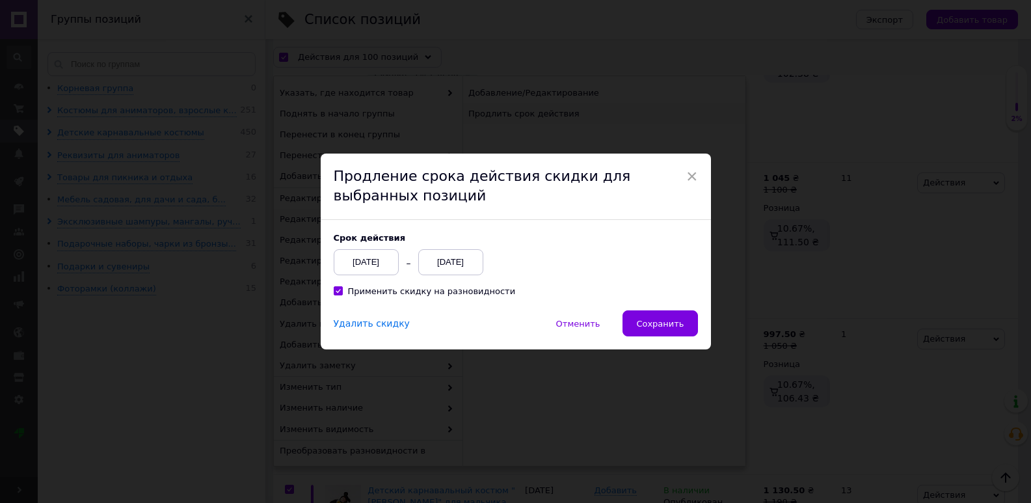
scroll to position [15029, 0]
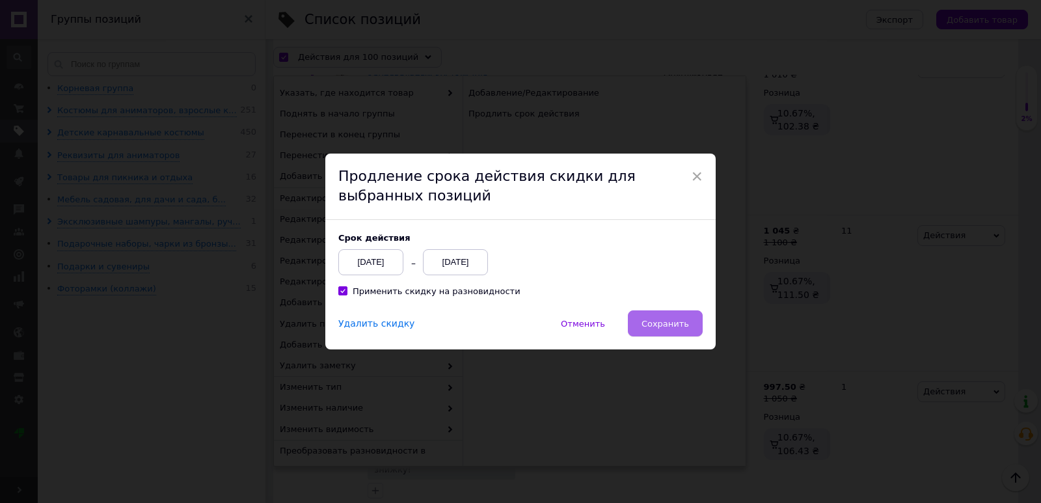
click at [681, 321] on span "Сохранить" at bounding box center [665, 324] width 47 height 10
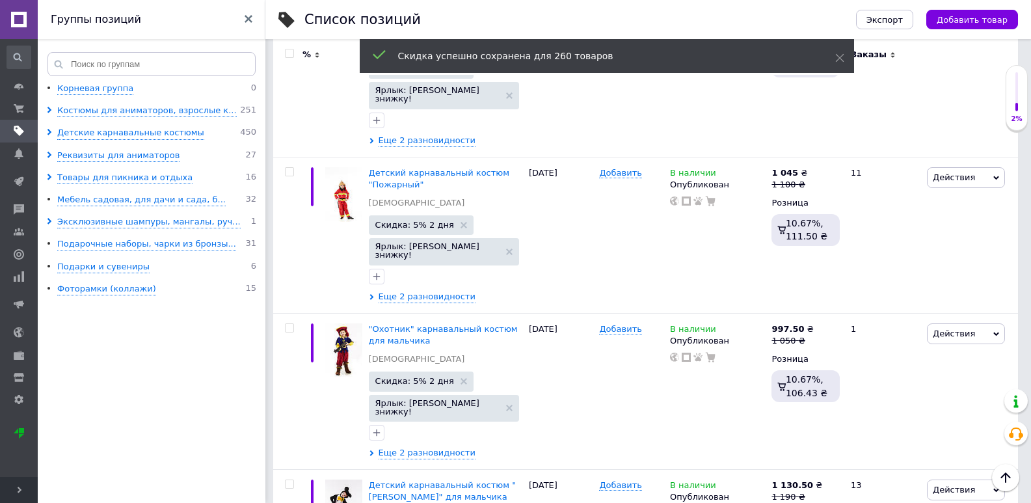
scroll to position [15071, 0]
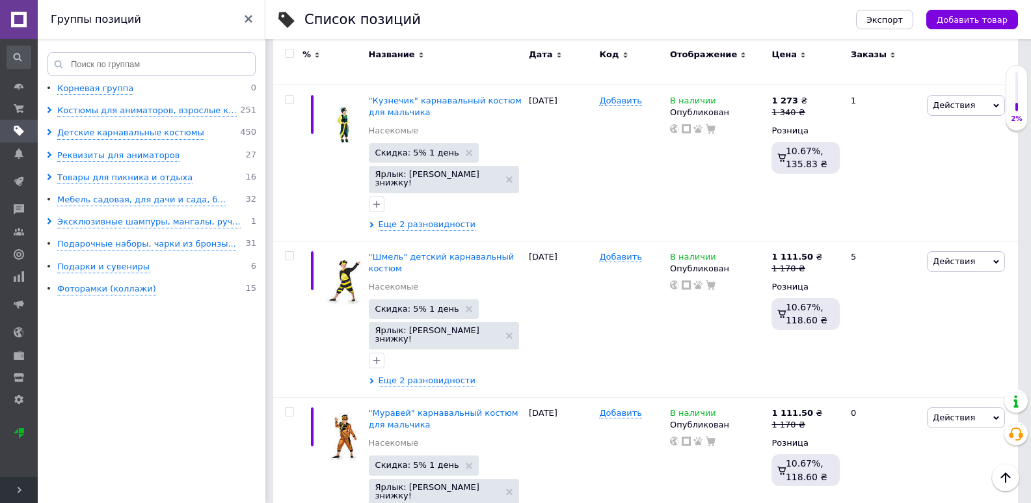
scroll to position [14402, 0]
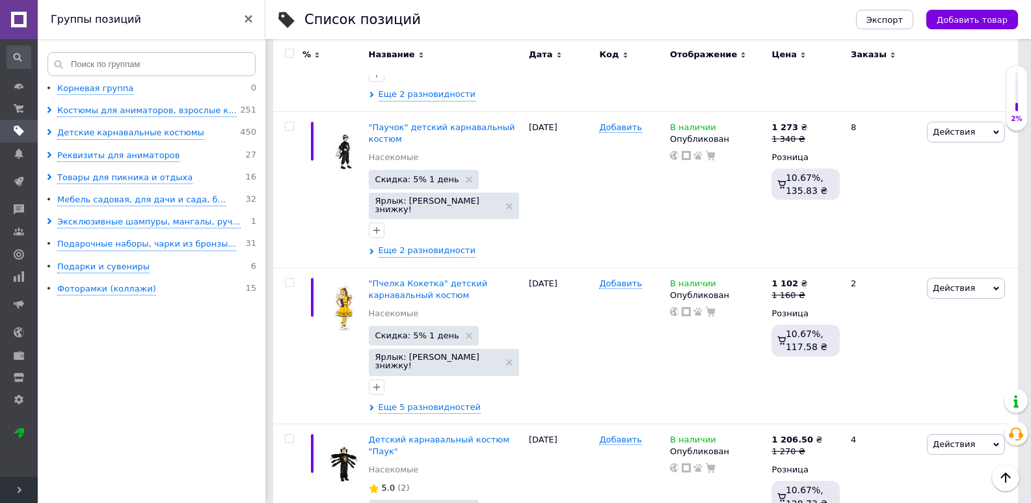
click at [290, 56] on input "checkbox" at bounding box center [289, 53] width 8 height 8
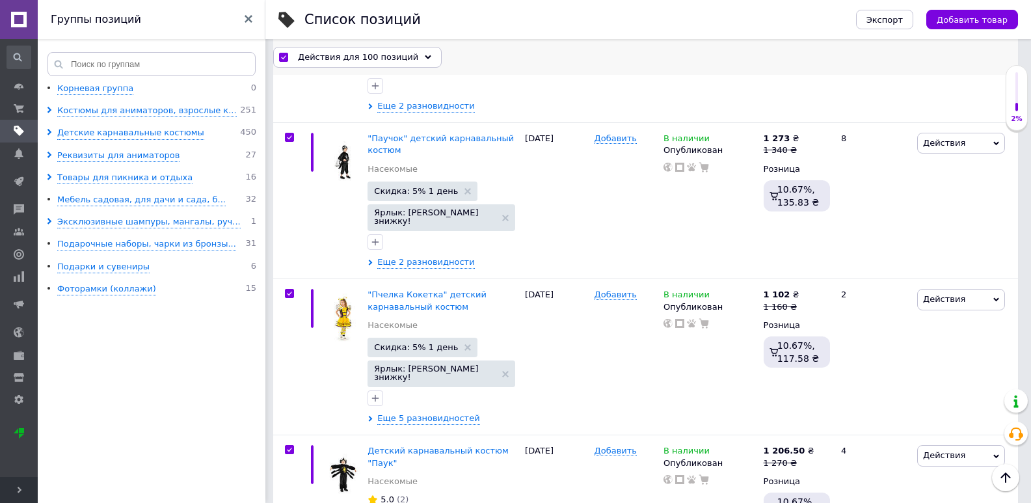
scroll to position [14449, 0]
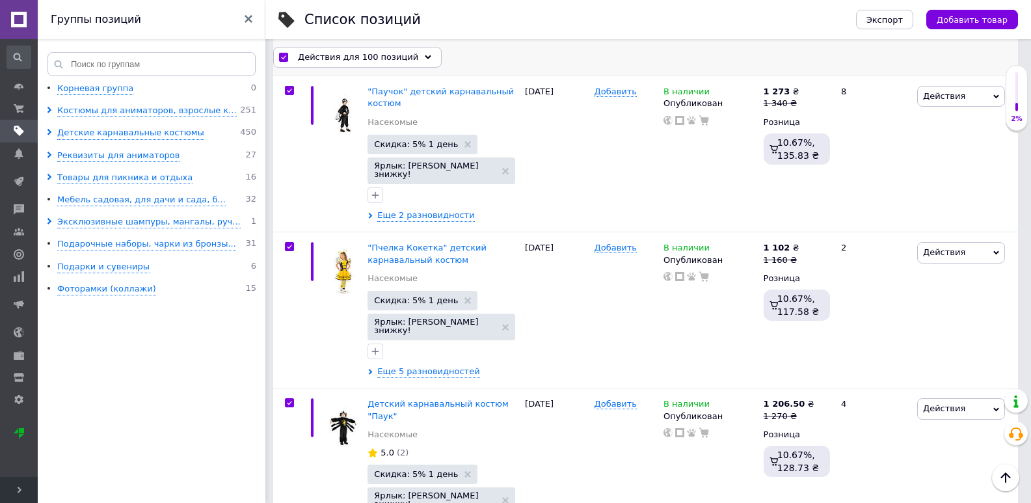
drag, startPoint x: 411, startPoint y: 60, endPoint x: 405, endPoint y: 74, distance: 14.6
click at [411, 61] on div "Действия для 100 позиций" at bounding box center [357, 56] width 169 height 21
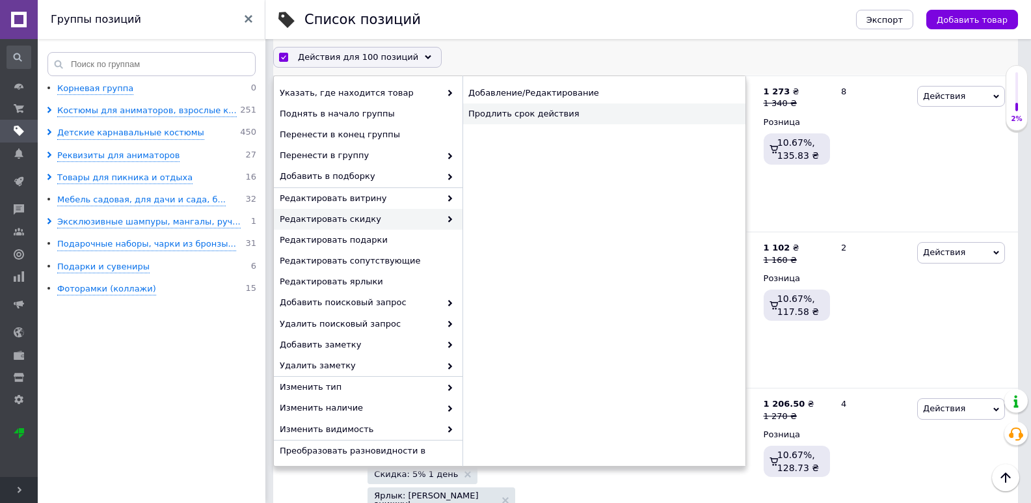
click at [520, 113] on div "Продлить срок действия" at bounding box center [604, 113] width 283 height 21
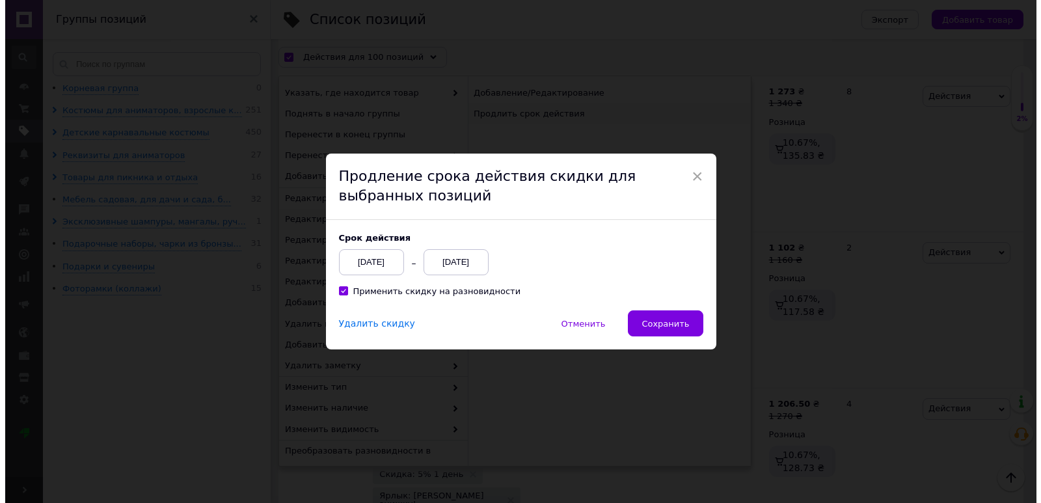
scroll to position [14396, 0]
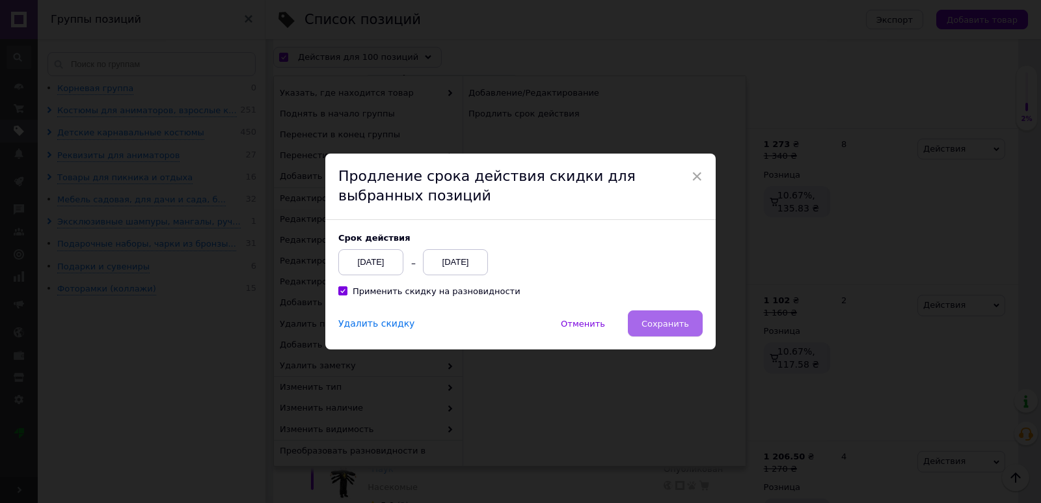
click at [662, 330] on button "Сохранить" at bounding box center [665, 323] width 75 height 26
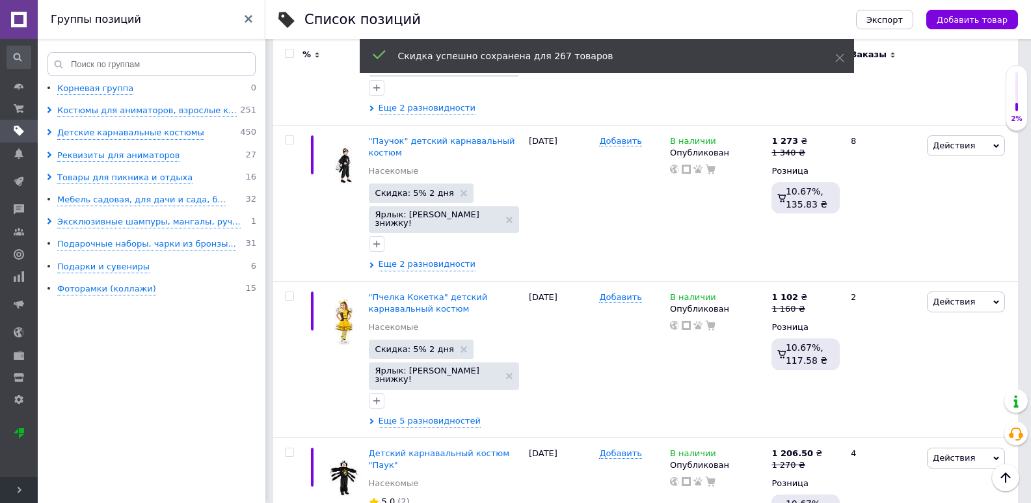
scroll to position [14402, 0]
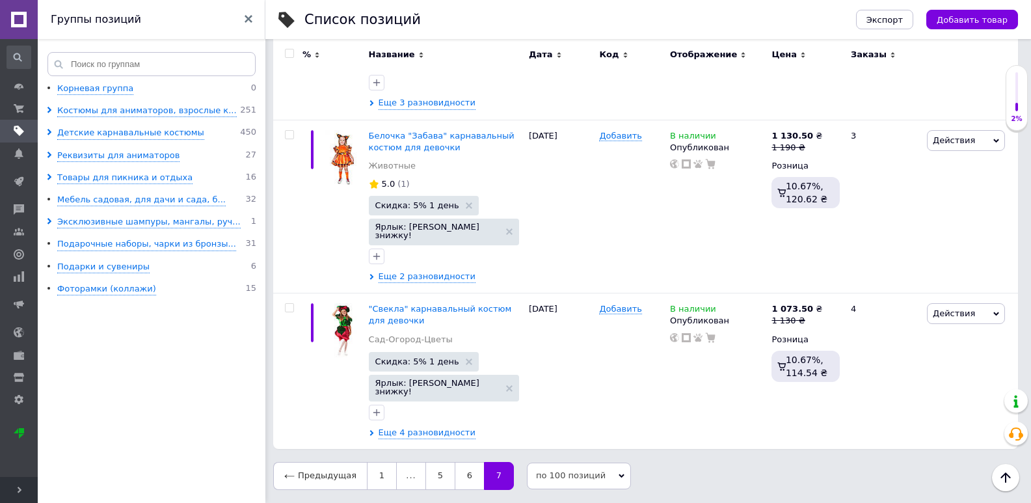
scroll to position [11890, 0]
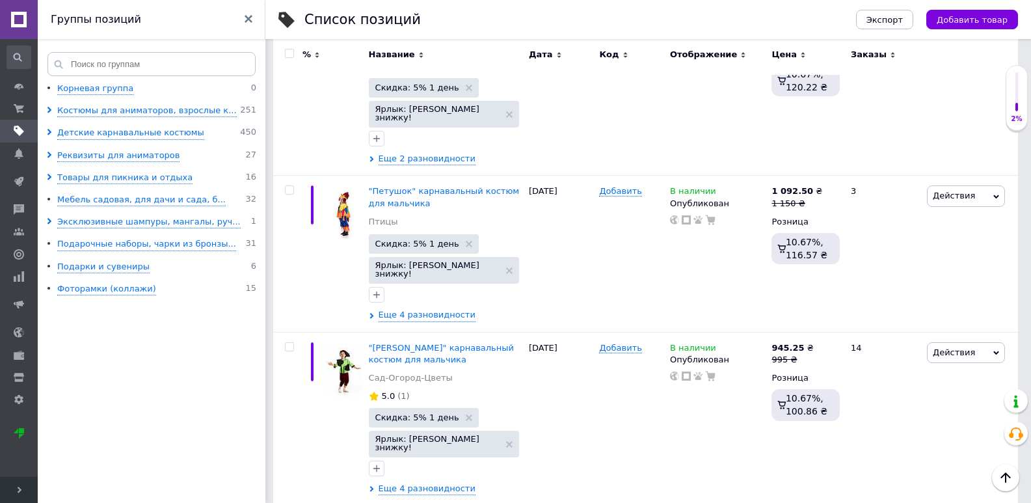
click at [288, 56] on input "checkbox" at bounding box center [289, 53] width 8 height 8
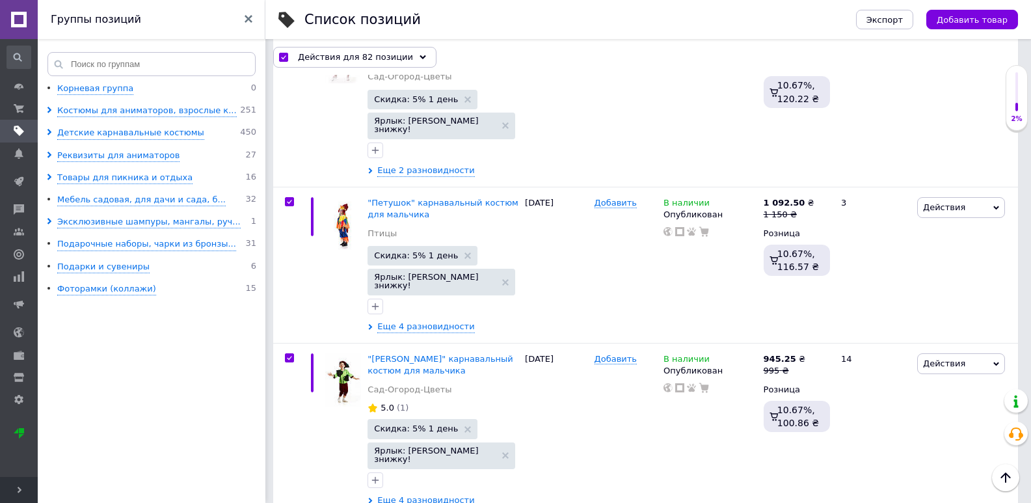
scroll to position [11889, 0]
click at [420, 58] on icon at bounding box center [423, 57] width 7 height 7
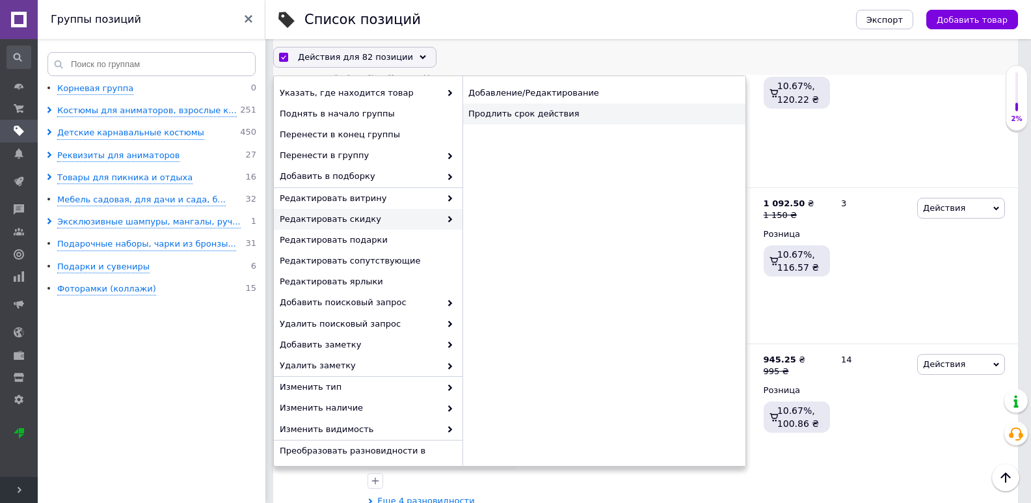
click at [522, 119] on div "Продлить срок действия" at bounding box center [604, 113] width 283 height 21
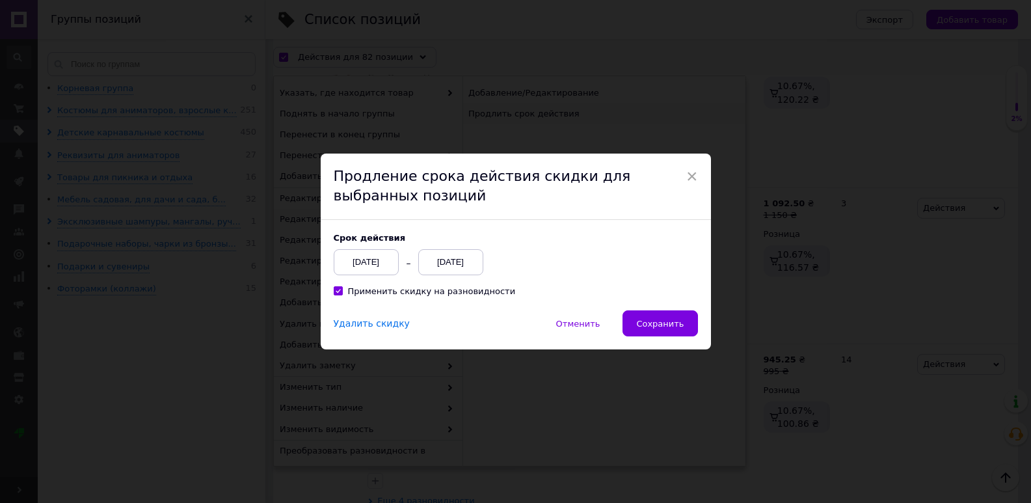
scroll to position [11837, 0]
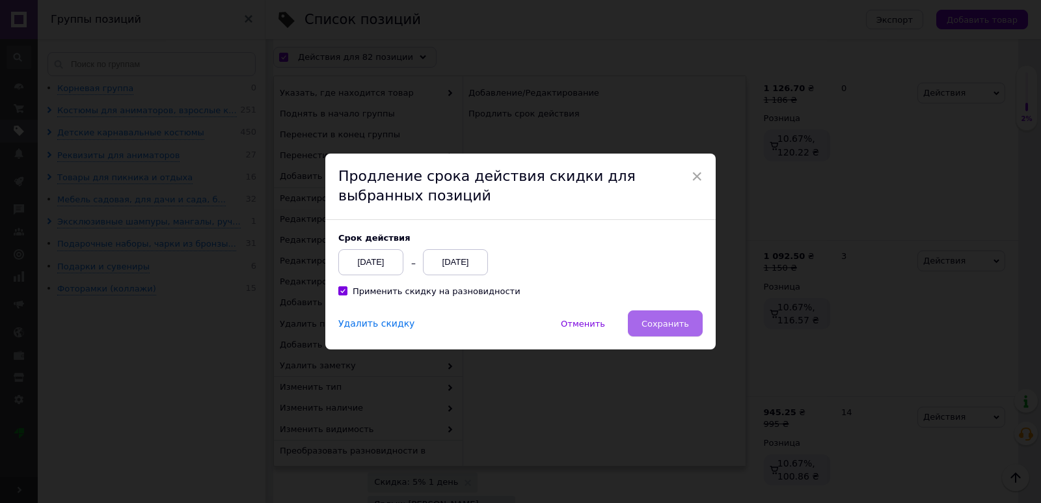
click at [653, 320] on span "Сохранить" at bounding box center [665, 324] width 47 height 10
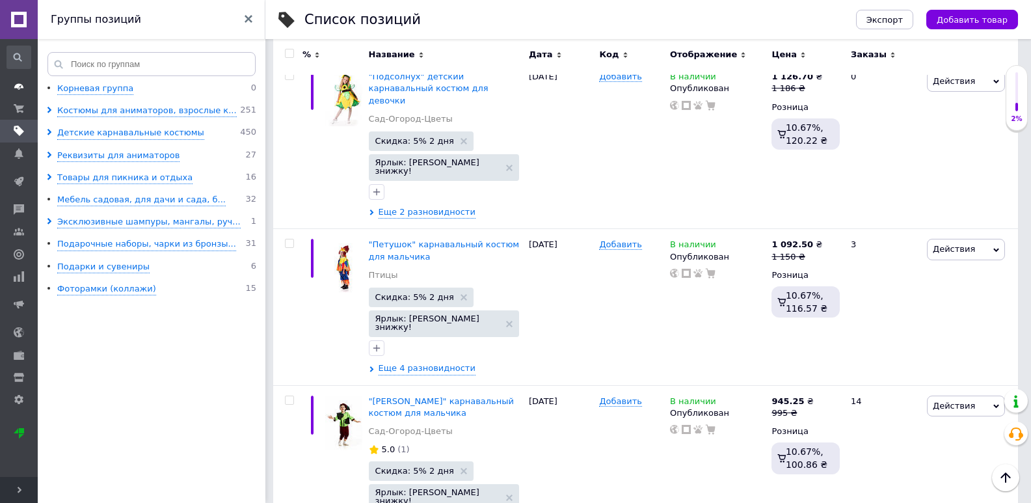
click at [23, 89] on icon at bounding box center [19, 86] width 10 height 10
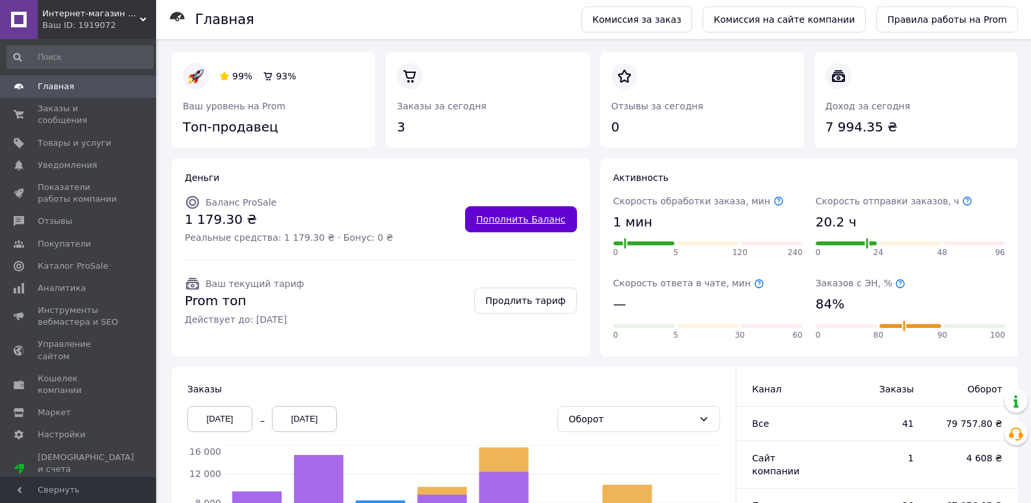
click at [519, 223] on link "Пополнить Баланс" at bounding box center [520, 219] width 111 height 26
